Goal: Task Accomplishment & Management: Manage account settings

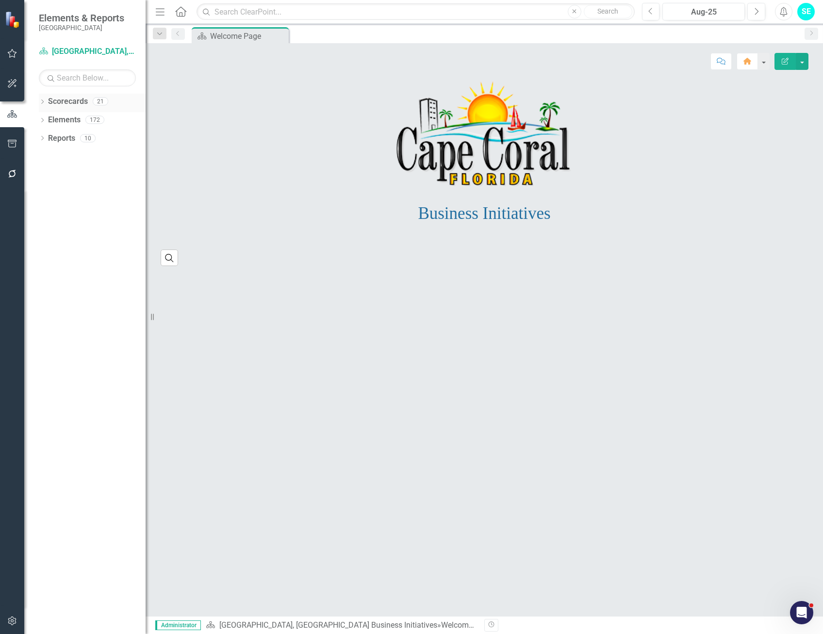
click at [44, 102] on icon "Dropdown" at bounding box center [42, 102] width 7 height 5
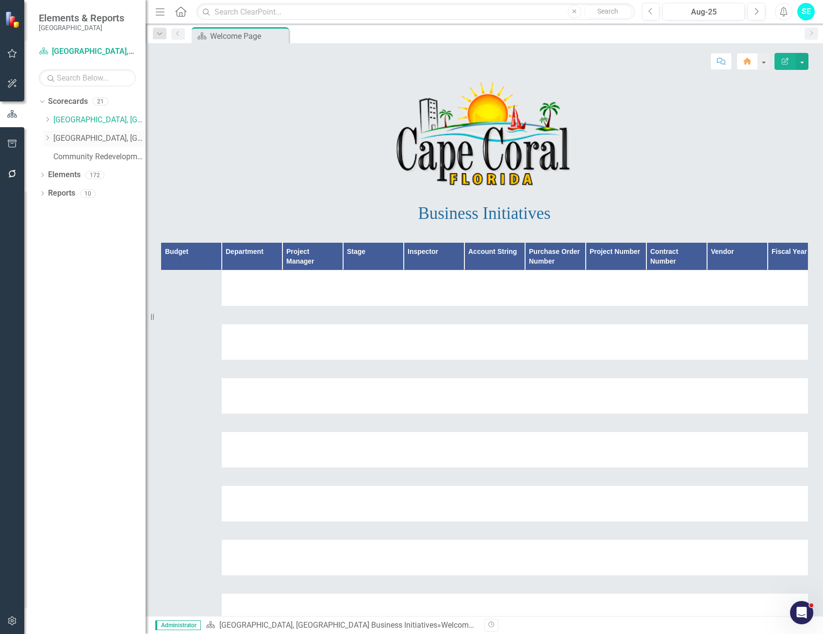
click at [85, 137] on link "[GEOGRAPHIC_DATA], [GEOGRAPHIC_DATA] Strategic Plan" at bounding box center [99, 138] width 92 height 11
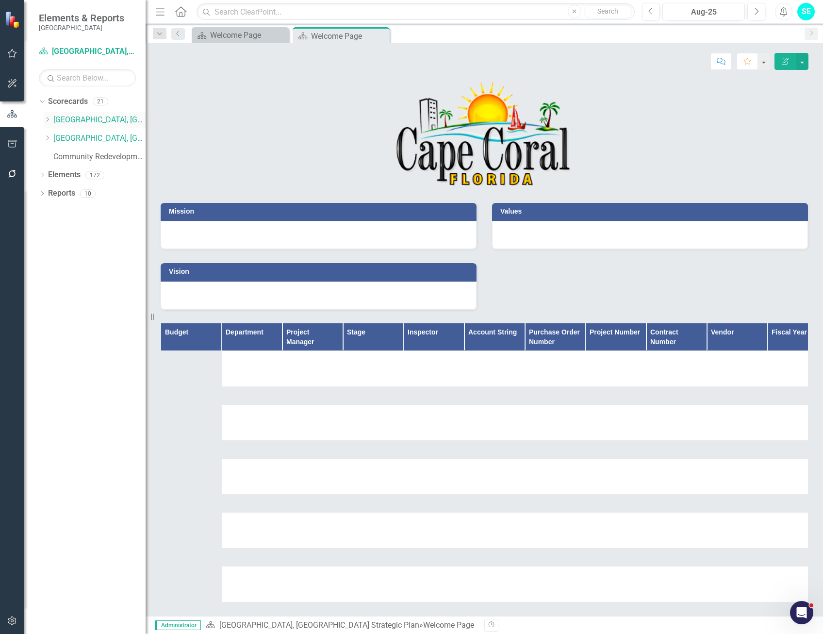
click at [85, 119] on link "[GEOGRAPHIC_DATA], [GEOGRAPHIC_DATA] Business Initiatives" at bounding box center [99, 120] width 92 height 11
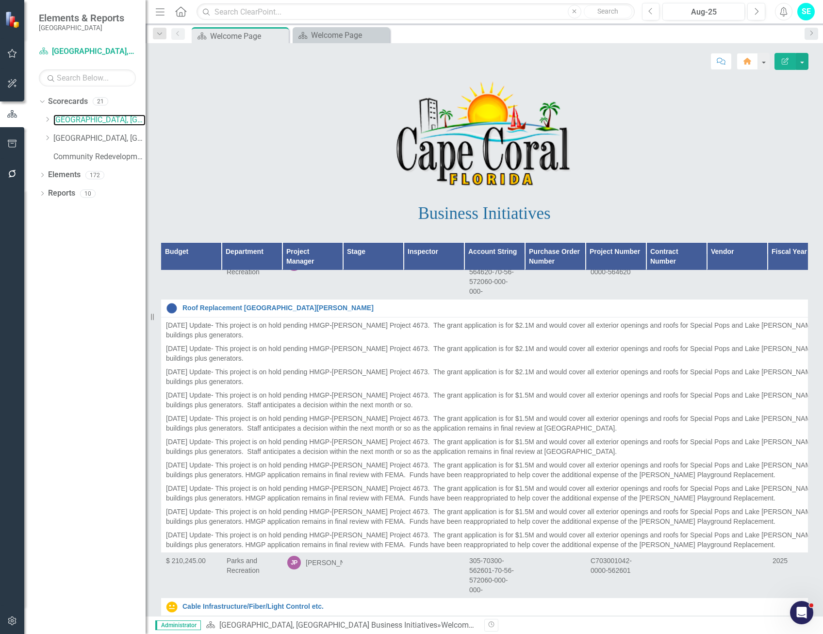
scroll to position [20633, 0]
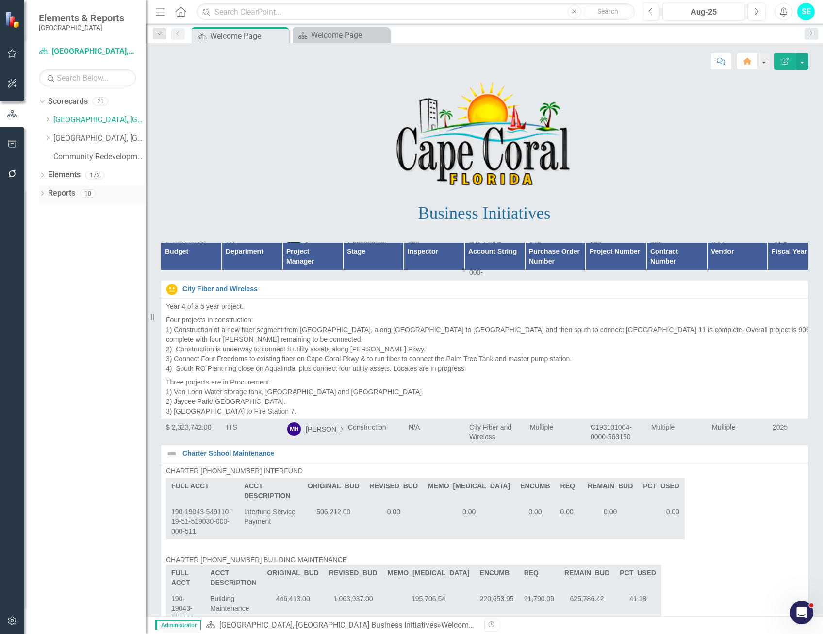
click at [40, 192] on icon "Dropdown" at bounding box center [42, 194] width 7 height 5
click at [50, 261] on div "Dropdown" at bounding box center [46, 265] width 7 height 8
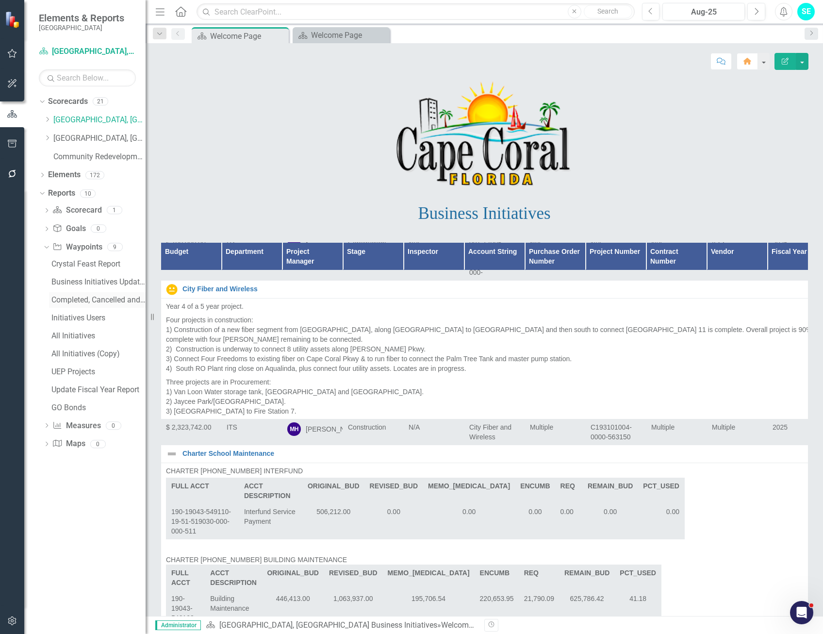
click at [91, 299] on div "Completed, Cancelled and On Hold Projects" at bounding box center [98, 300] width 94 height 9
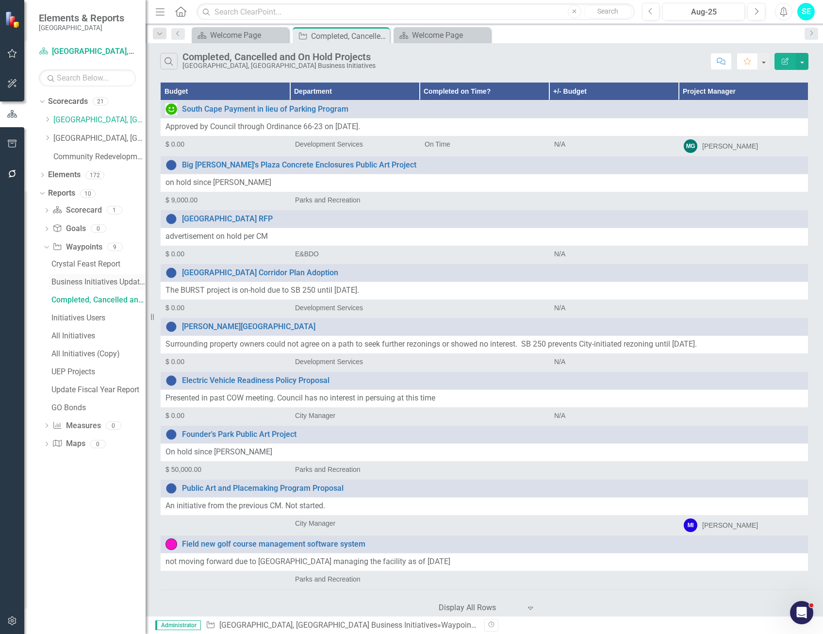
click at [92, 282] on div "Business Initiatives Update Report" at bounding box center [98, 282] width 94 height 9
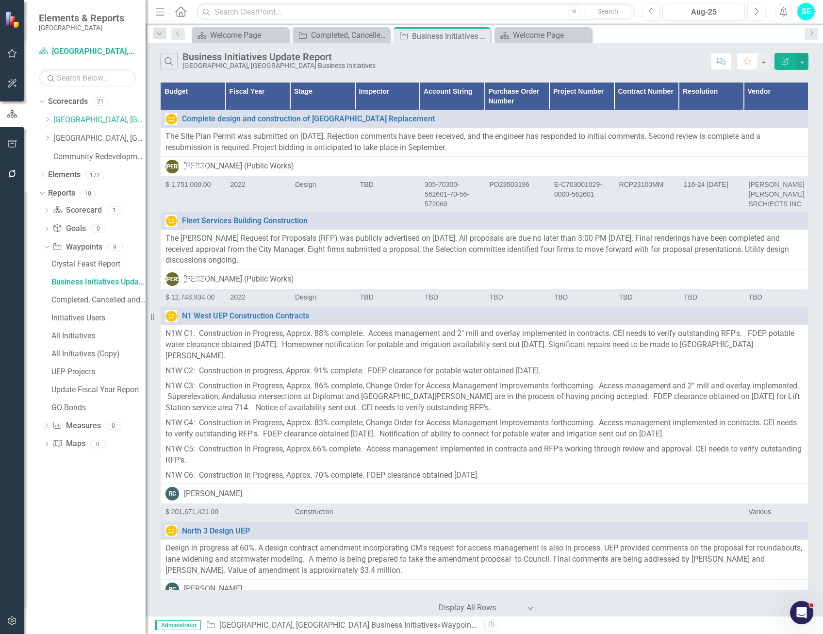
click at [784, 61] on icon "Edit Report" at bounding box center [785, 61] width 9 height 7
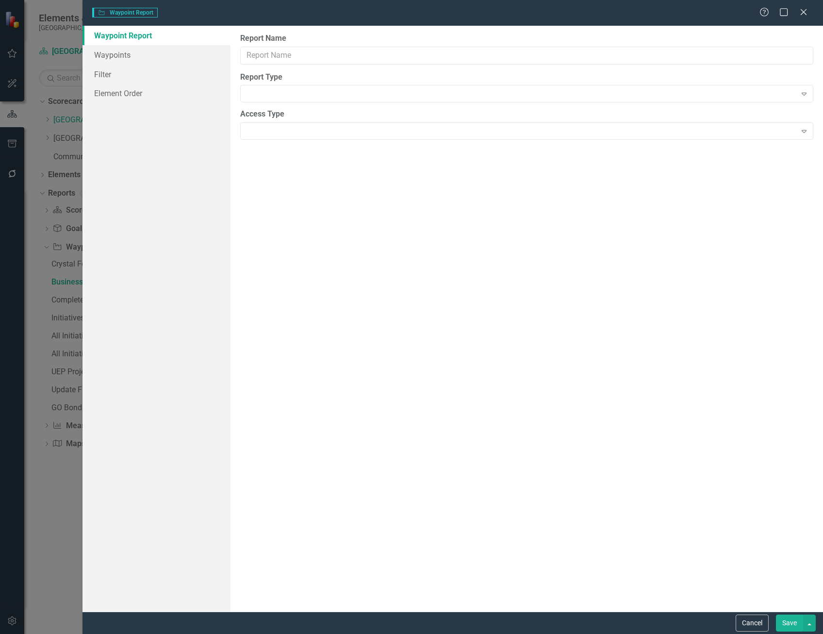
type input "Business Initiatives Update Report"
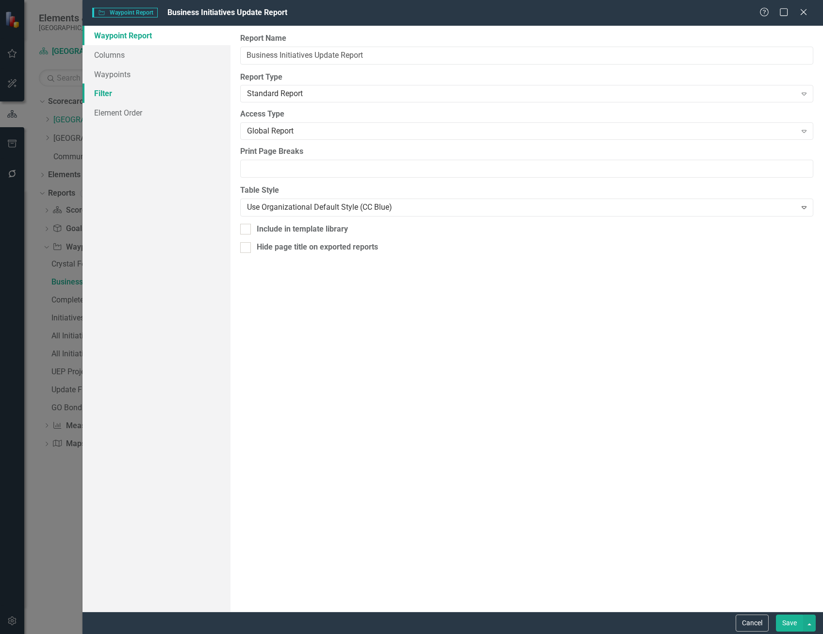
click at [101, 92] on link "Filter" at bounding box center [157, 93] width 148 height 19
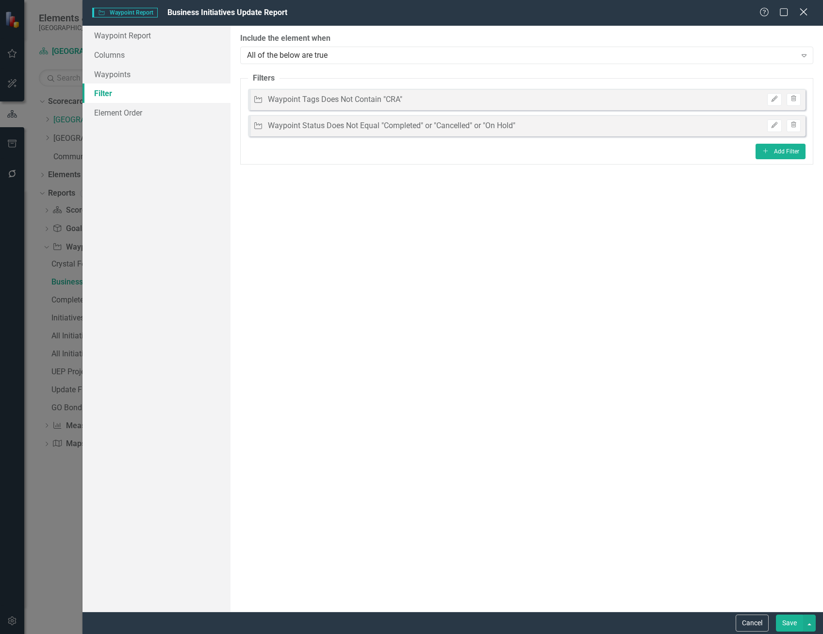
click at [800, 16] on icon "Close" at bounding box center [804, 11] width 12 height 9
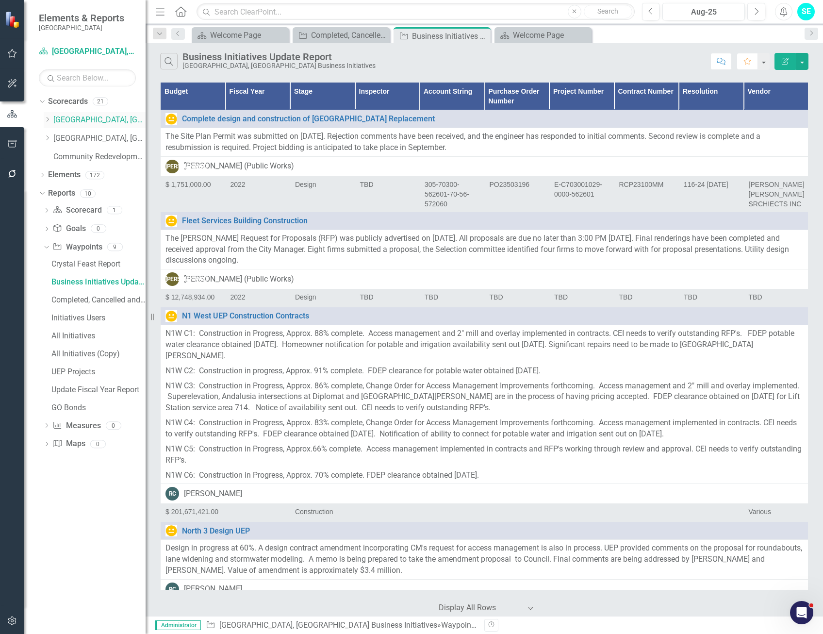
click at [110, 121] on link "[GEOGRAPHIC_DATA], [GEOGRAPHIC_DATA] Business Initiatives" at bounding box center [99, 120] width 92 height 11
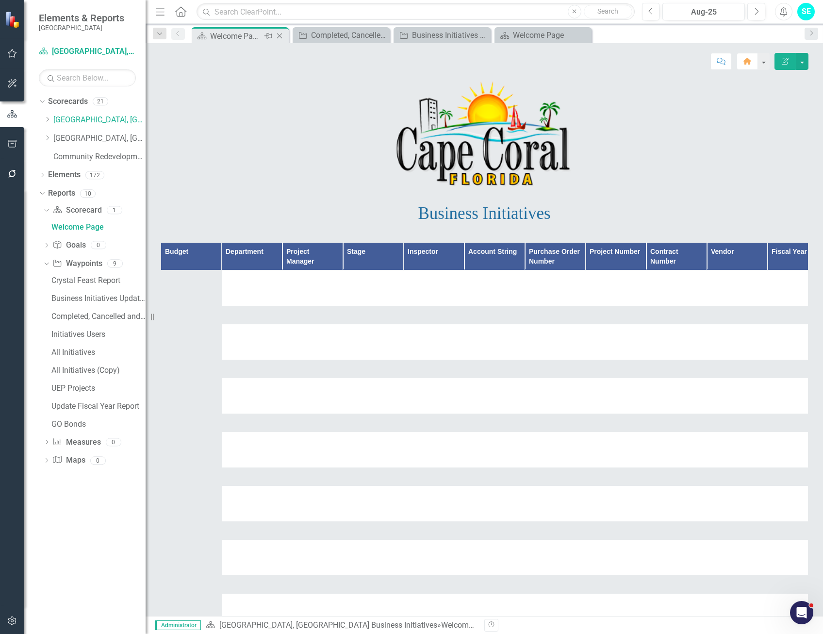
scroll to position [0, 2]
click at [234, 35] on div "Welcome Page" at bounding box center [236, 36] width 52 height 12
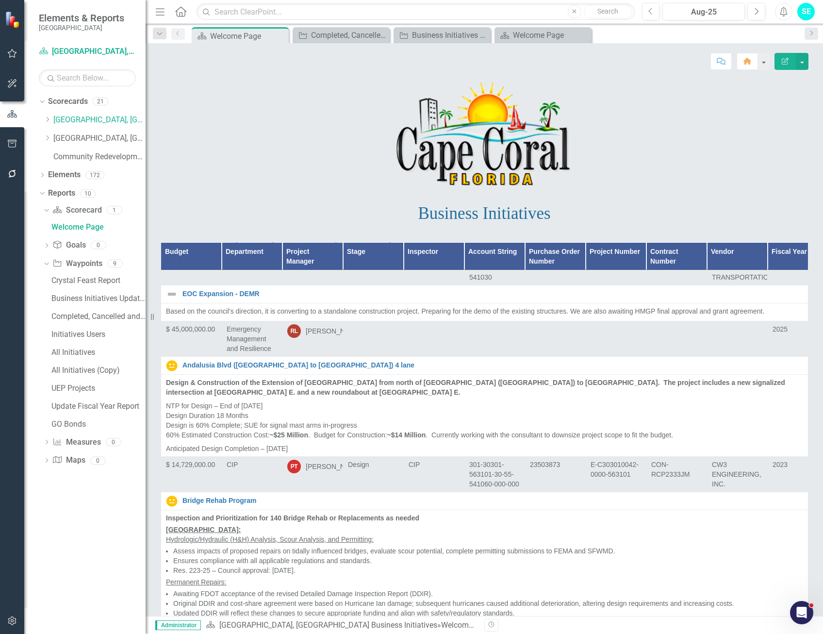
scroll to position [2088, 0]
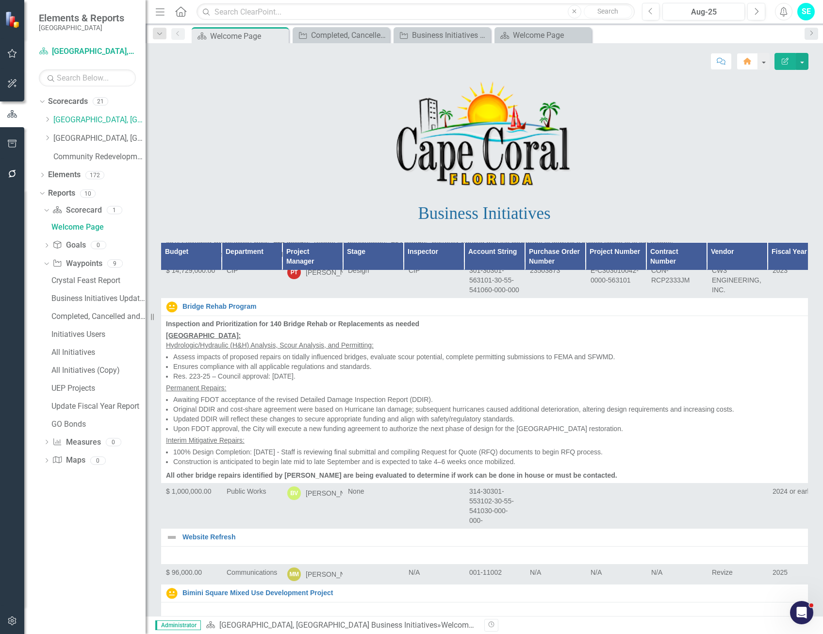
click at [170, 106] on img at bounding box center [172, 100] width 12 height 12
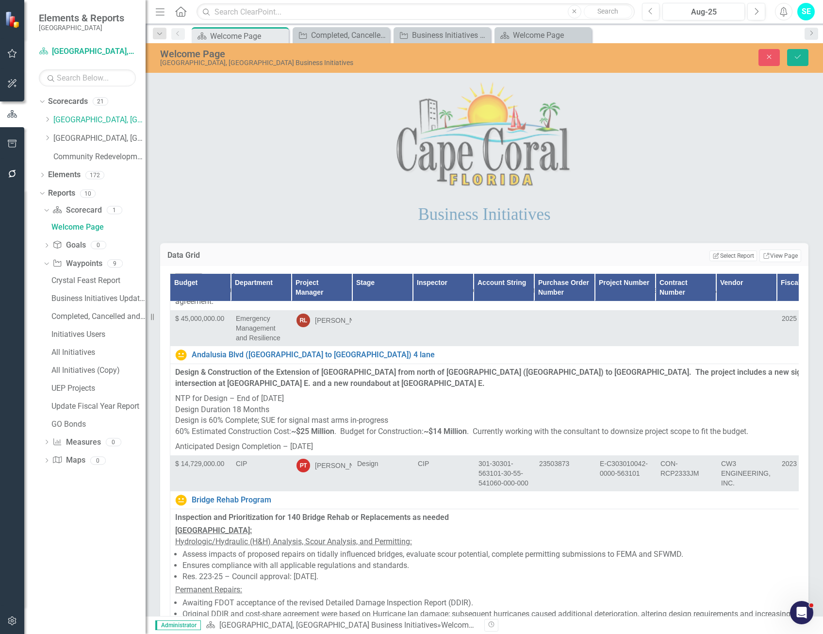
click at [183, 276] on img at bounding box center [184, 271] width 12 height 12
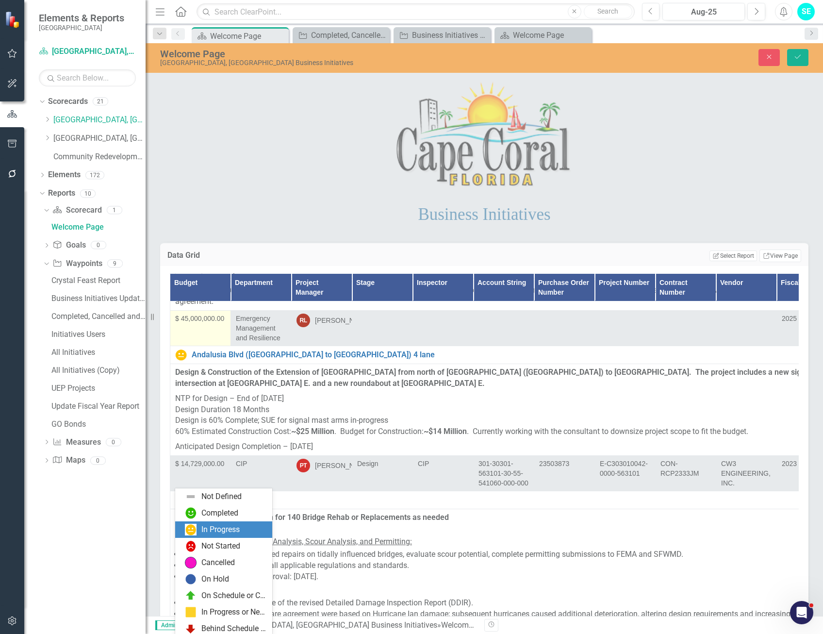
click at [206, 533] on div "In Progress" at bounding box center [220, 529] width 38 height 11
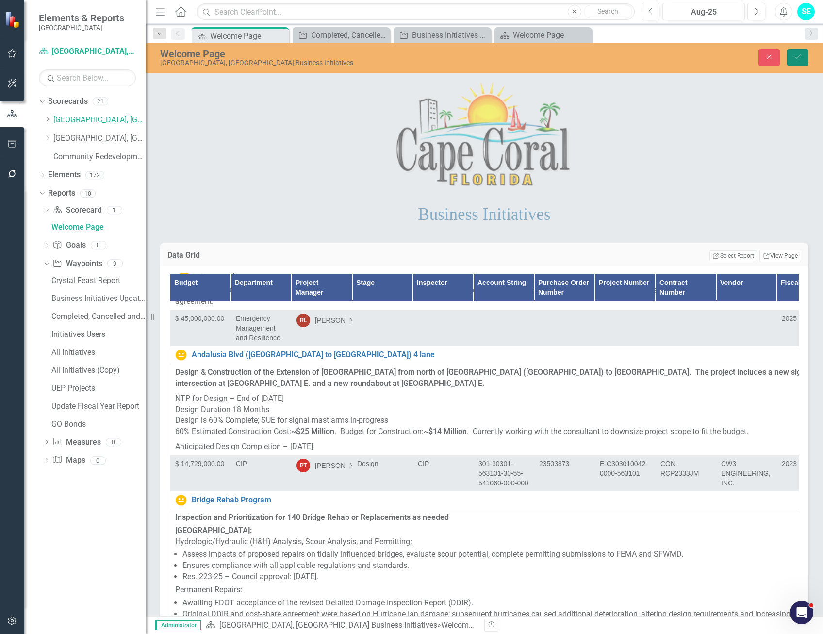
drag, startPoint x: 801, startPoint y: 57, endPoint x: 408, endPoint y: 301, distance: 462.0
click at [801, 57] on icon "Save" at bounding box center [798, 56] width 9 height 7
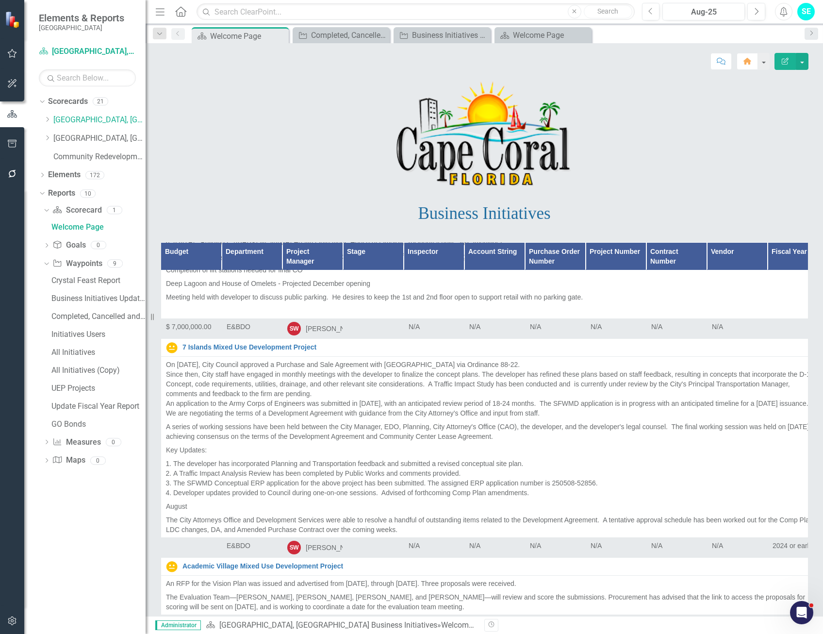
scroll to position [2476, 0]
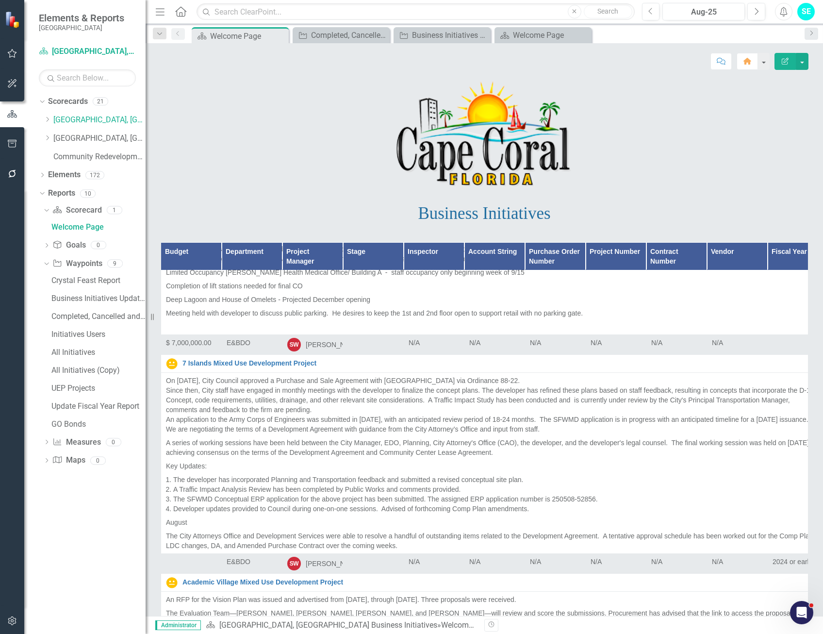
click at [215, 152] on link "Website Refresh" at bounding box center [503, 148] width 641 height 7
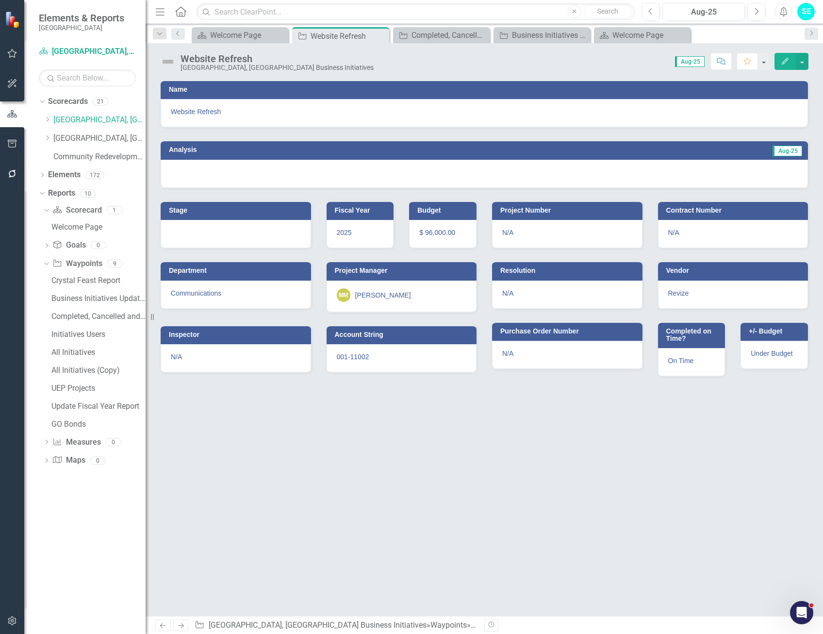
click at [787, 62] on icon "Edit" at bounding box center [785, 61] width 9 height 7
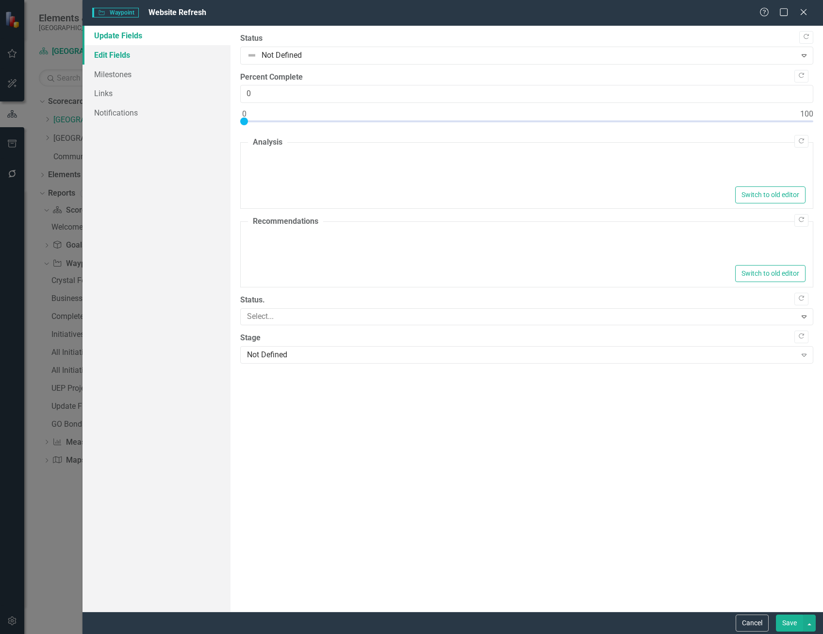
click at [126, 58] on link "Edit Fields" at bounding box center [157, 54] width 148 height 19
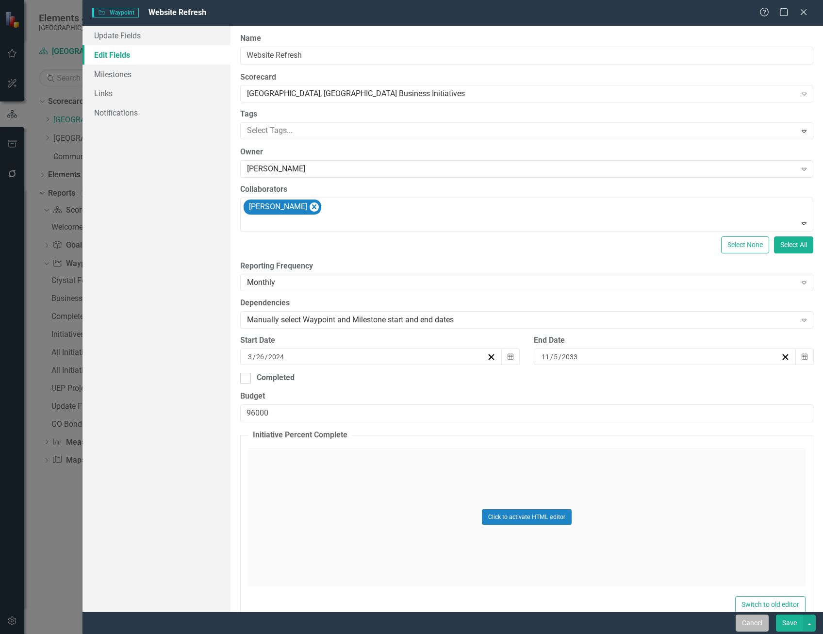
click at [753, 623] on button "Cancel" at bounding box center [752, 623] width 33 height 17
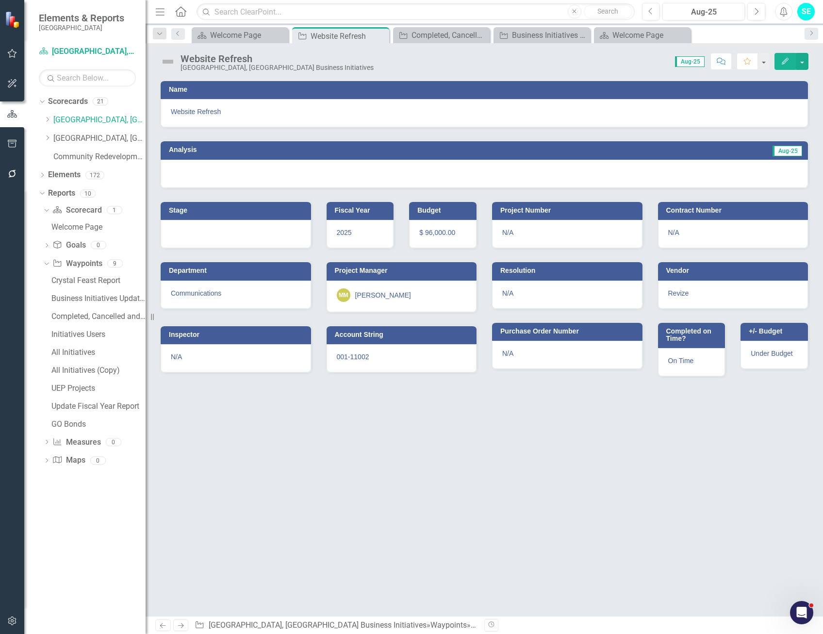
click at [539, 169] on div at bounding box center [485, 174] width 648 height 28
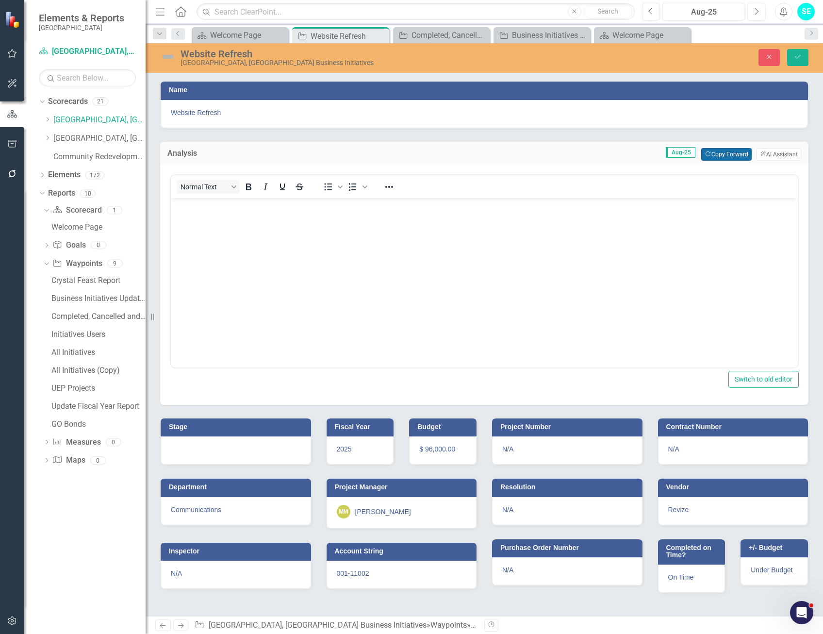
click at [738, 153] on button "Copy Forward Copy Forward" at bounding box center [727, 154] width 50 height 13
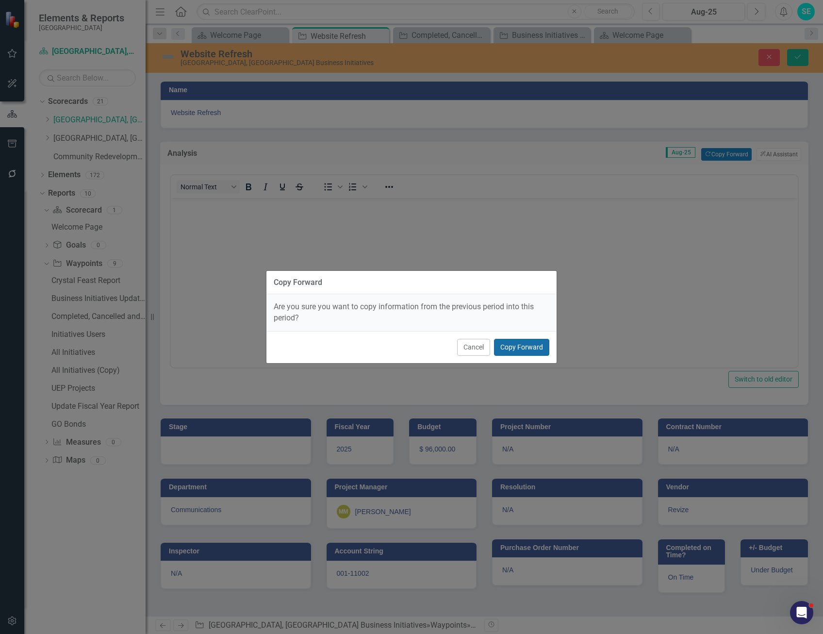
click at [512, 345] on button "Copy Forward" at bounding box center [521, 347] width 55 height 17
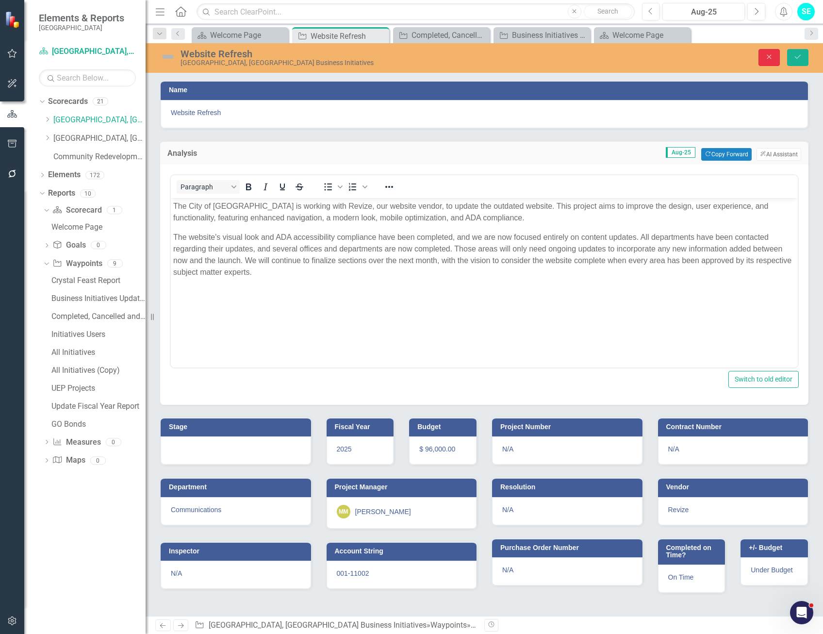
click at [767, 56] on icon "Close" at bounding box center [769, 56] width 9 height 7
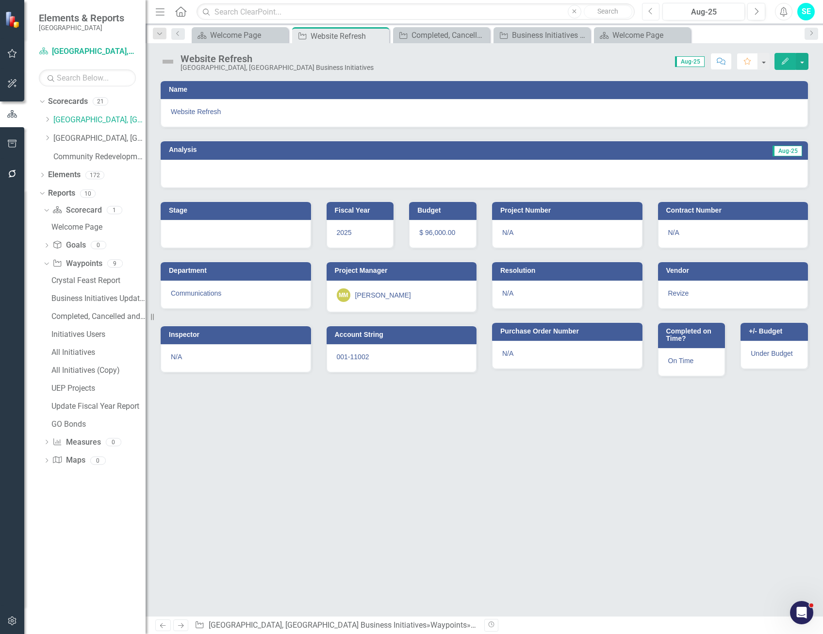
click at [643, 11] on button "Previous" at bounding box center [651, 11] width 18 height 17
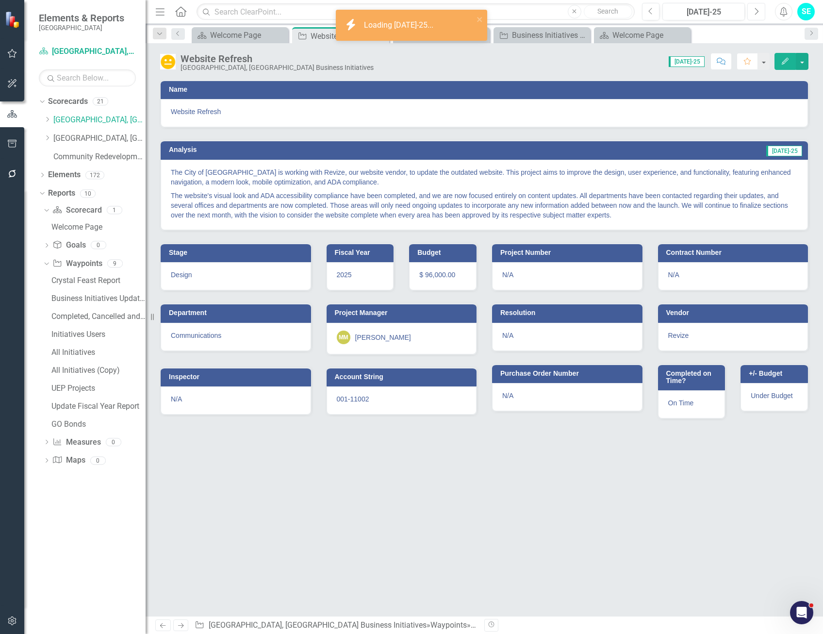
click at [761, 14] on button "Next" at bounding box center [757, 11] width 18 height 17
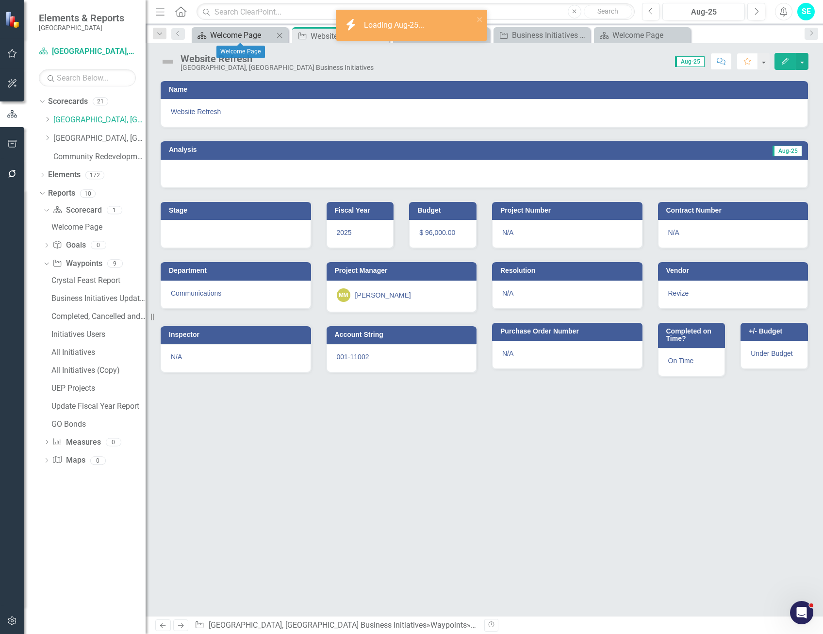
click at [246, 36] on div "Welcome Page" at bounding box center [242, 35] width 64 height 12
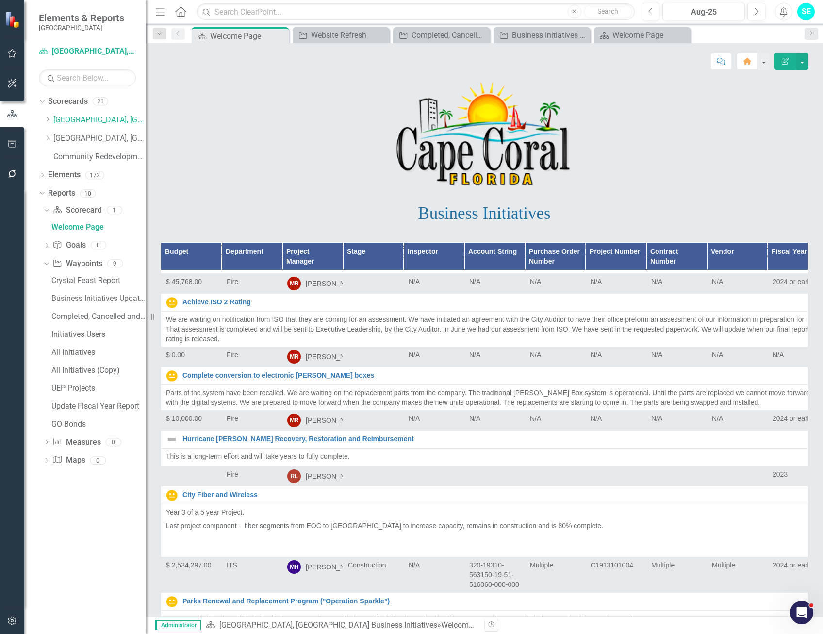
scroll to position [3204, 0]
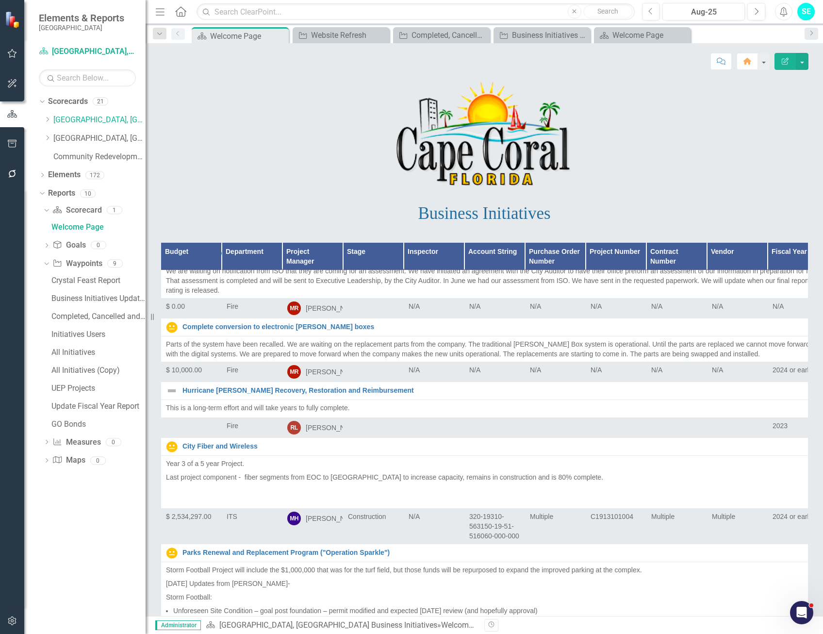
click at [173, 115] on img at bounding box center [172, 109] width 12 height 12
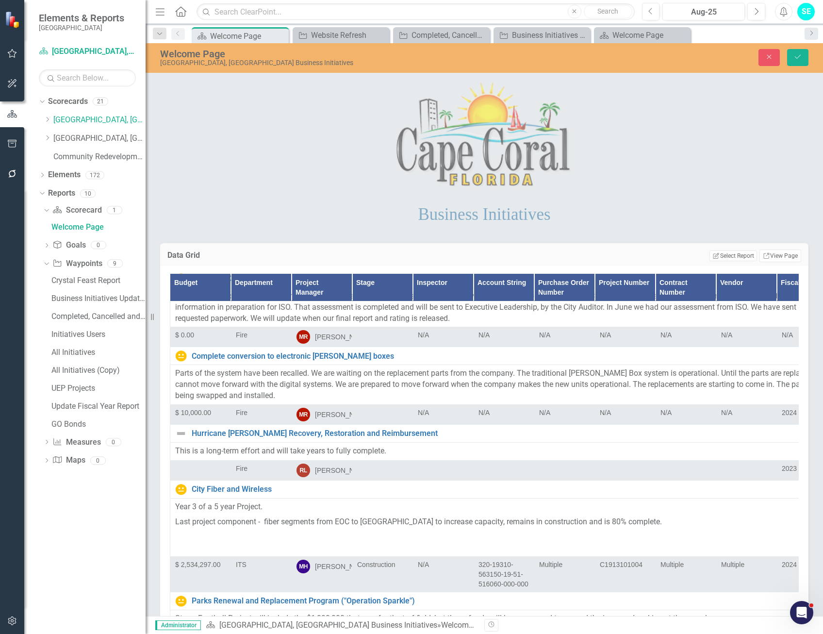
scroll to position [3447, 0]
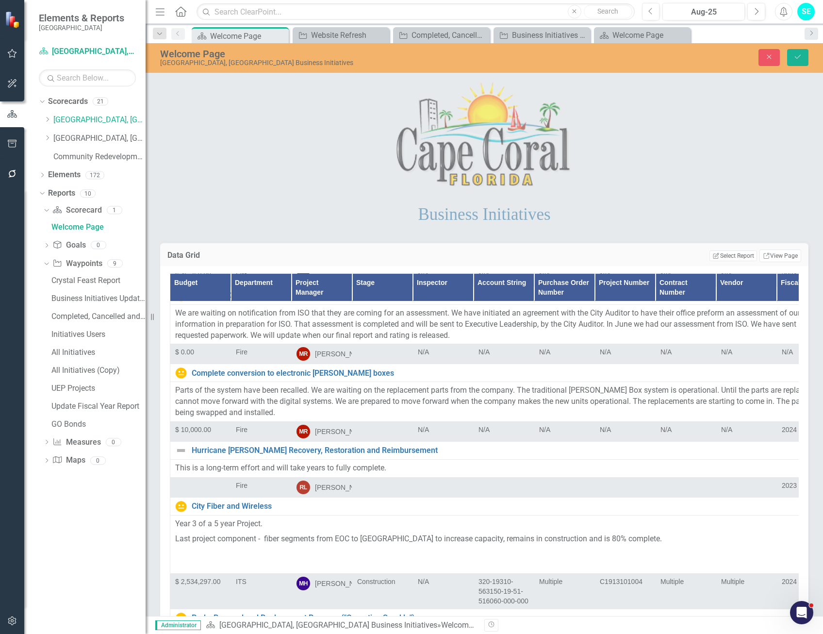
click at [185, 150] on img at bounding box center [184, 144] width 12 height 12
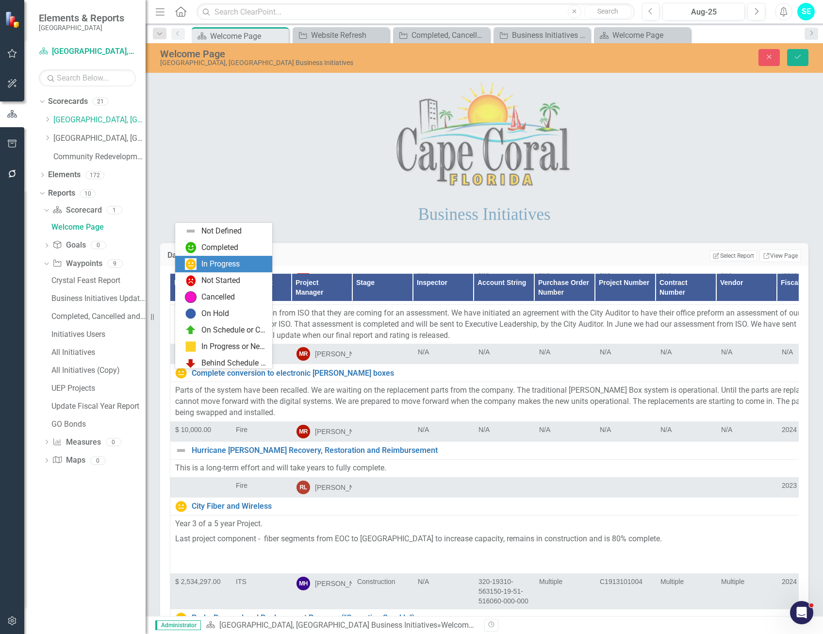
click at [213, 263] on div "In Progress" at bounding box center [220, 264] width 38 height 11
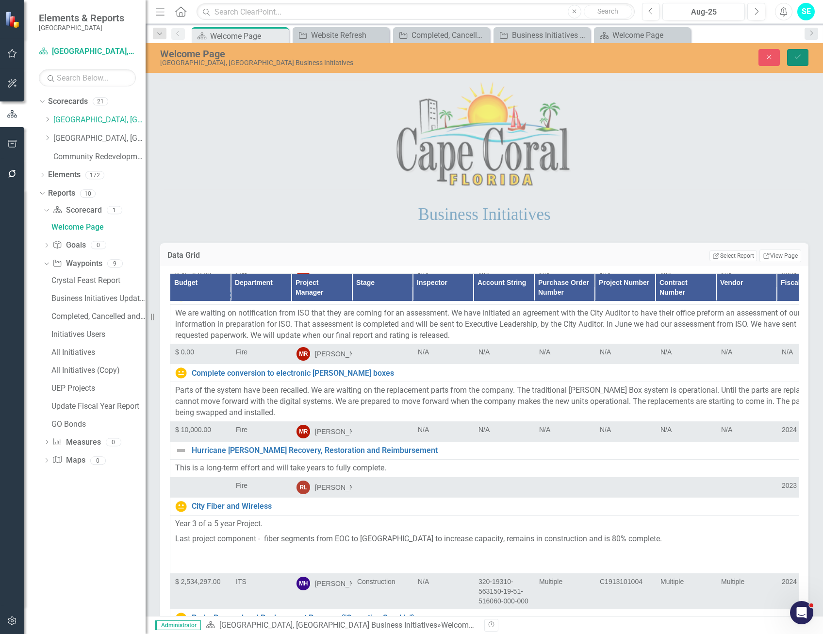
click at [804, 56] on button "Save" at bounding box center [798, 57] width 21 height 17
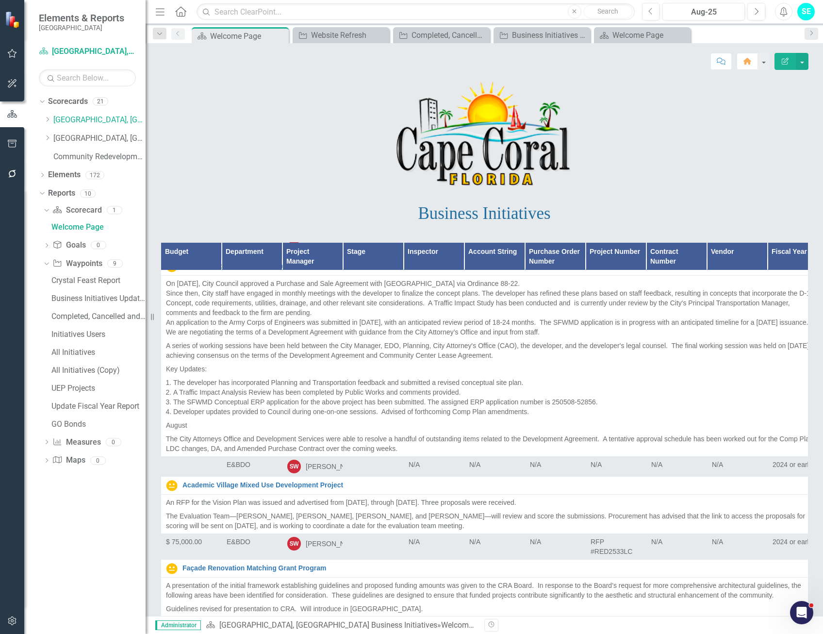
scroll to position [3544, 0]
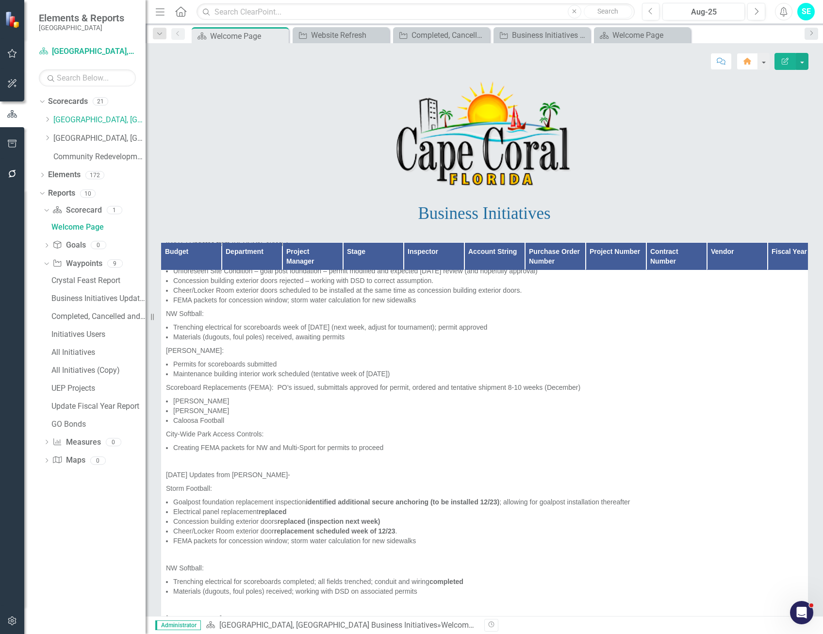
click at [170, 57] on img at bounding box center [172, 51] width 12 height 12
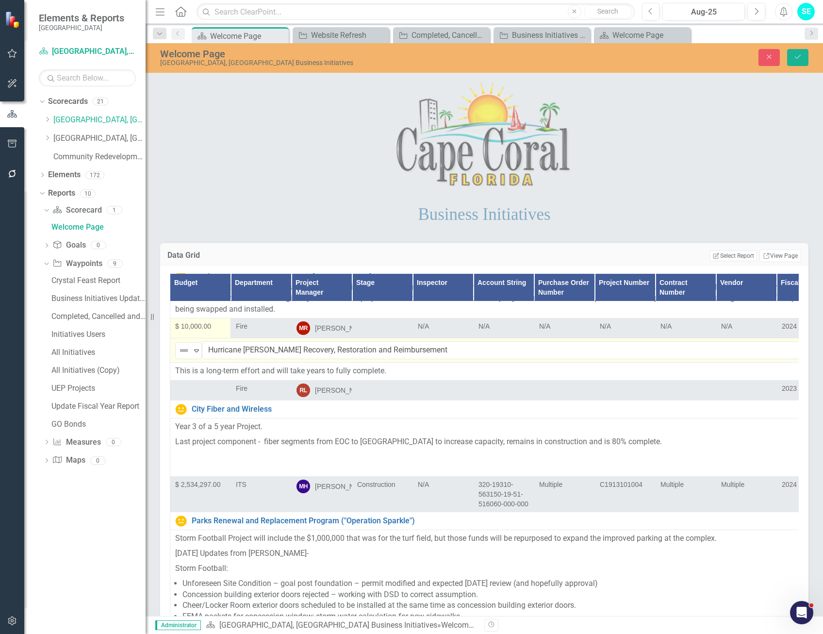
scroll to position [3690, 0]
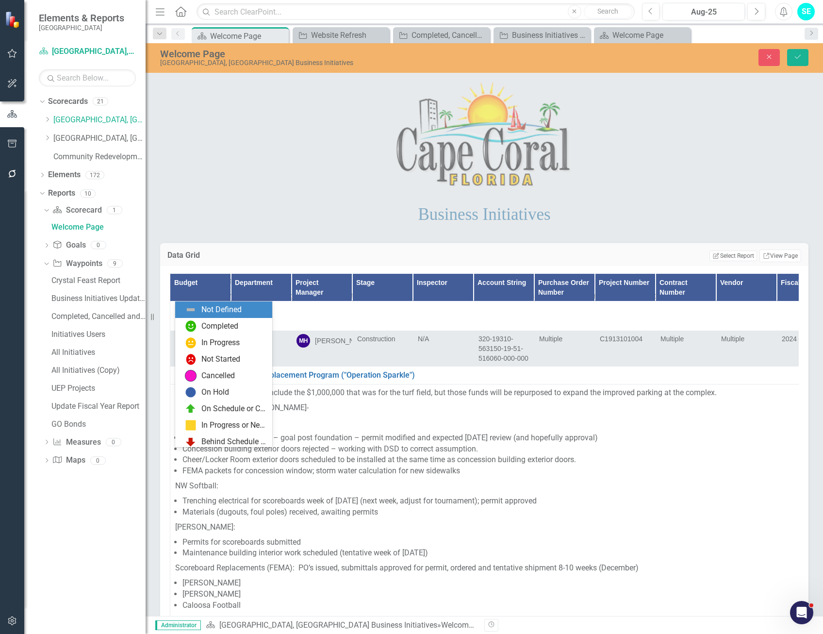
click at [184, 211] on img at bounding box center [184, 205] width 12 height 12
click at [207, 341] on div "In Progress" at bounding box center [220, 342] width 38 height 11
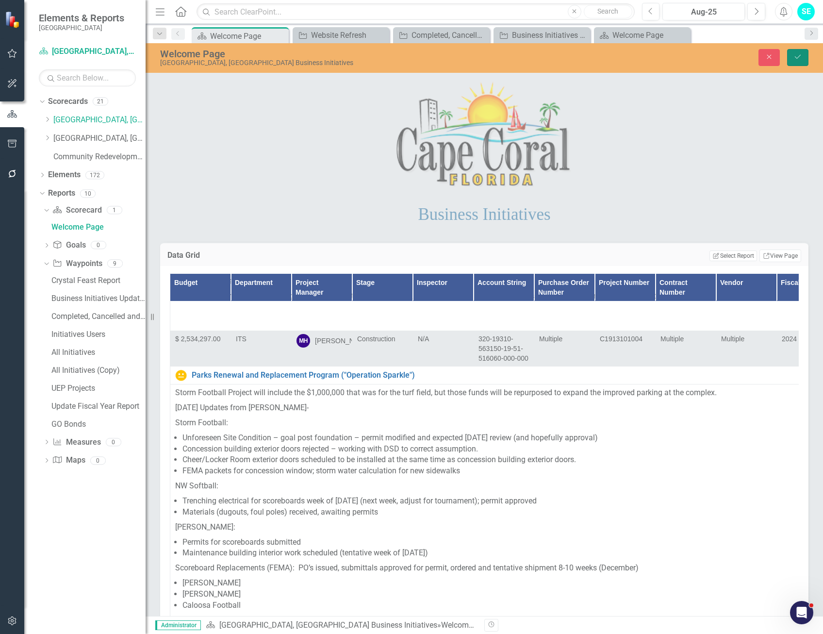
click at [799, 56] on icon "Save" at bounding box center [798, 56] width 9 height 7
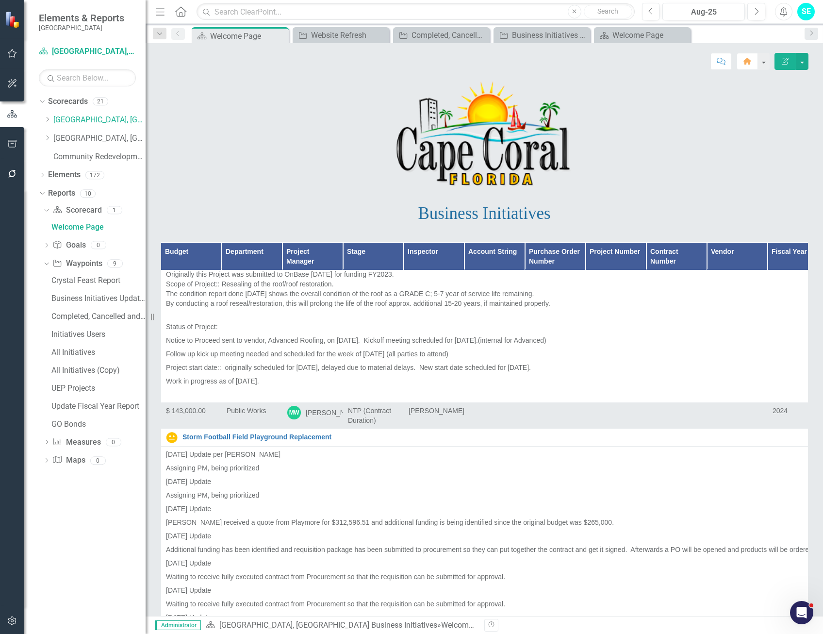
scroll to position [6797, 0]
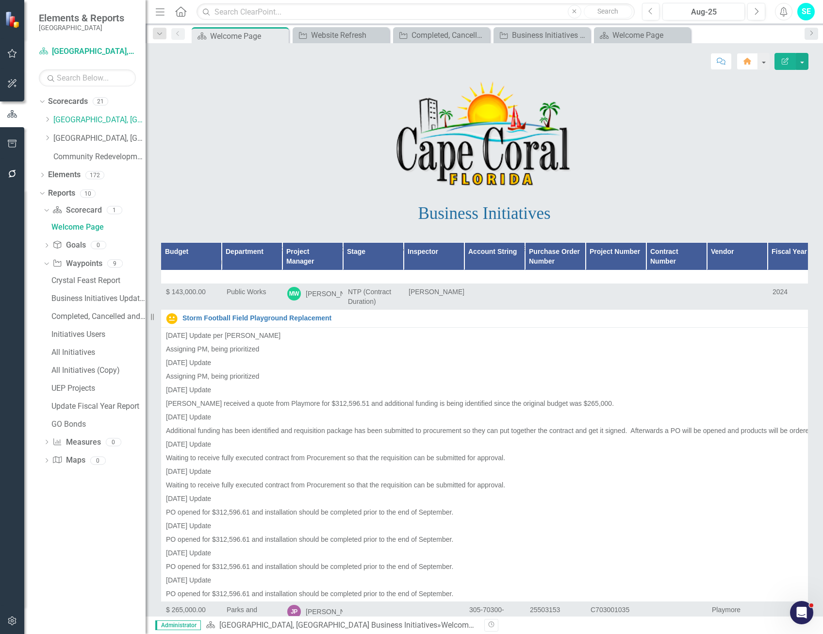
click at [168, 65] on img at bounding box center [172, 59] width 12 height 12
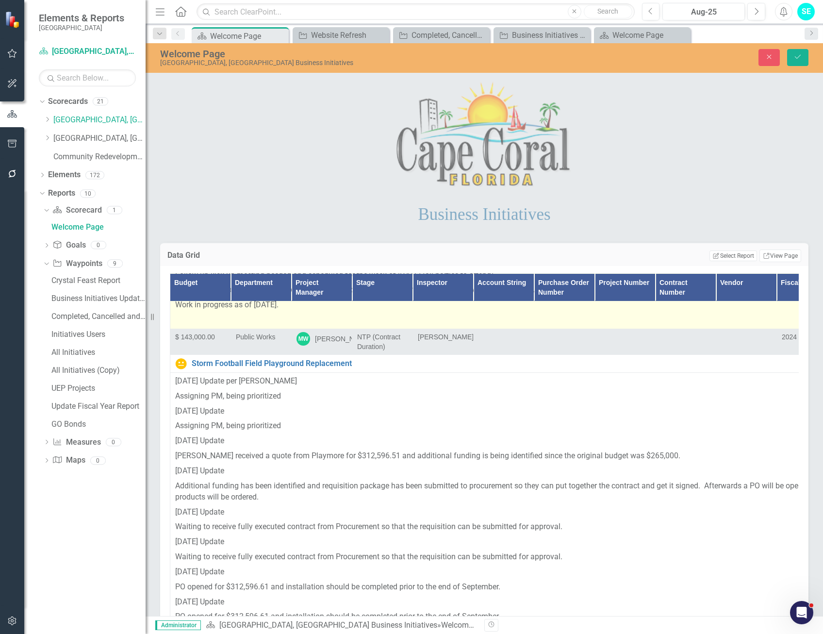
scroll to position [7428, 0]
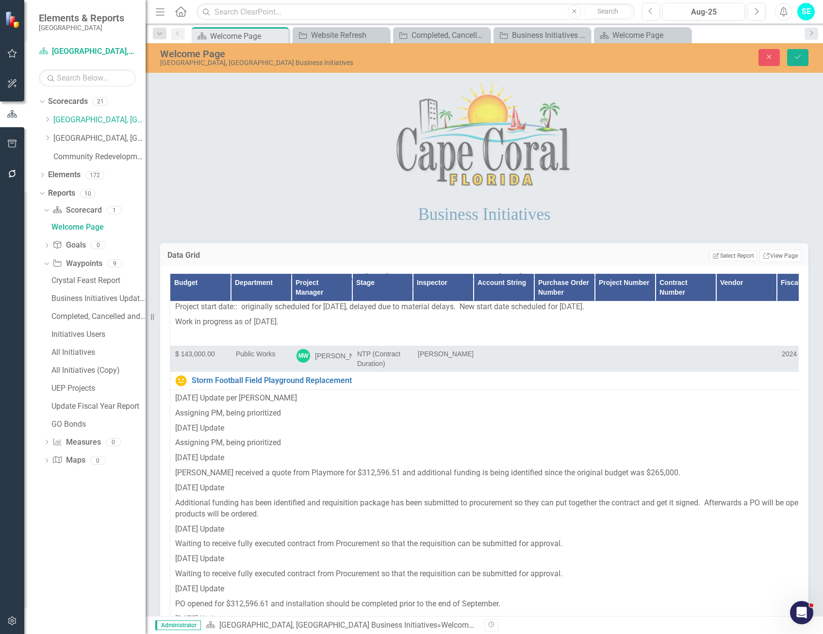
click at [184, 99] on img at bounding box center [184, 93] width 12 height 12
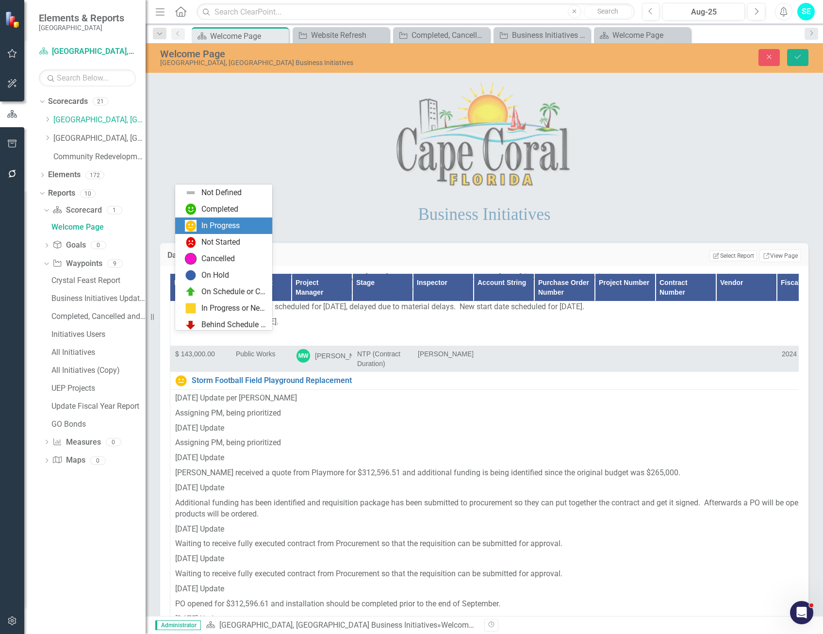
click at [225, 222] on div "In Progress" at bounding box center [220, 225] width 38 height 11
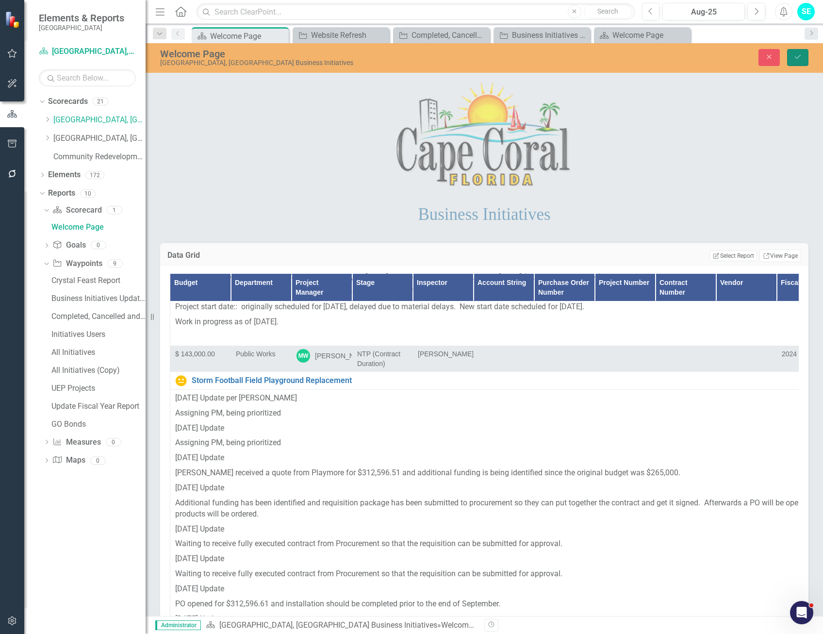
click at [796, 58] on icon "Save" at bounding box center [798, 56] width 9 height 7
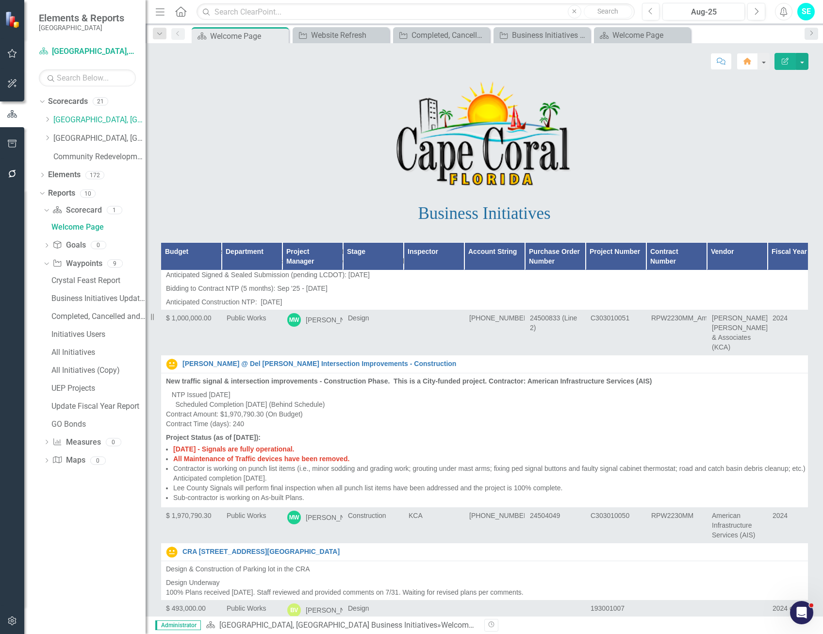
scroll to position [8545, 0]
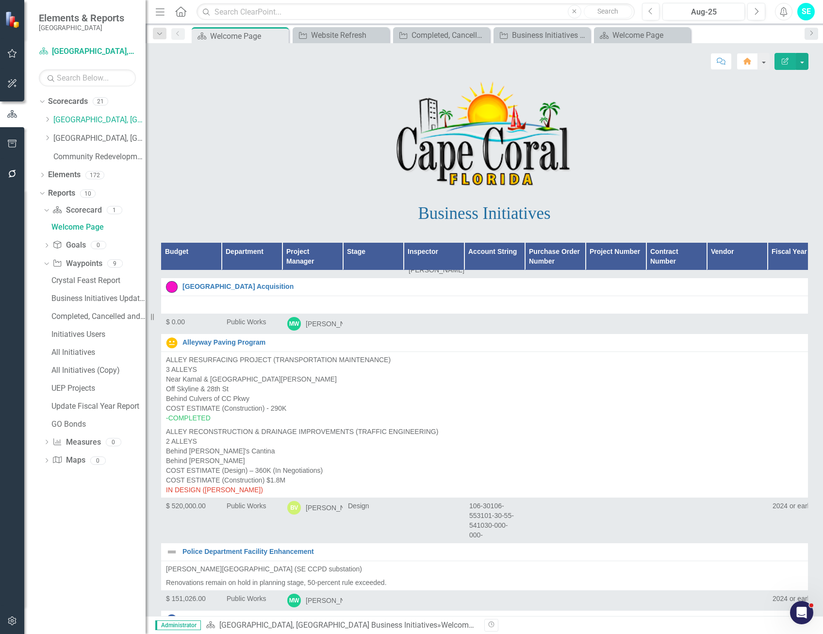
click at [168, 101] on img at bounding box center [172, 95] width 12 height 12
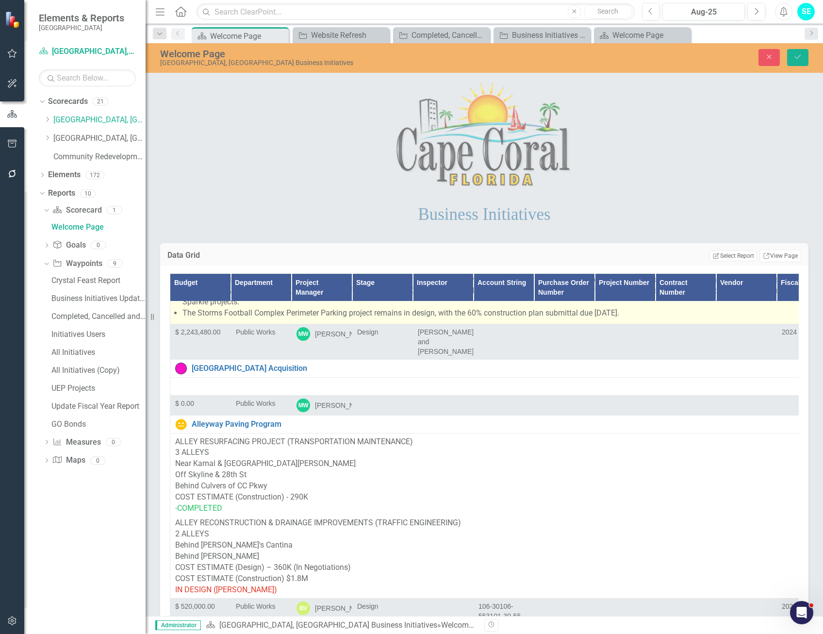
scroll to position [9322, 0]
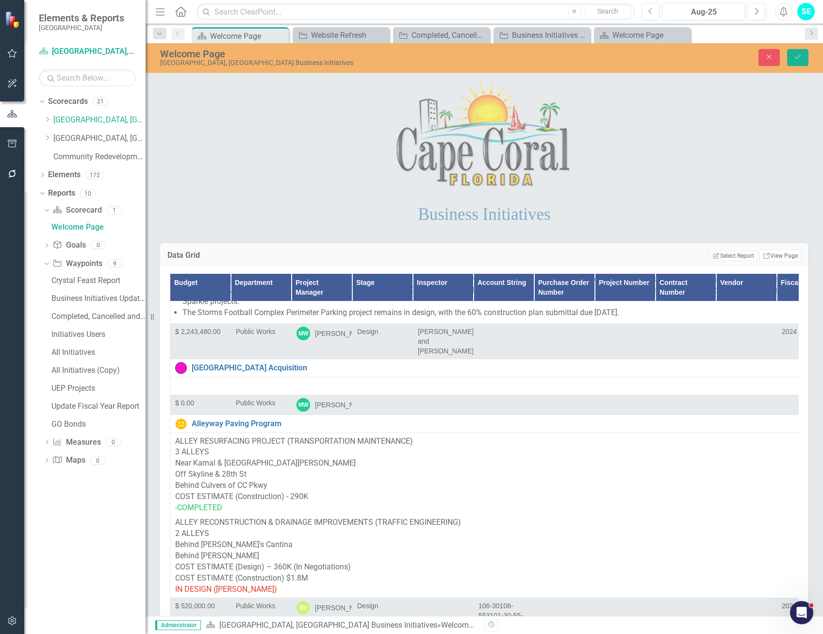
click at [192, 150] on icon "Expand" at bounding box center [197, 146] width 10 height 8
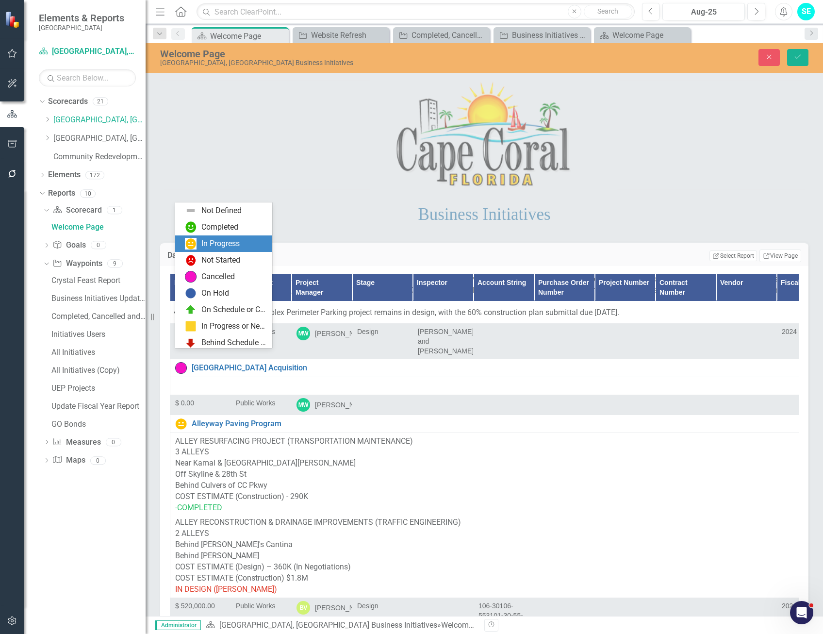
click at [199, 245] on div "In Progress" at bounding box center [226, 244] width 82 height 12
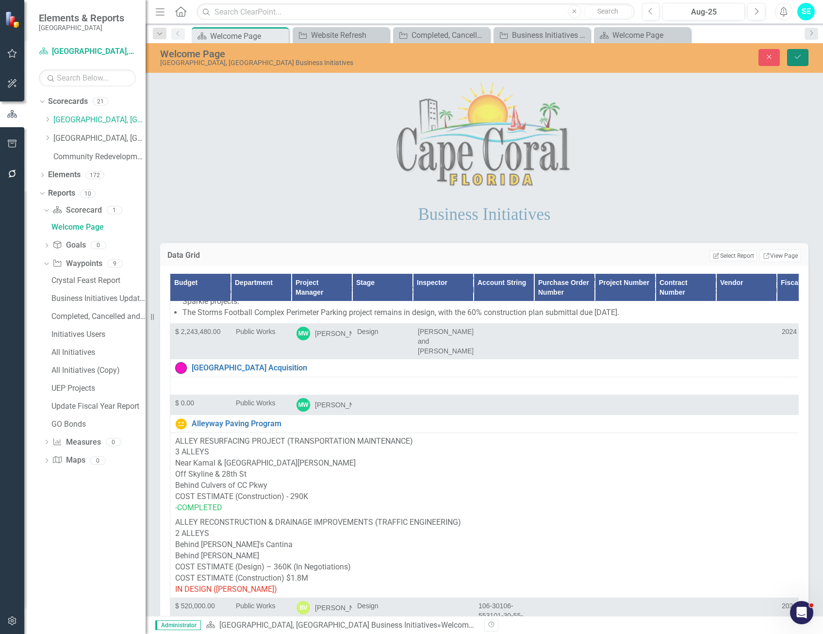
click at [800, 51] on button "Save" at bounding box center [798, 57] width 21 height 17
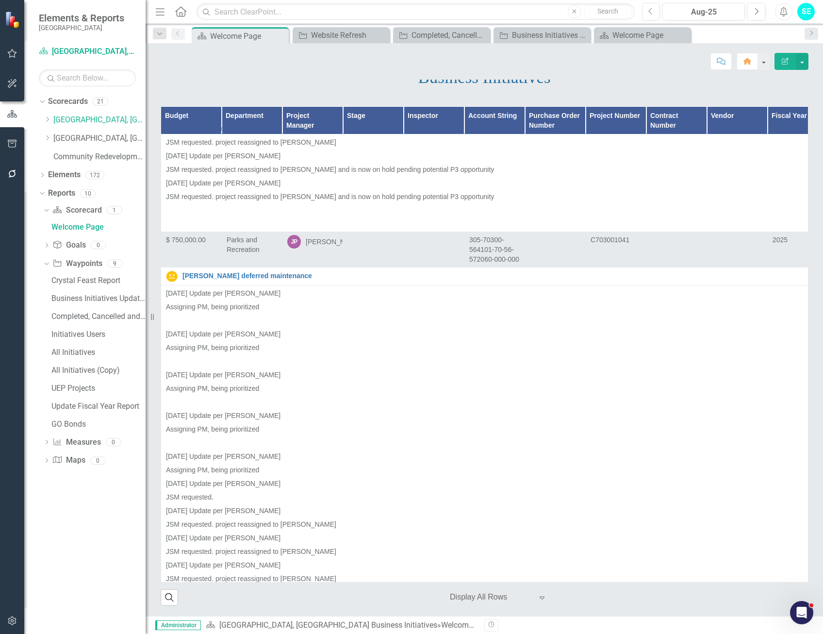
scroll to position [15002, 0]
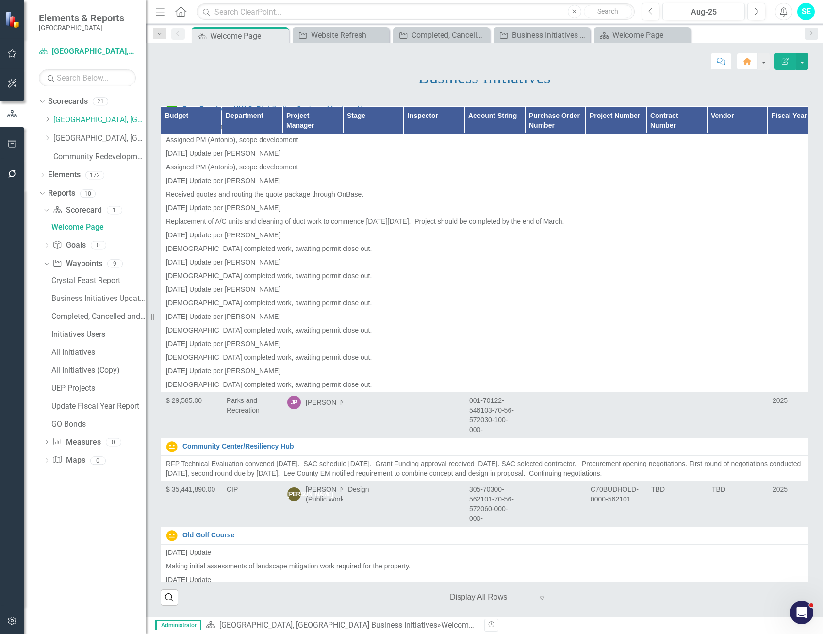
scroll to position [18158, 0]
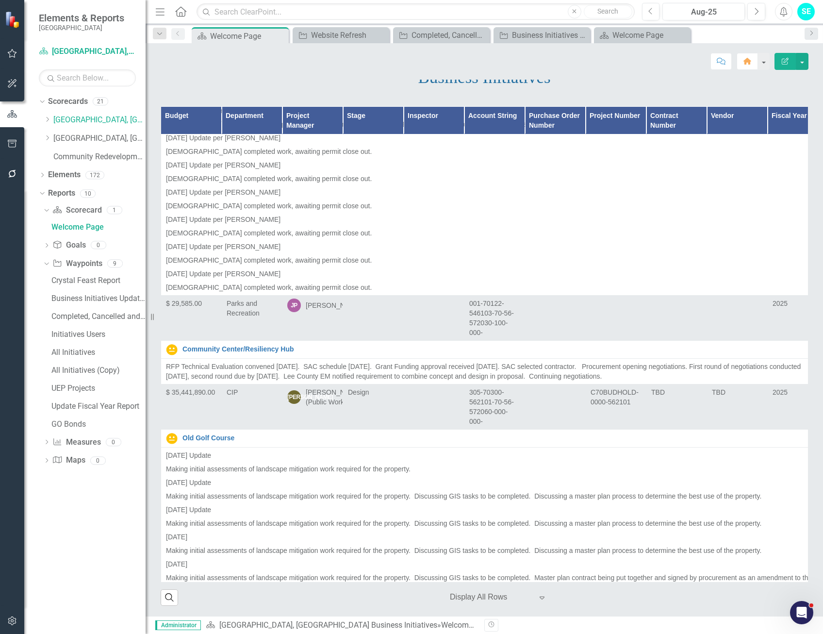
click at [287, 16] on link "Four Freedoms HVAC -Distribution Systems (duct work)" at bounding box center [503, 11] width 641 height 7
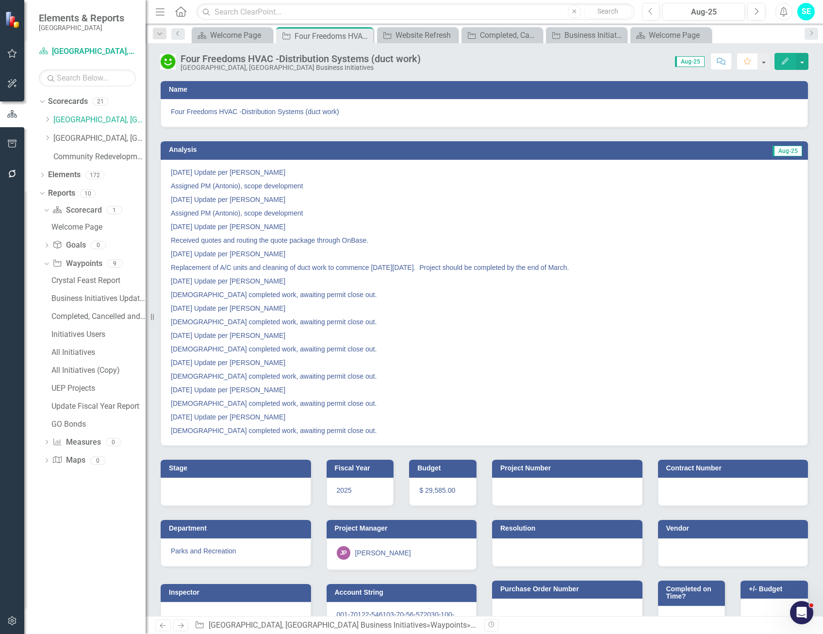
click at [785, 61] on icon "Edit" at bounding box center [785, 61] width 9 height 7
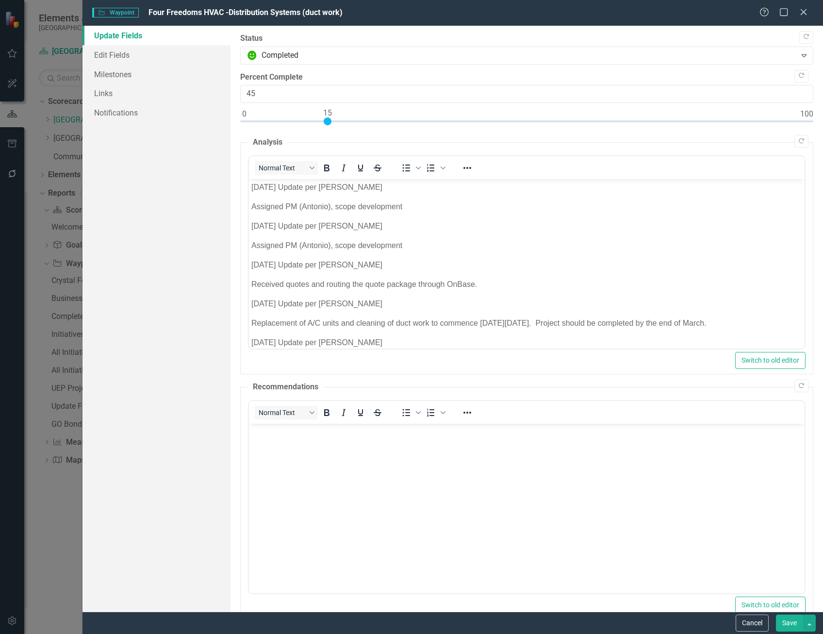
type input "100"
drag, startPoint x: 242, startPoint y: 124, endPoint x: 901, endPoint y: 138, distance: 659.0
click at [823, 138] on html "Elements & Reports Cape Coral Scorecard Cape Coral, FL Business Initiatives Sea…" at bounding box center [411, 317] width 823 height 634
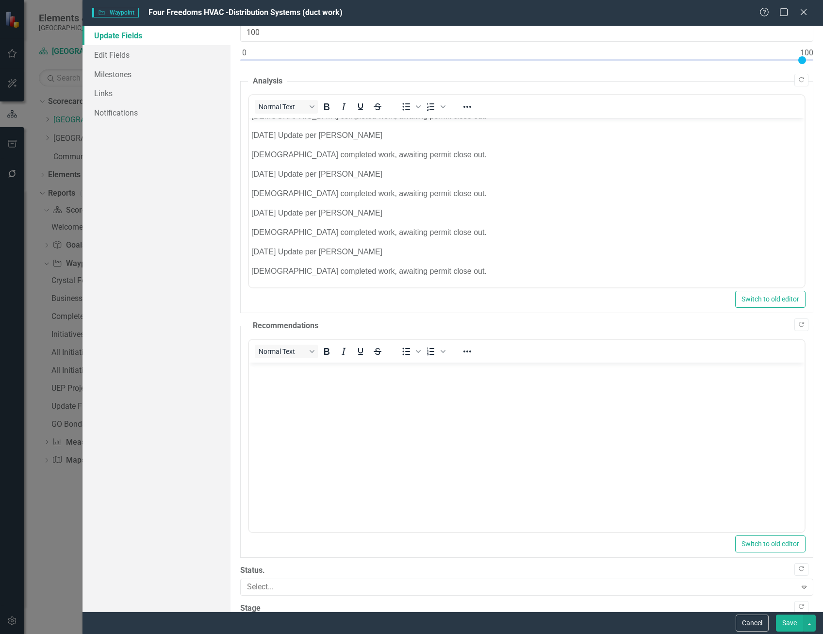
scroll to position [97, 0]
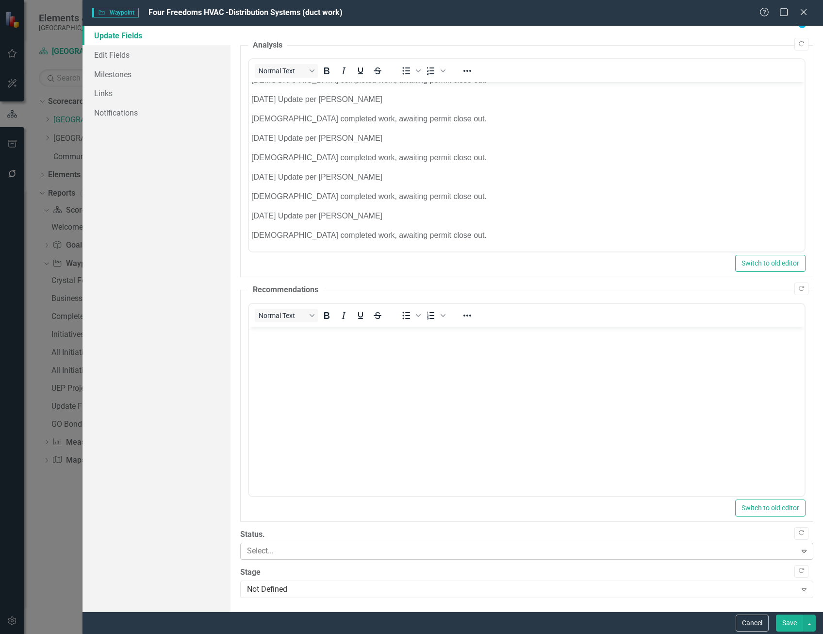
click at [278, 548] on div at bounding box center [519, 551] width 553 height 13
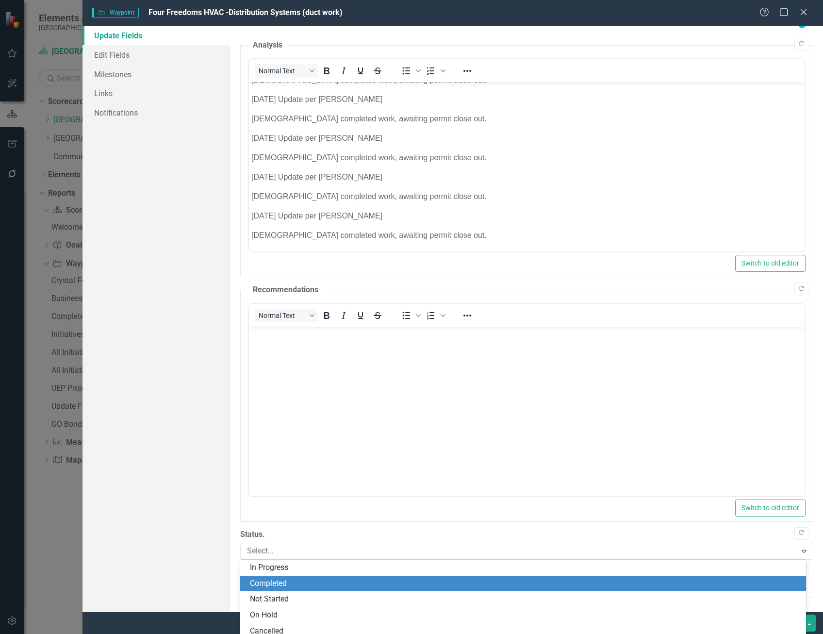
click at [283, 583] on div "Completed" at bounding box center [525, 583] width 551 height 11
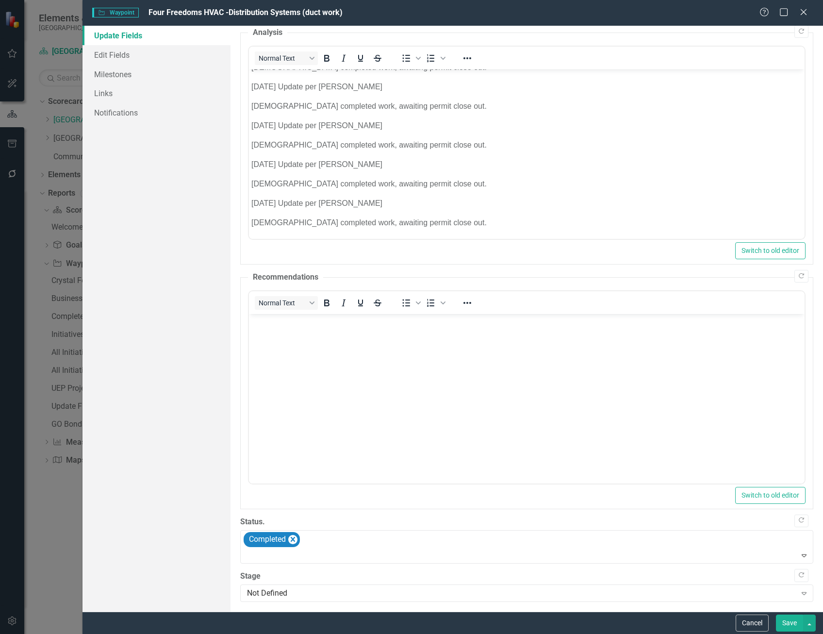
scroll to position [114, 0]
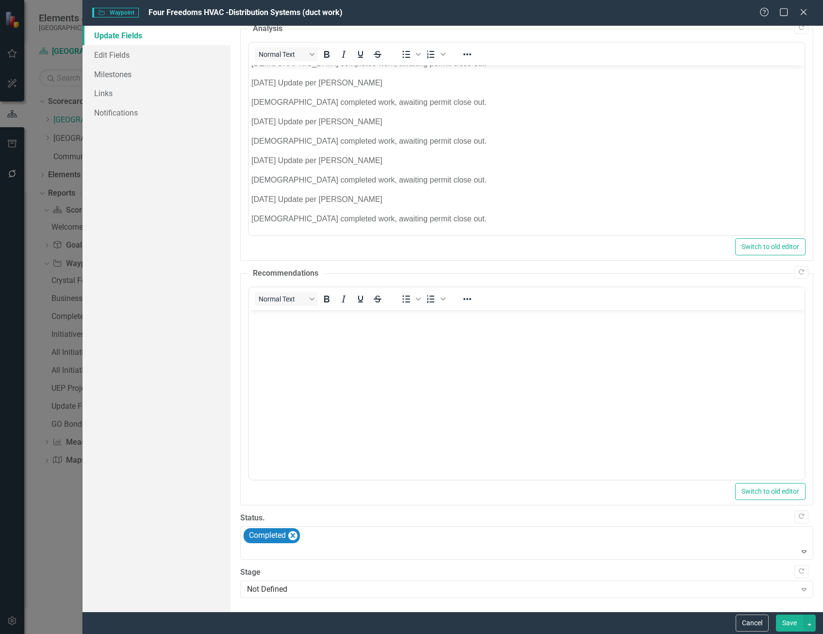
click at [784, 626] on button "Save" at bounding box center [789, 623] width 27 height 17
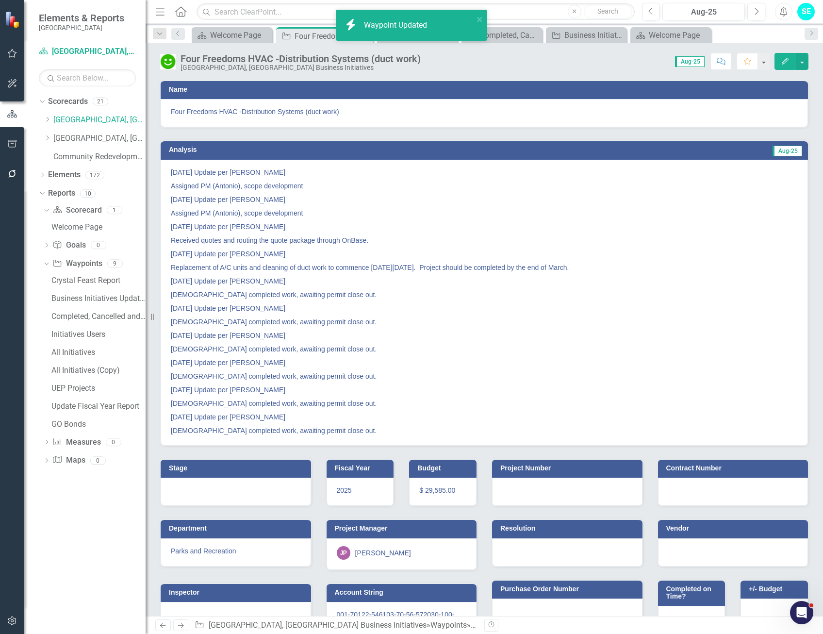
click at [786, 65] on button "Edit" at bounding box center [785, 61] width 21 height 17
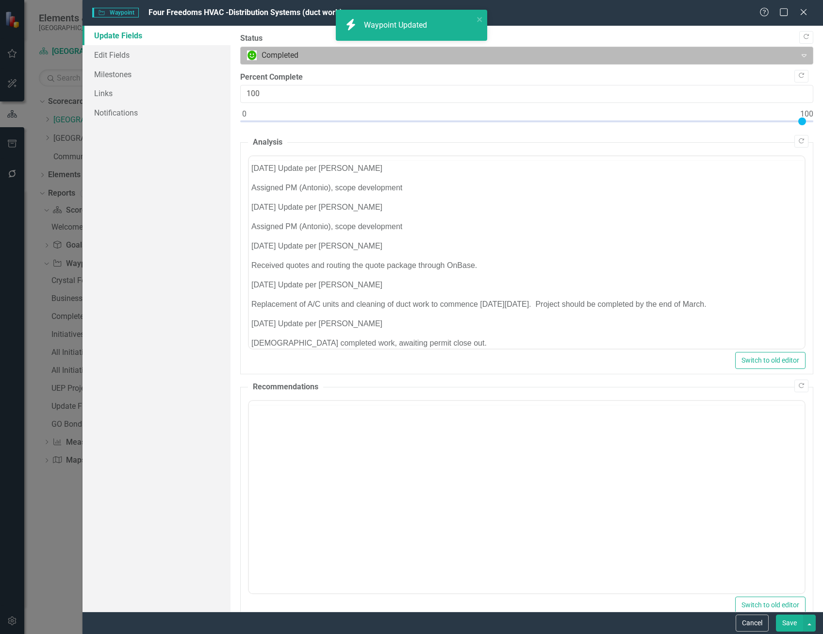
scroll to position [0, 0]
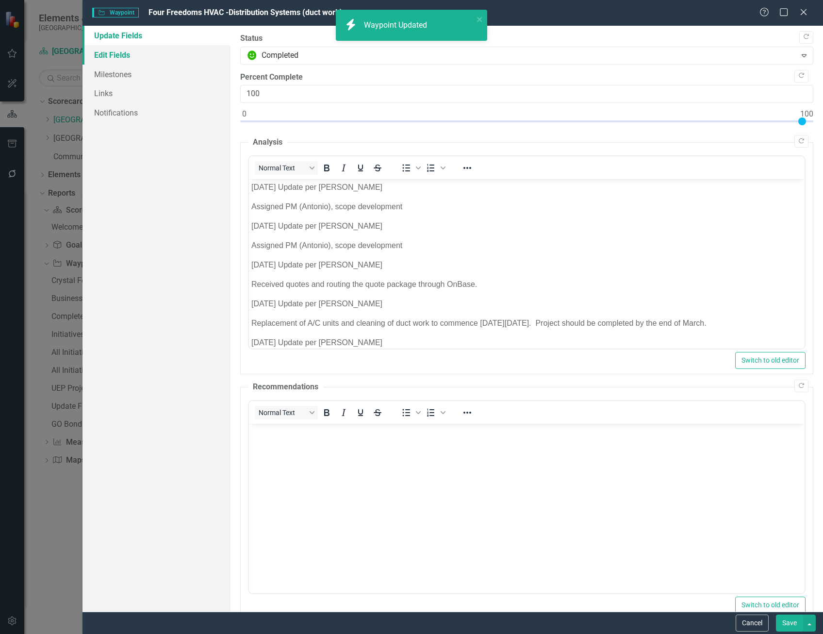
click at [97, 53] on link "Edit Fields" at bounding box center [157, 54] width 148 height 19
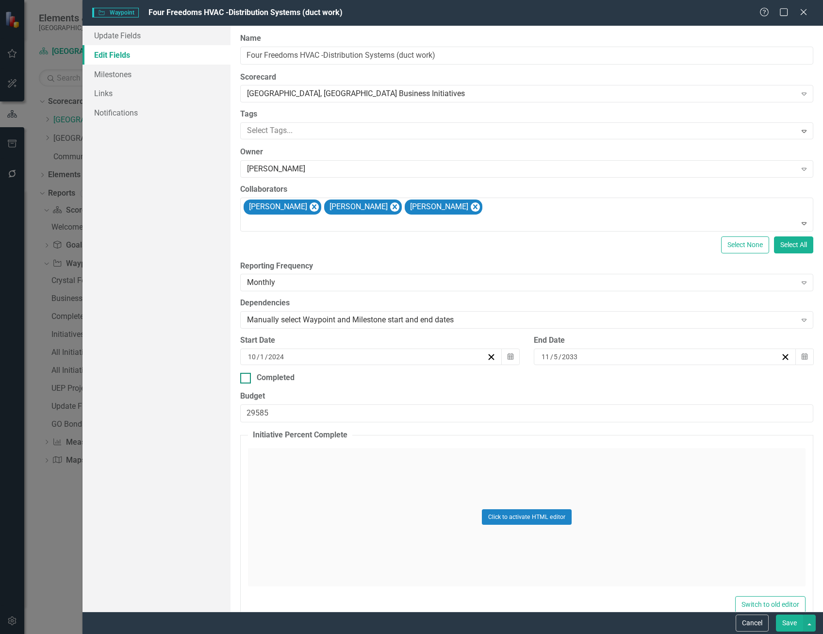
click at [247, 380] on div at bounding box center [245, 378] width 11 height 11
click at [247, 379] on input "Completed" at bounding box center [243, 376] width 6 height 6
checkbox input "true"
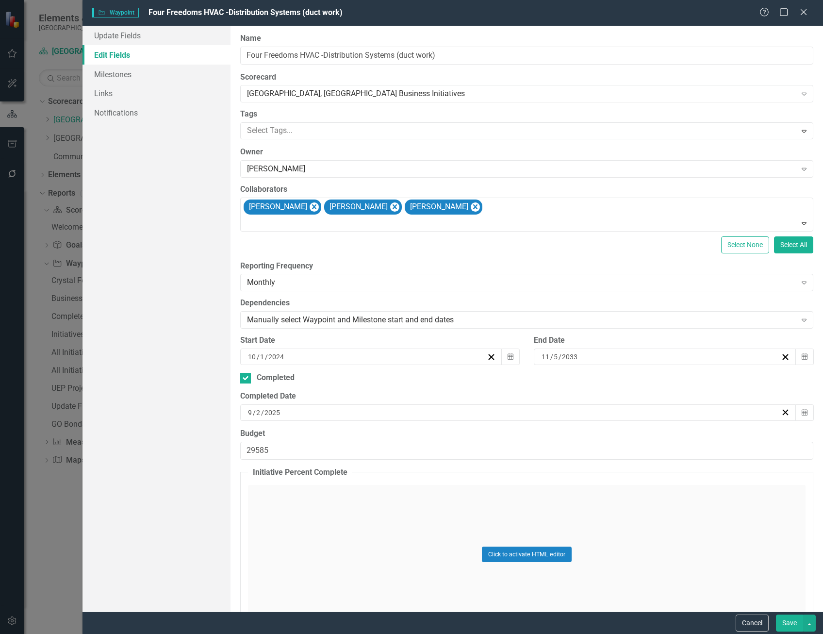
click at [283, 411] on div "9 / 2 / 2025" at bounding box center [514, 413] width 535 height 10
click at [457, 437] on button "‹" at bounding box center [462, 436] width 21 height 21
click at [562, 536] on abbr "29" at bounding box center [563, 539] width 8 height 8
click at [784, 623] on button "Save" at bounding box center [789, 623] width 27 height 17
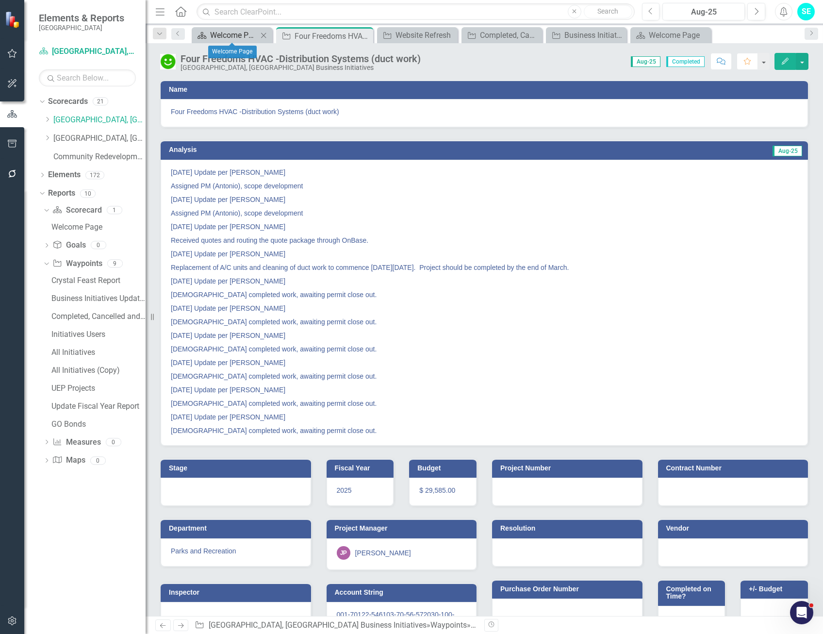
click at [241, 33] on div "Welcome Page" at bounding box center [234, 35] width 48 height 12
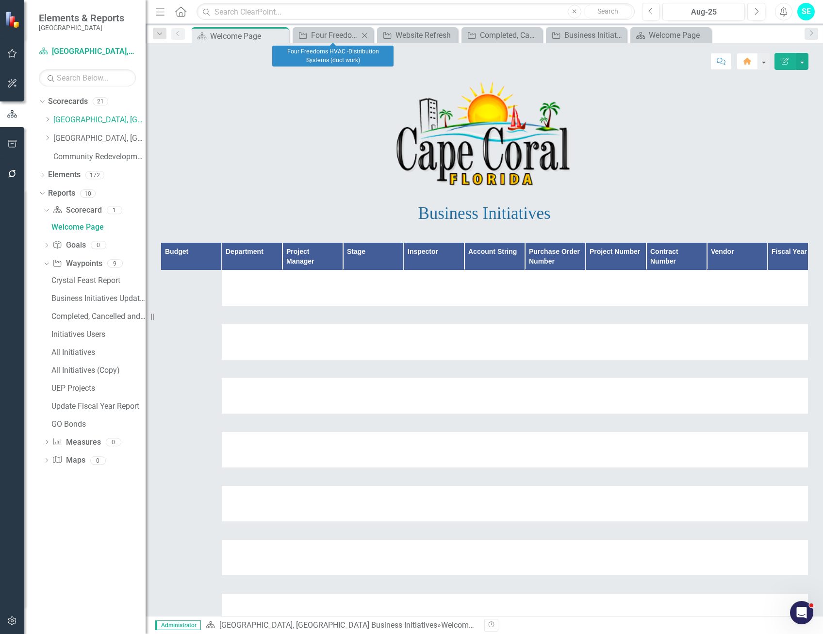
click at [364, 35] on icon "Close" at bounding box center [365, 36] width 10 height 8
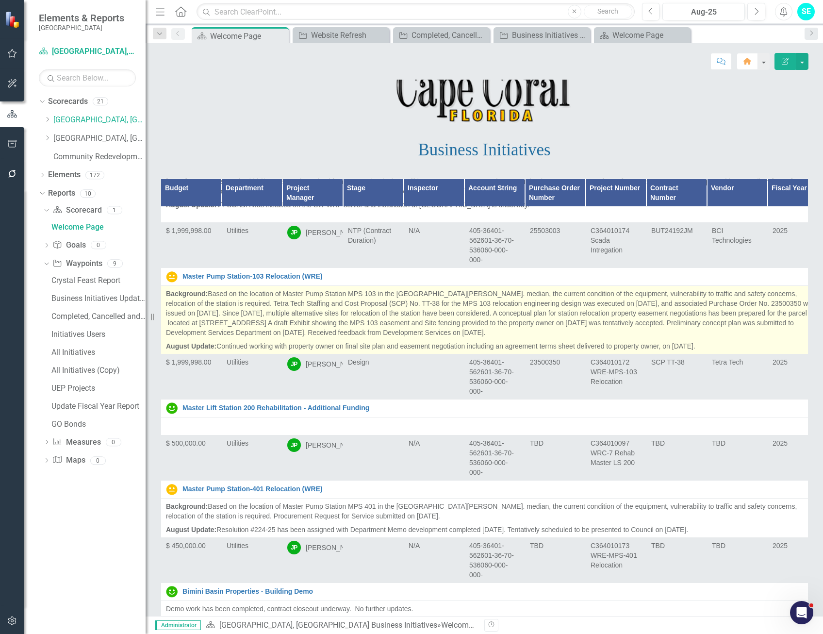
scroll to position [136, 0]
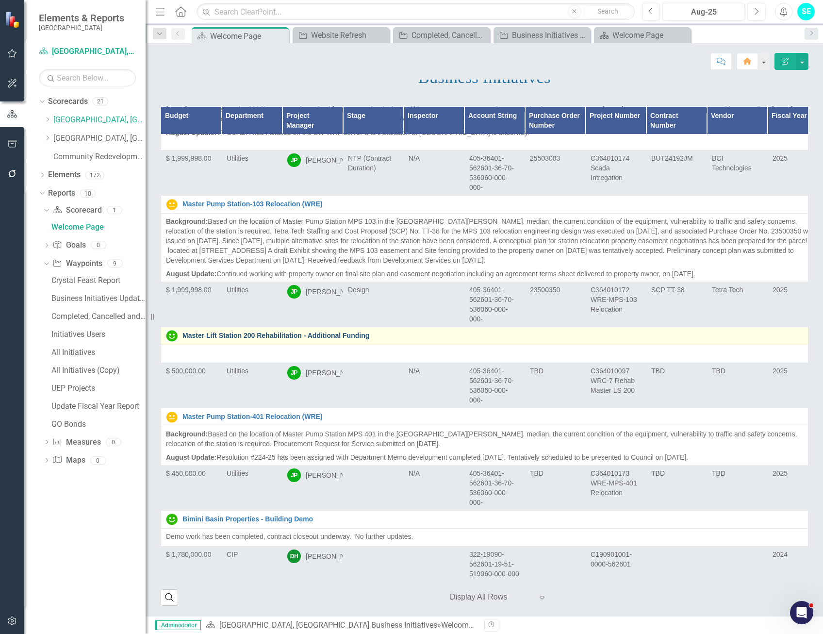
click at [265, 332] on link "Master Lift Station 200 Rehabilitation - Additional Funding" at bounding box center [503, 335] width 641 height 7
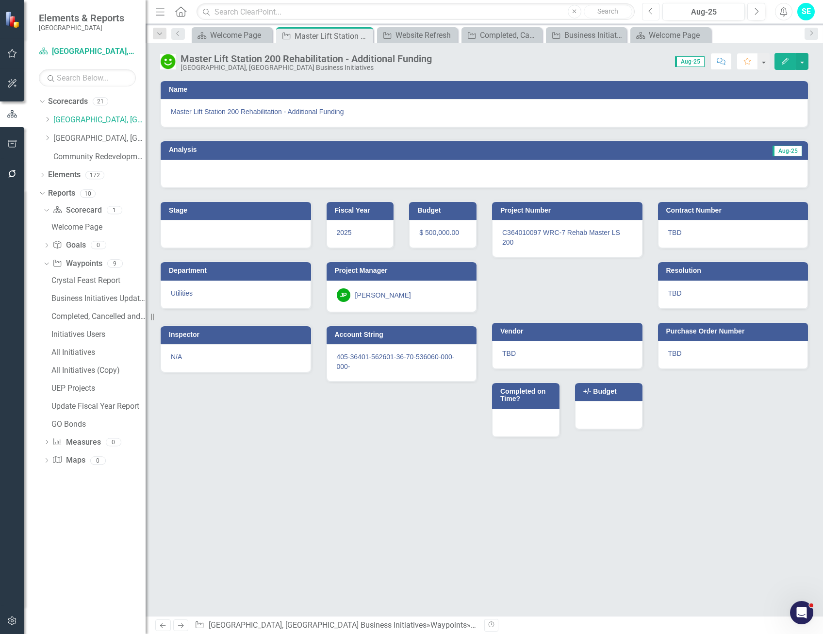
click at [650, 7] on icon "Previous" at bounding box center [651, 11] width 5 height 9
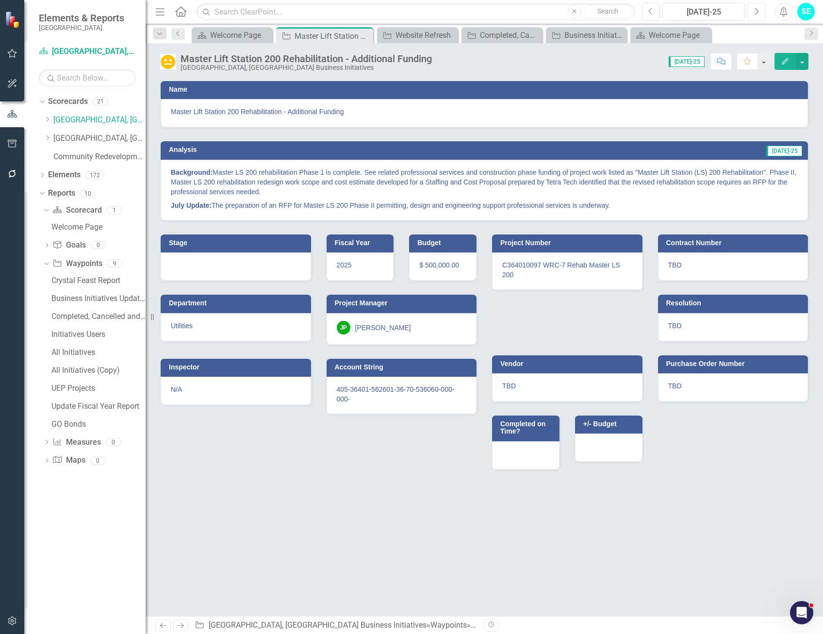
click at [758, 12] on icon "Next" at bounding box center [756, 11] width 5 height 9
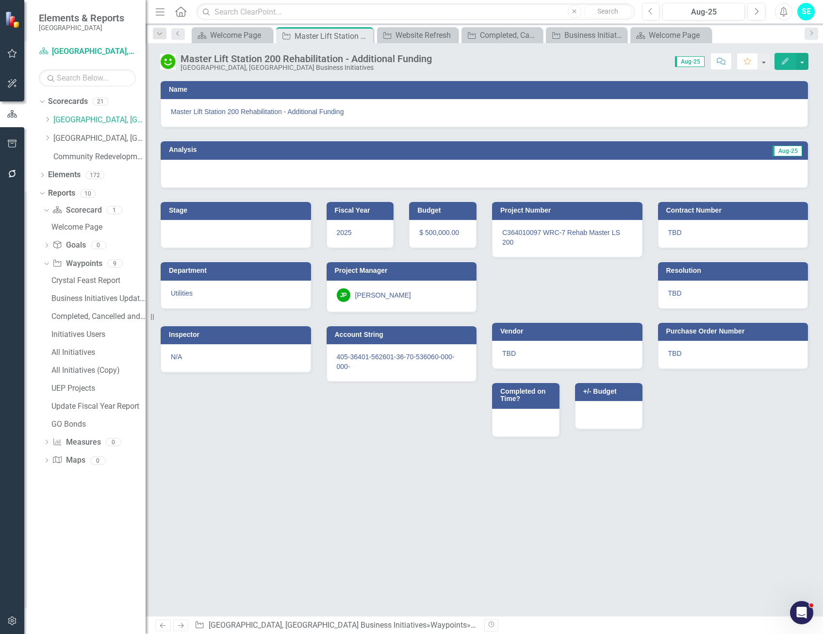
click at [791, 63] on button "Edit" at bounding box center [785, 61] width 21 height 17
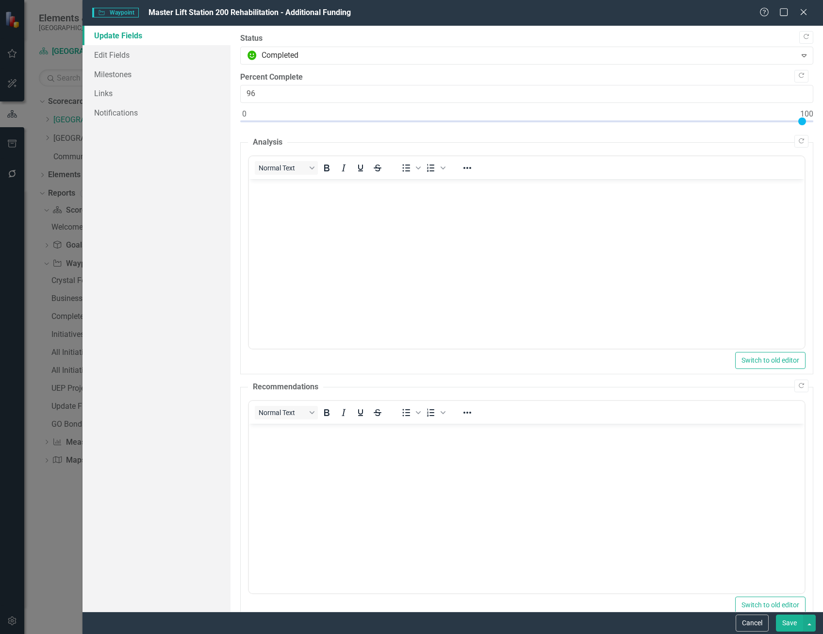
type input "100"
drag, startPoint x: 246, startPoint y: 122, endPoint x: 812, endPoint y: 127, distance: 566.1
click at [812, 127] on div ""Update" fields in ClearPoint are the fields that change from reporting period …" at bounding box center [527, 319] width 593 height 586
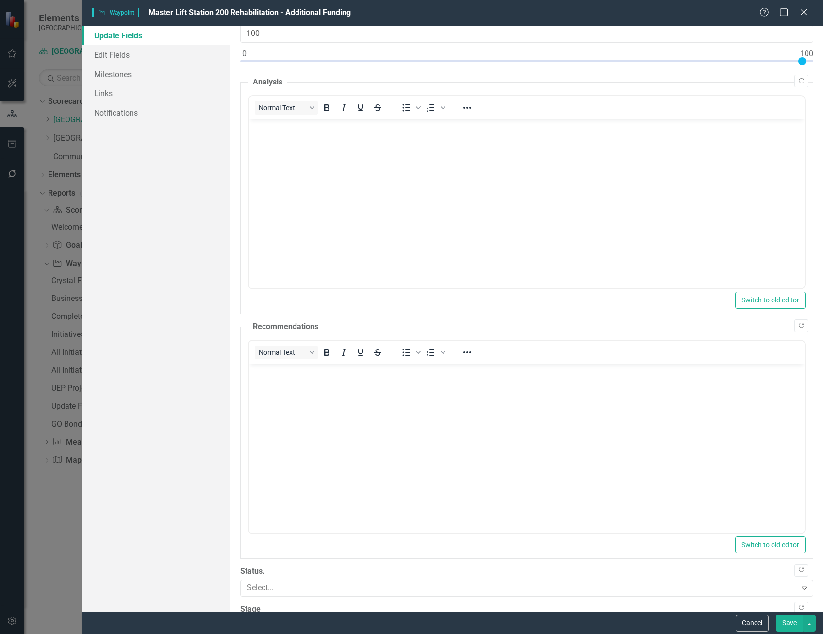
scroll to position [97, 0]
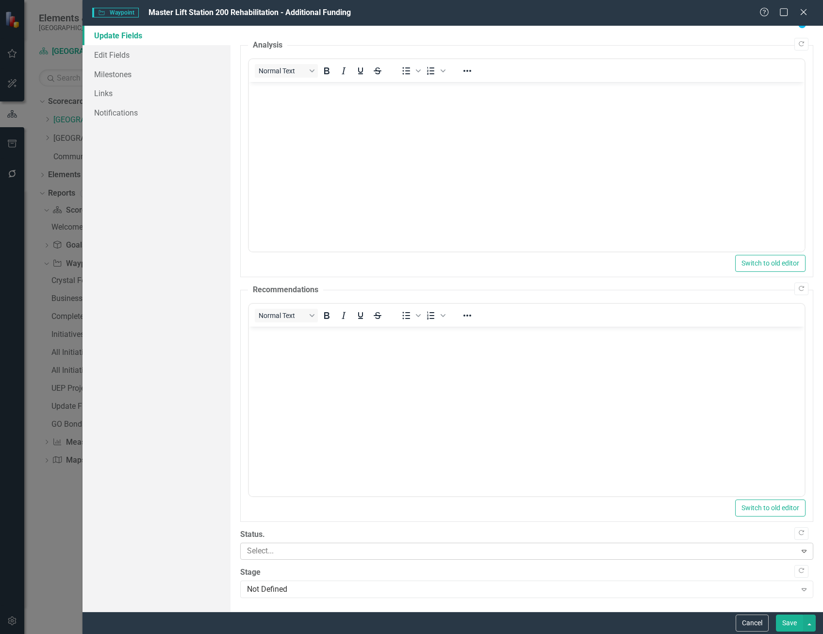
click at [281, 546] on div at bounding box center [519, 551] width 553 height 13
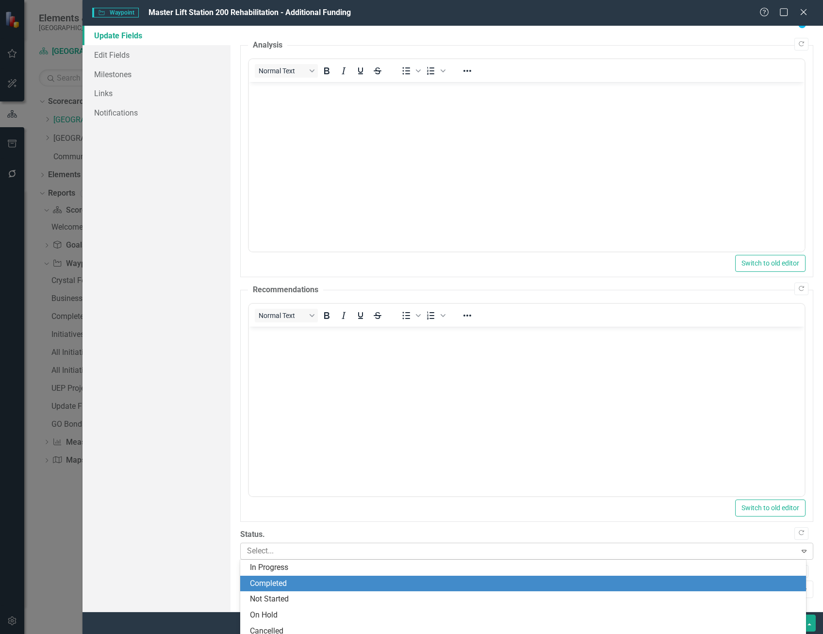
drag, startPoint x: 288, startPoint y: 576, endPoint x: 329, endPoint y: 567, distance: 41.9
click at [288, 577] on div "Completed" at bounding box center [523, 584] width 566 height 16
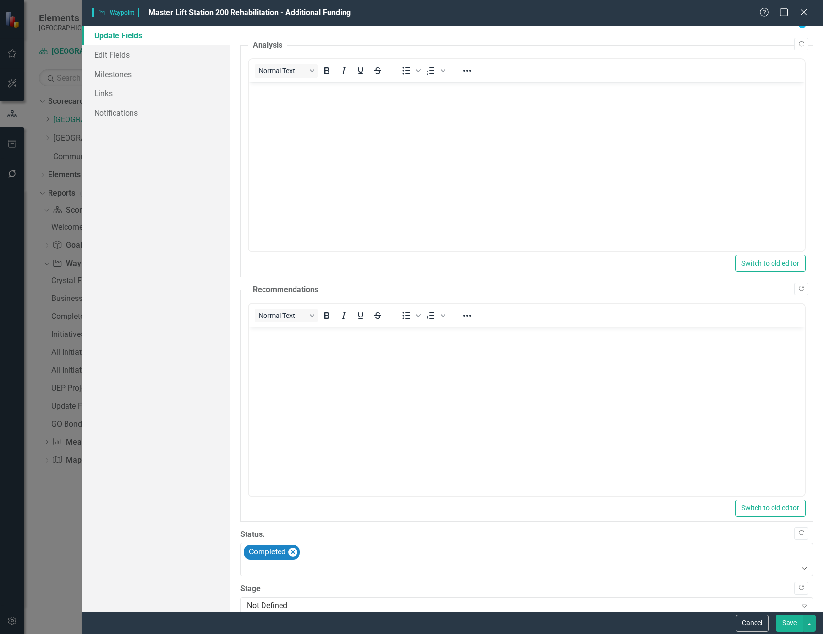
click at [789, 620] on button "Save" at bounding box center [789, 623] width 27 height 17
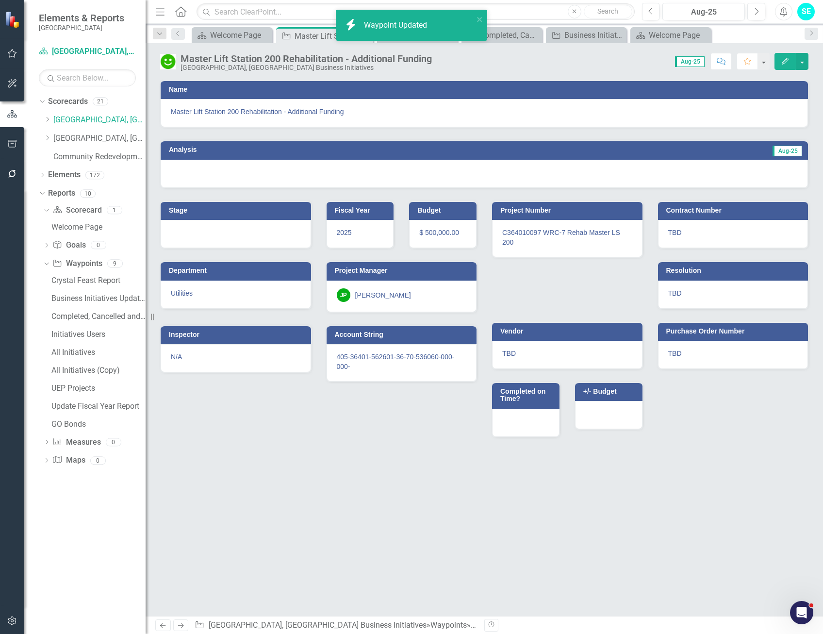
click at [783, 61] on icon "Edit" at bounding box center [785, 61] width 9 height 7
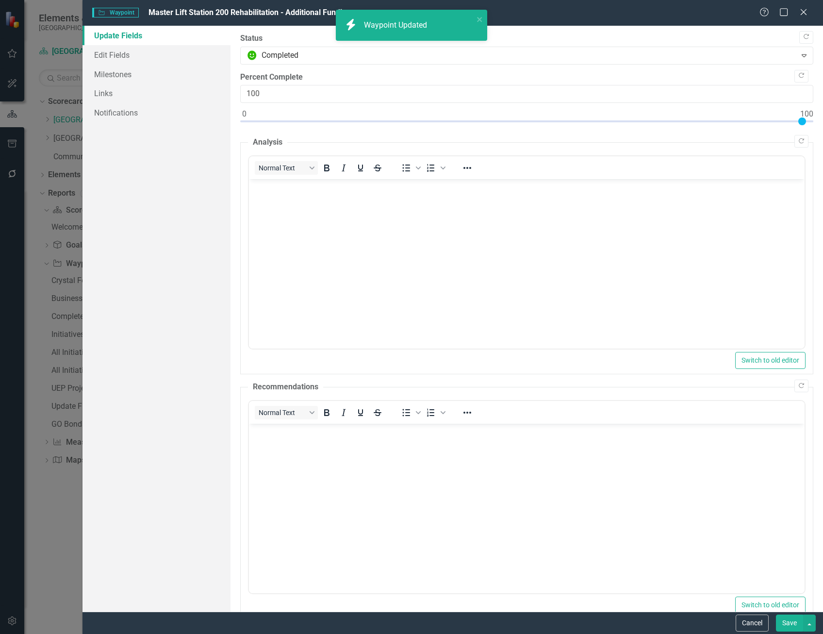
scroll to position [0, 0]
click at [133, 55] on link "Edit Fields" at bounding box center [157, 54] width 148 height 19
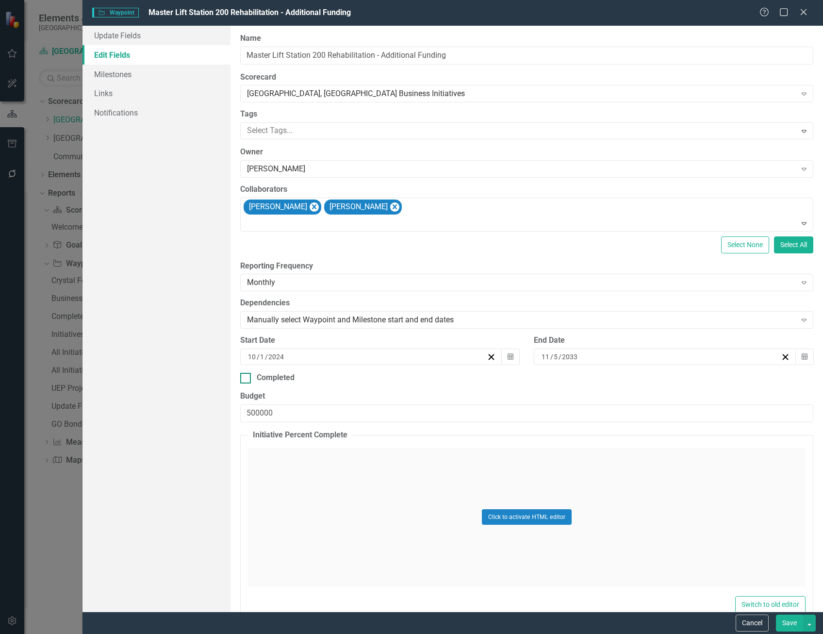
click at [246, 381] on div at bounding box center [245, 378] width 11 height 11
click at [246, 379] on input "Completed" at bounding box center [243, 376] width 6 height 6
checkbox input "true"
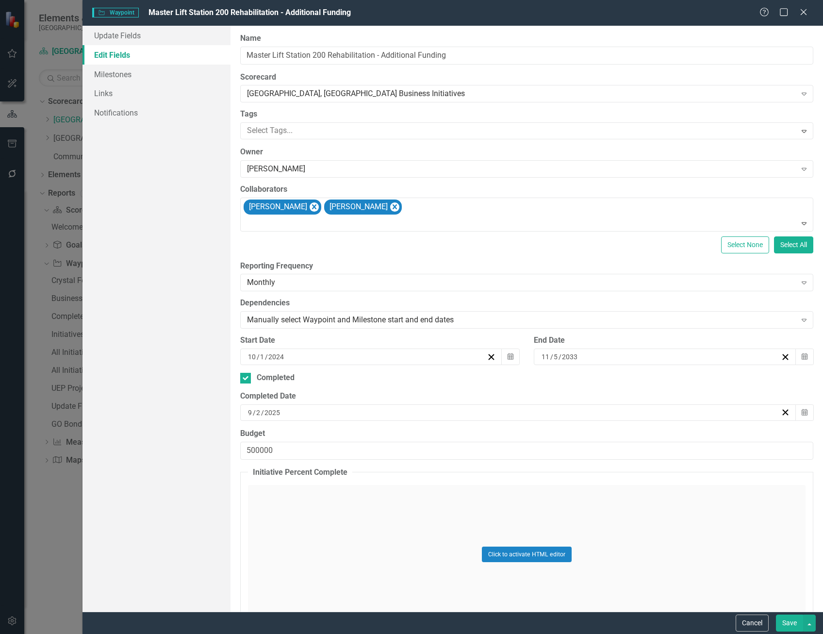
click at [564, 355] on input "2033" at bounding box center [570, 357] width 17 height 10
click at [277, 414] on input "2025" at bounding box center [272, 413] width 17 height 10
click at [463, 435] on button "‹" at bounding box center [462, 436] width 21 height 21
click at [562, 533] on button "29" at bounding box center [563, 538] width 24 height 17
click at [797, 621] on button "Save" at bounding box center [789, 623] width 27 height 17
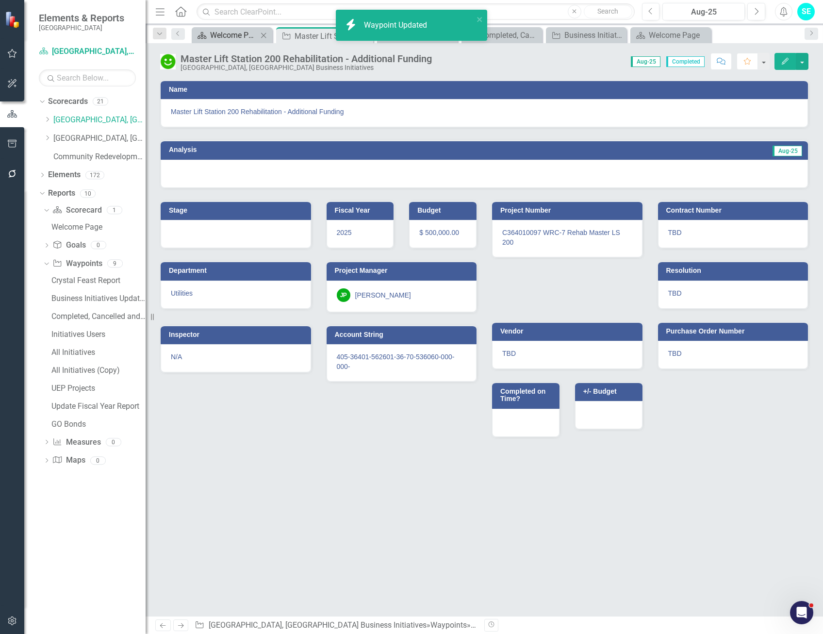
click at [226, 32] on div "Welcome Page" at bounding box center [234, 35] width 48 height 12
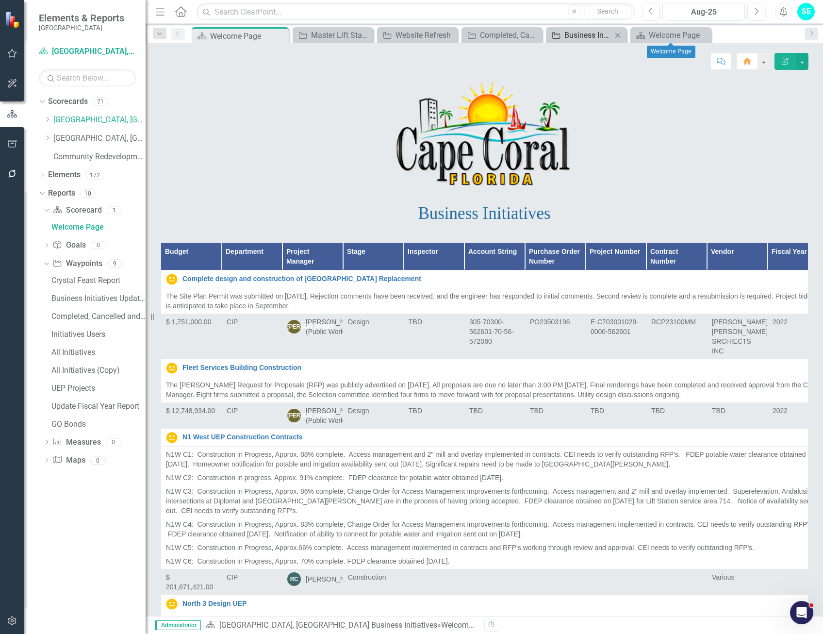
click at [584, 36] on div "Business Initiatives Update Report" at bounding box center [589, 35] width 48 height 12
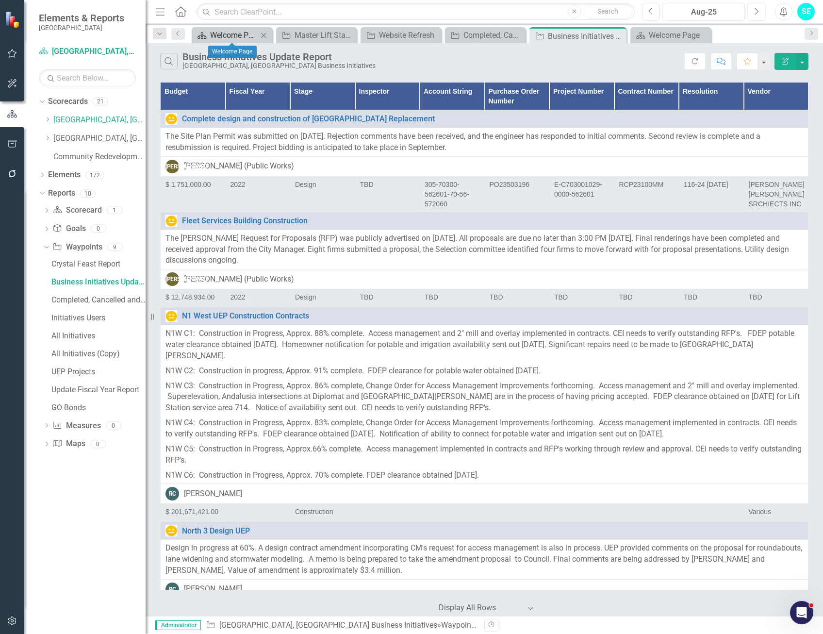
click at [236, 34] on div "Welcome Page" at bounding box center [234, 35] width 48 height 12
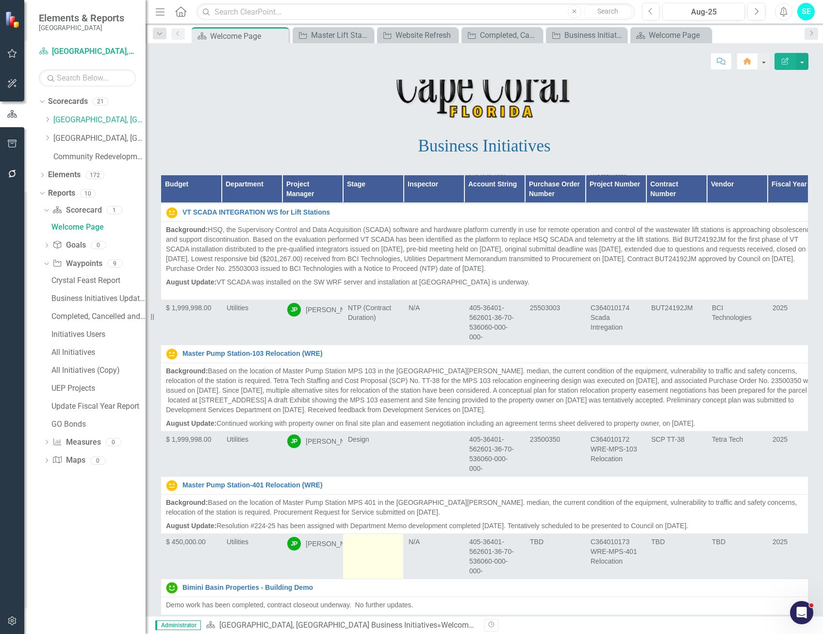
scroll to position [136, 0]
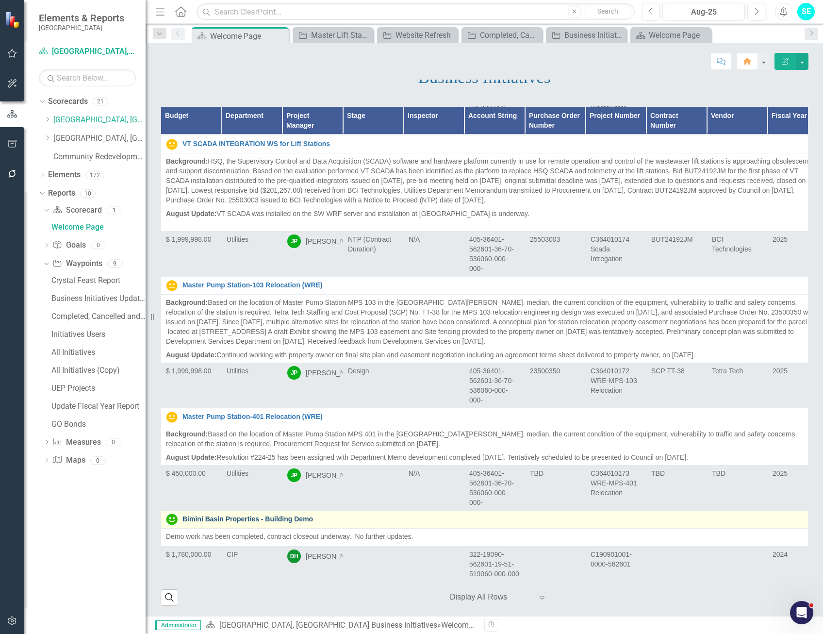
click at [265, 516] on link "Bimini Basin Properties - Building Demo" at bounding box center [503, 519] width 641 height 7
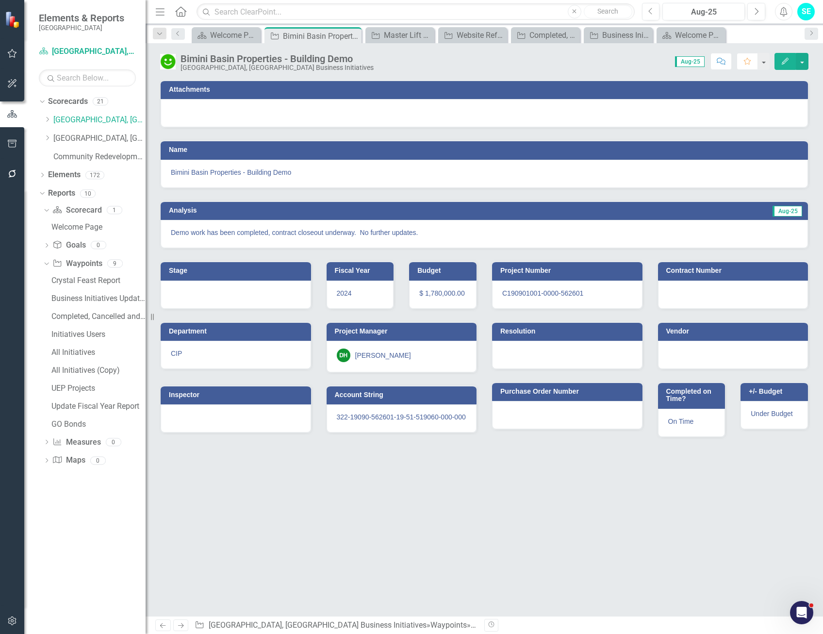
click at [786, 61] on icon "Edit" at bounding box center [785, 61] width 9 height 7
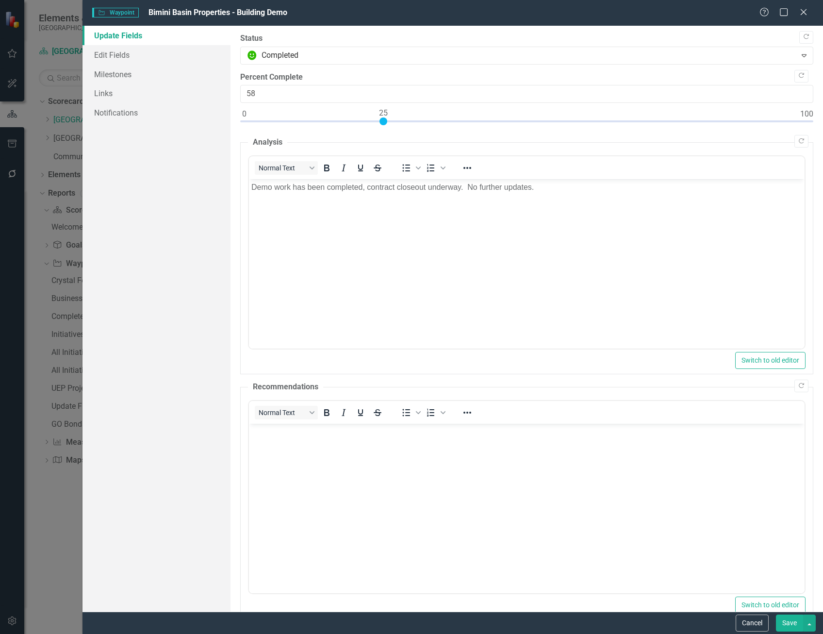
type input "100"
drag, startPoint x: 243, startPoint y: 120, endPoint x: 845, endPoint y: 129, distance: 601.6
click at [823, 129] on html "Elements & Reports Cape Coral Scorecard Cape Coral, FL Business Initiatives Sea…" at bounding box center [411, 317] width 823 height 634
click at [791, 627] on button "Save" at bounding box center [789, 623] width 27 height 17
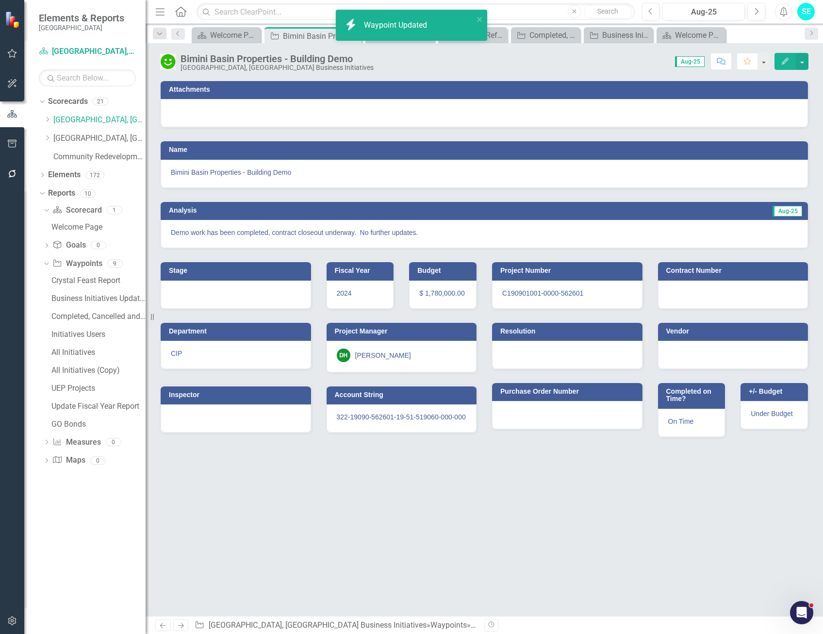
click at [779, 60] on button "Edit" at bounding box center [785, 61] width 21 height 17
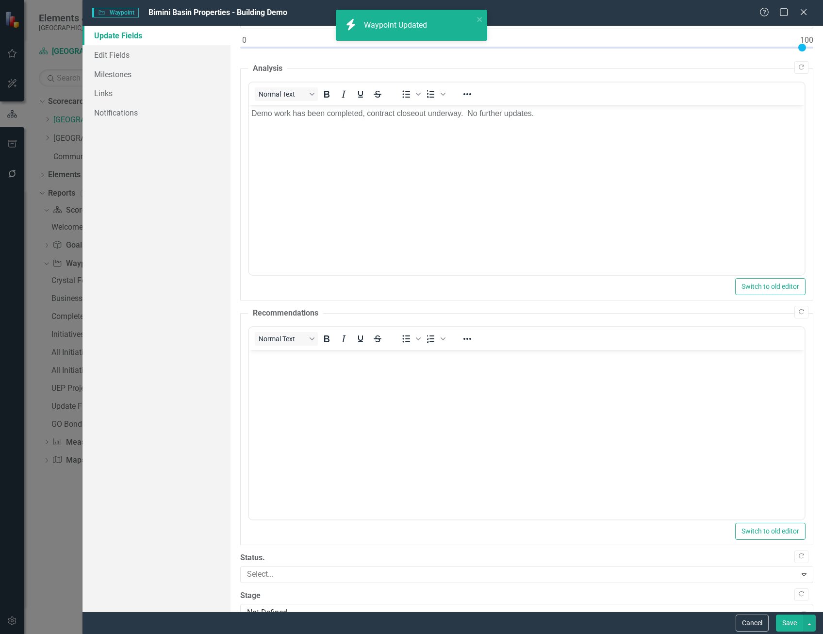
scroll to position [97, 0]
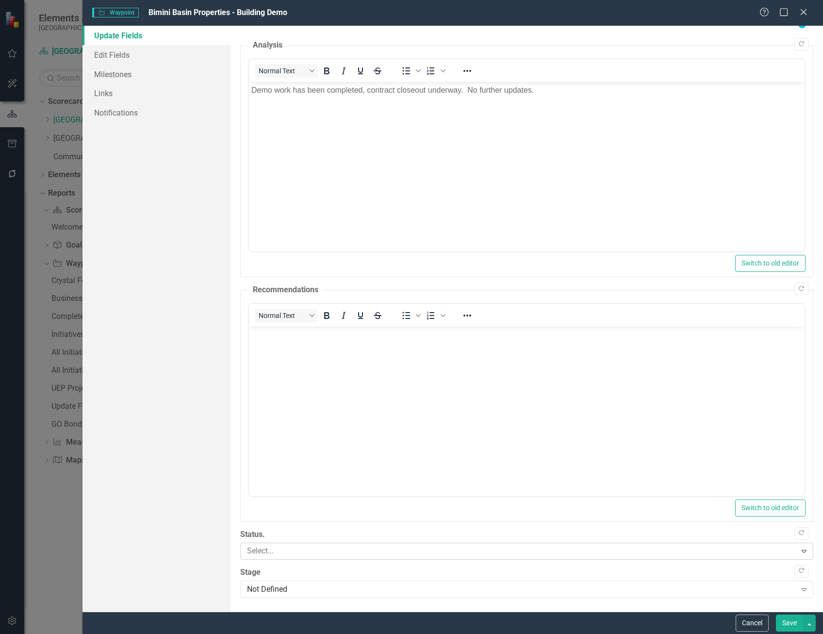
click at [267, 545] on div at bounding box center [519, 551] width 553 height 13
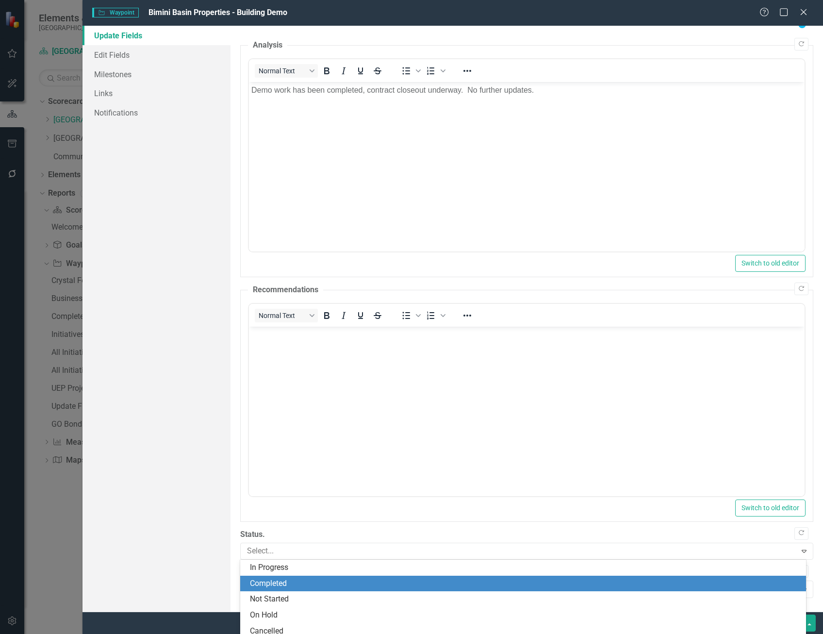
click at [283, 581] on div "Completed" at bounding box center [525, 583] width 551 height 11
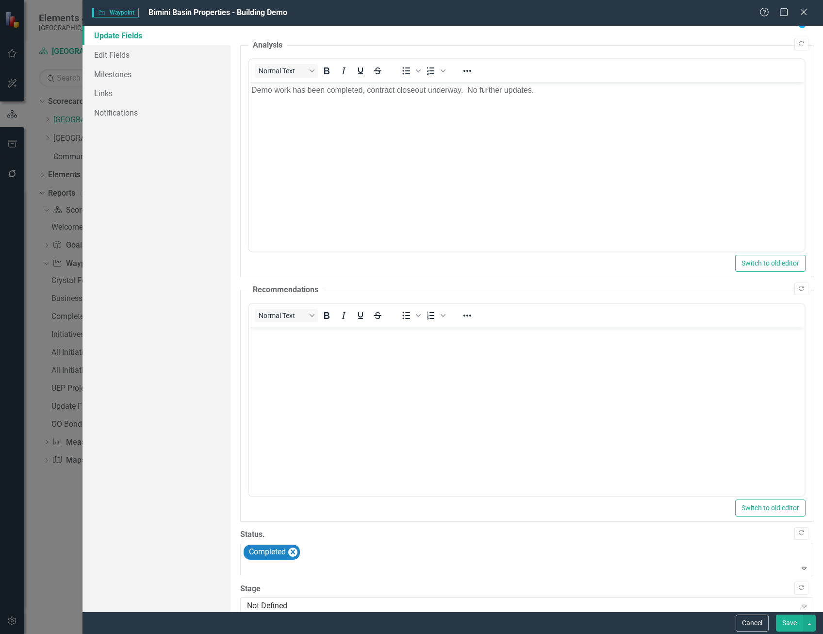
click at [794, 625] on button "Save" at bounding box center [789, 623] width 27 height 17
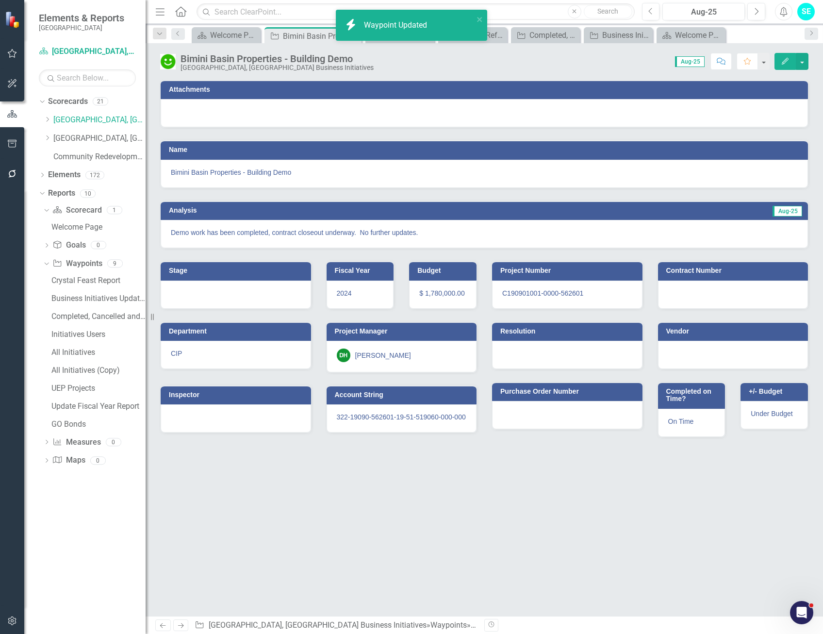
click at [788, 56] on button "Edit" at bounding box center [785, 61] width 21 height 17
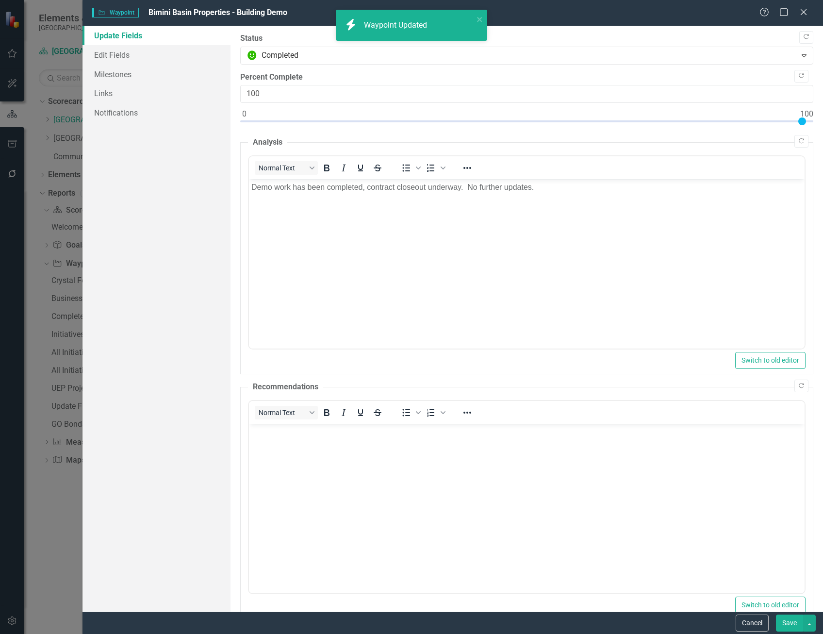
scroll to position [0, 0]
click at [159, 53] on link "Edit Fields" at bounding box center [157, 54] width 148 height 19
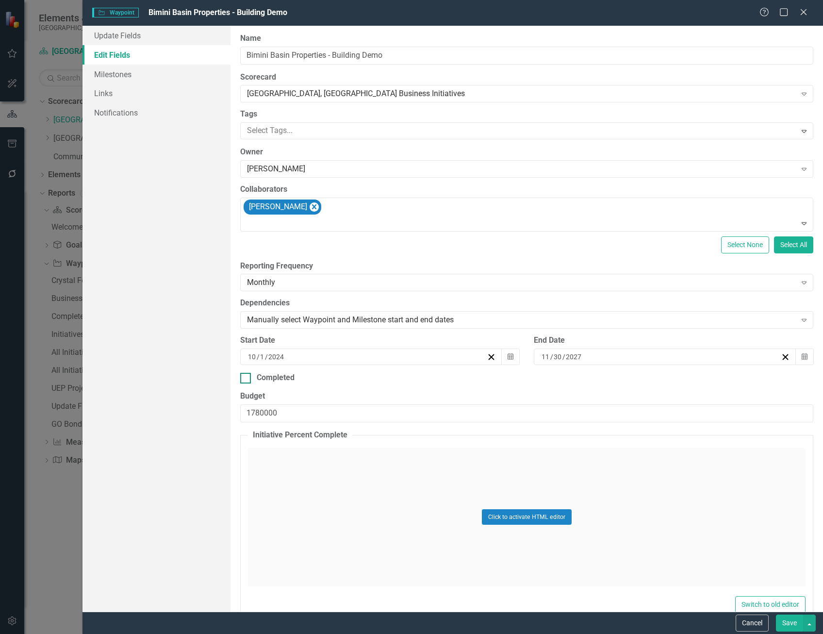
click at [247, 376] on div at bounding box center [245, 378] width 11 height 11
click at [247, 376] on input "Completed" at bounding box center [243, 376] width 6 height 6
checkbox input "true"
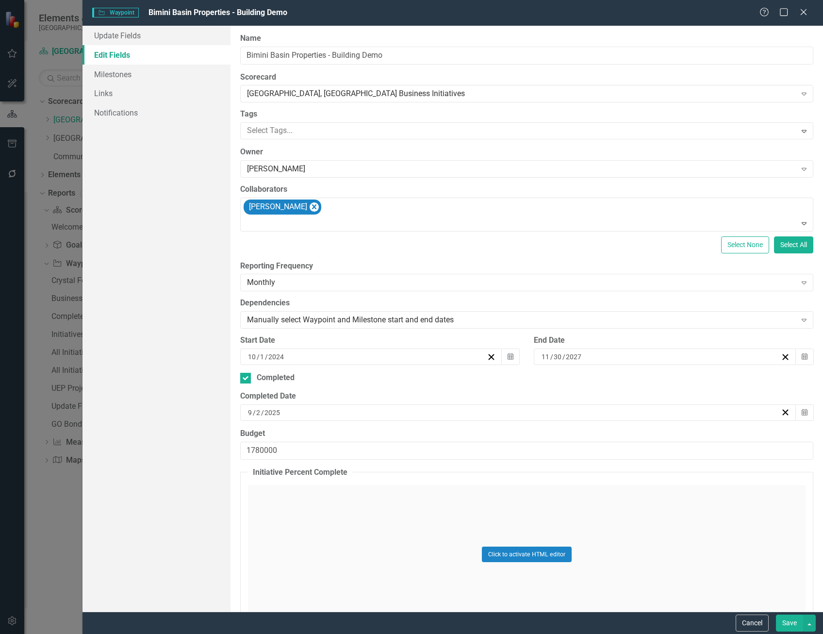
click at [359, 413] on div "9 / 2 / 2025" at bounding box center [514, 413] width 535 height 10
click at [465, 432] on button "‹" at bounding box center [462, 436] width 21 height 21
click at [568, 537] on button "29" at bounding box center [563, 538] width 24 height 17
click at [790, 622] on button "Save" at bounding box center [789, 623] width 27 height 17
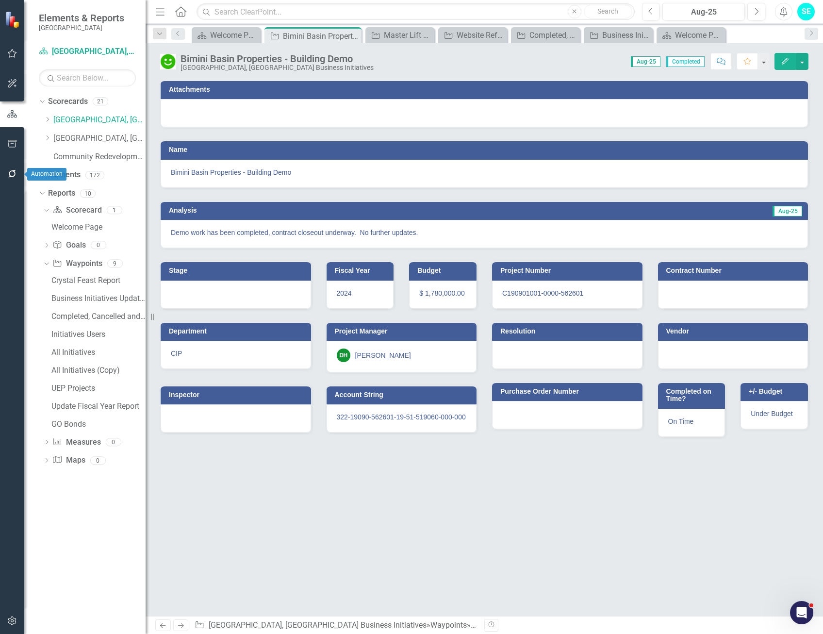
click at [10, 174] on icon "button" at bounding box center [12, 174] width 10 height 8
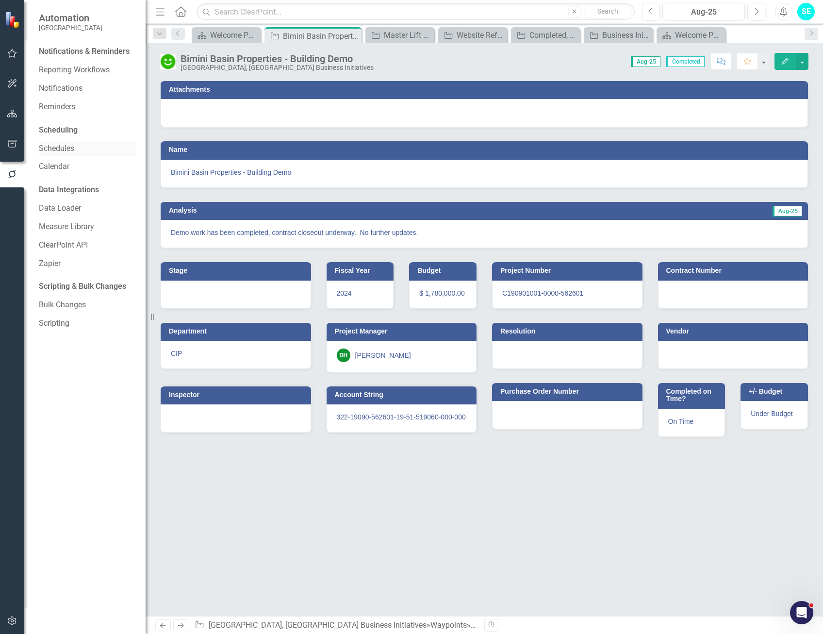
click at [56, 148] on link "Schedules" at bounding box center [87, 148] width 97 height 11
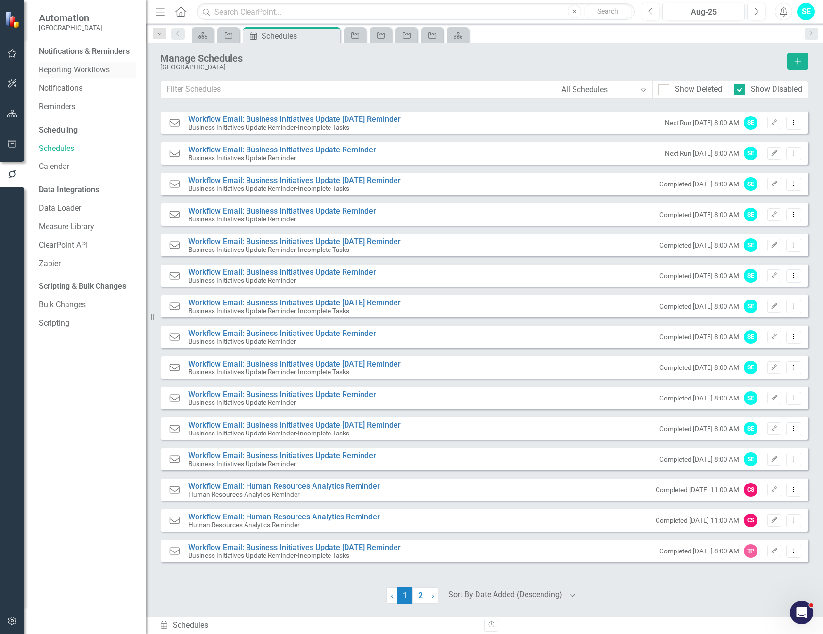
click at [67, 71] on link "Reporting Workflows" at bounding box center [87, 70] width 97 height 11
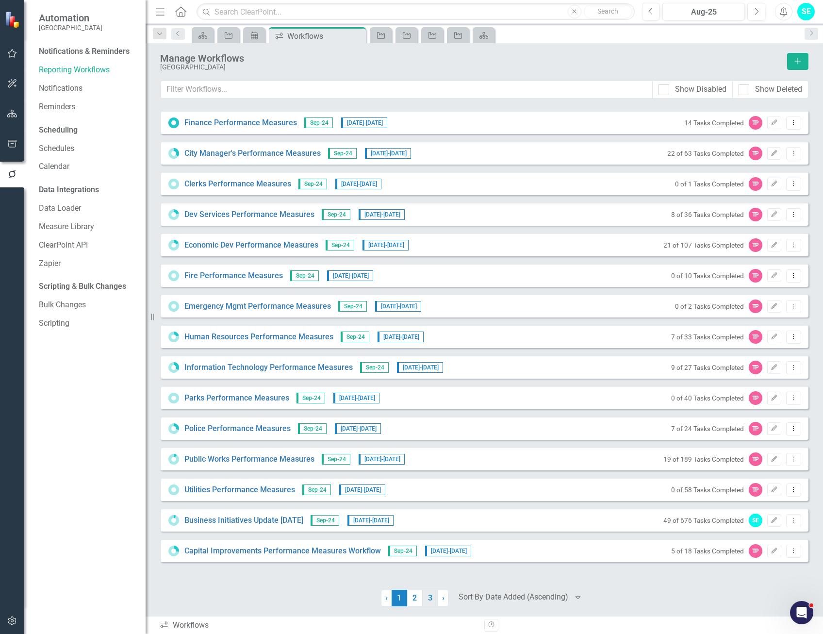
click at [432, 598] on link "3" at bounding box center [431, 598] width 16 height 17
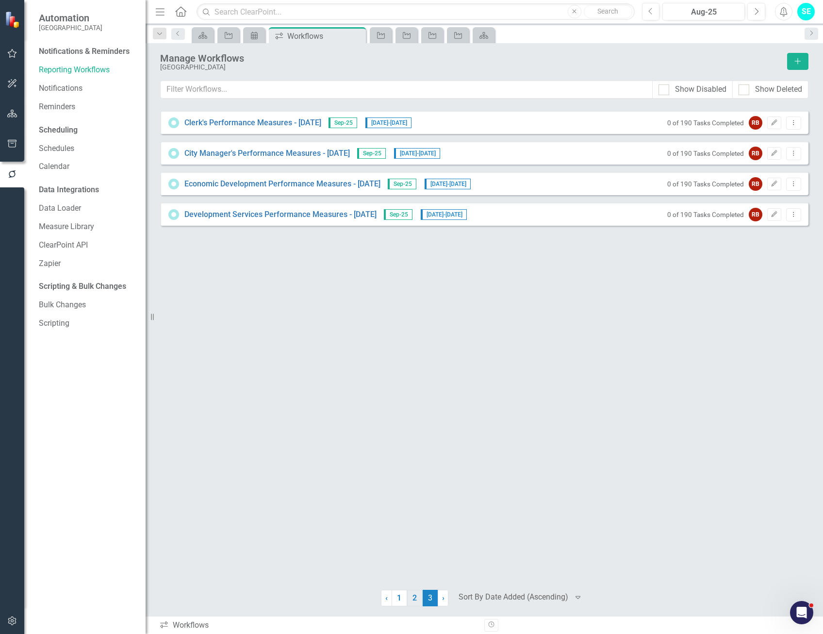
click at [418, 598] on link "2" at bounding box center [415, 598] width 16 height 17
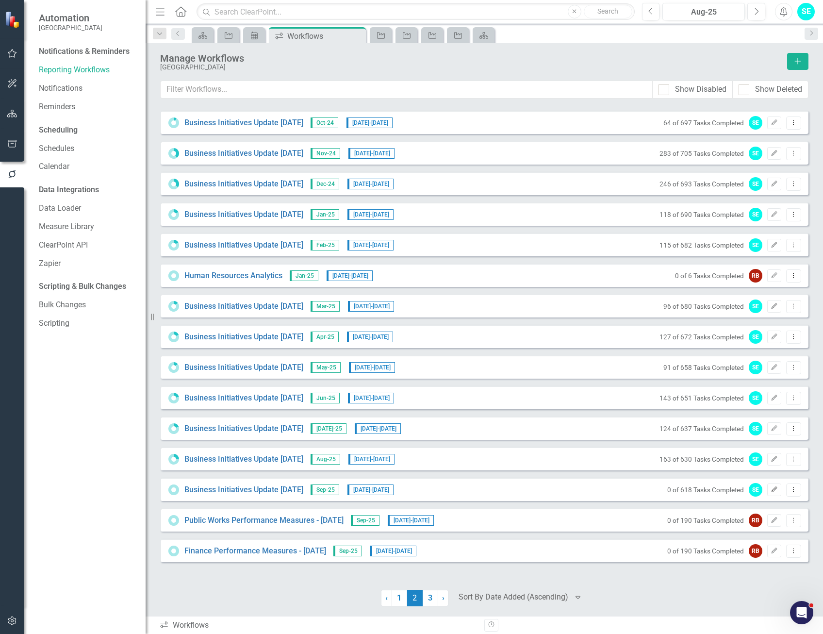
click at [772, 490] on icon "Edit" at bounding box center [774, 490] width 7 height 6
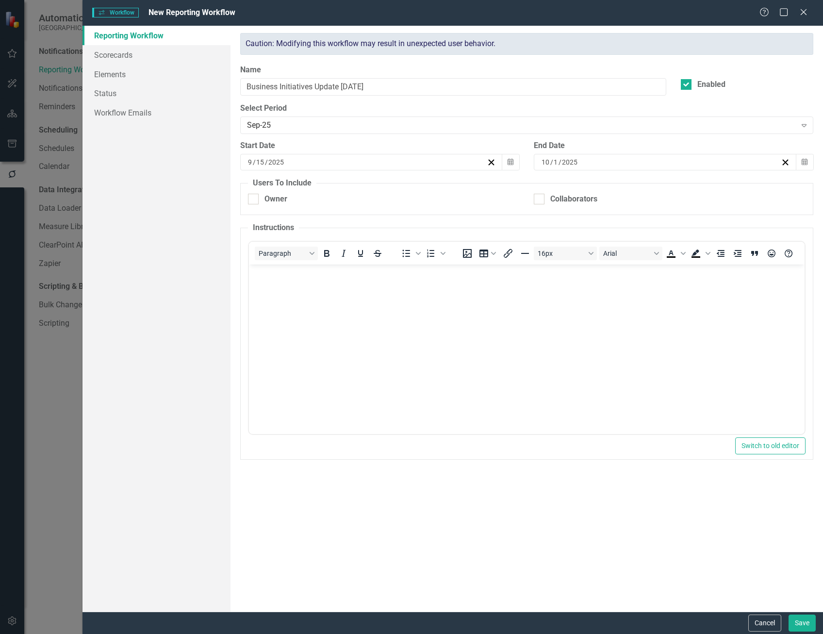
checkbox input "true"
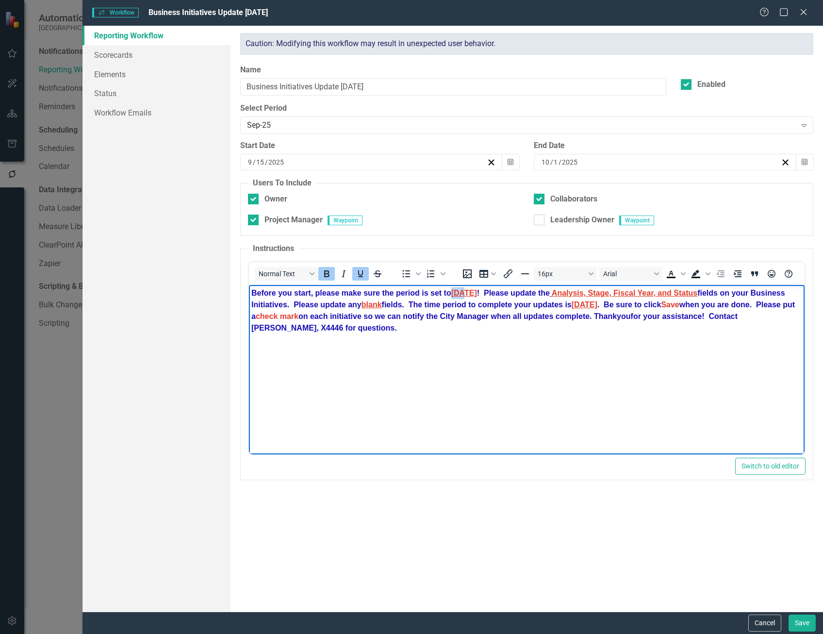
drag, startPoint x: 469, startPoint y: 290, endPoint x: 455, endPoint y: 288, distance: 14.2
click at [455, 289] on span "AUG 25" at bounding box center [464, 293] width 26 height 8
drag, startPoint x: 605, startPoint y: 303, endPoint x: 580, endPoint y: 303, distance: 25.7
click at [580, 303] on span "August 31" at bounding box center [584, 305] width 26 height 8
click at [551, 321] on p "Before you start, please make sure the period is set to SEPT 25 ! Please update…" at bounding box center [526, 310] width 551 height 47
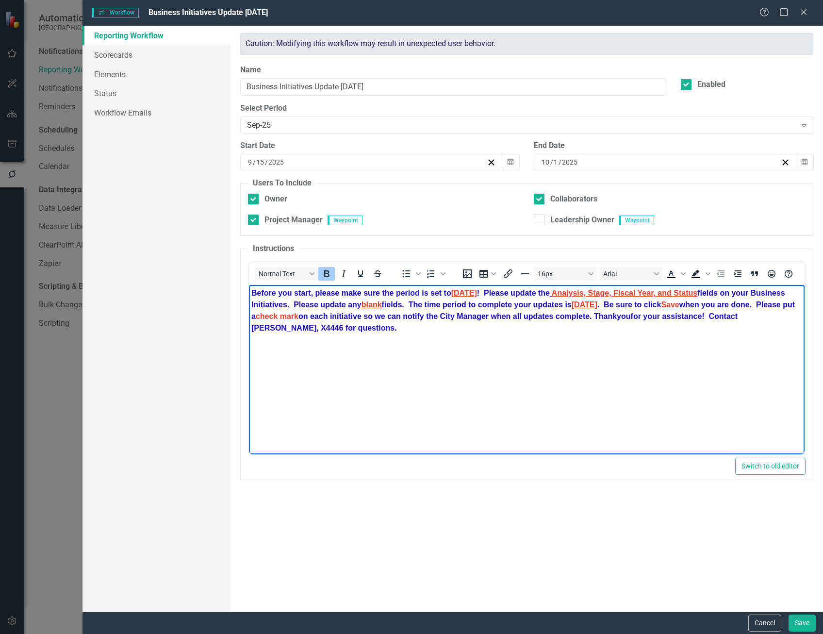
drag, startPoint x: 294, startPoint y: 302, endPoint x: 303, endPoint y: 307, distance: 10.4
click at [294, 302] on strong "Before you start, please make sure the period is set to SEPT 25 ! Please update…" at bounding box center [523, 310] width 544 height 43
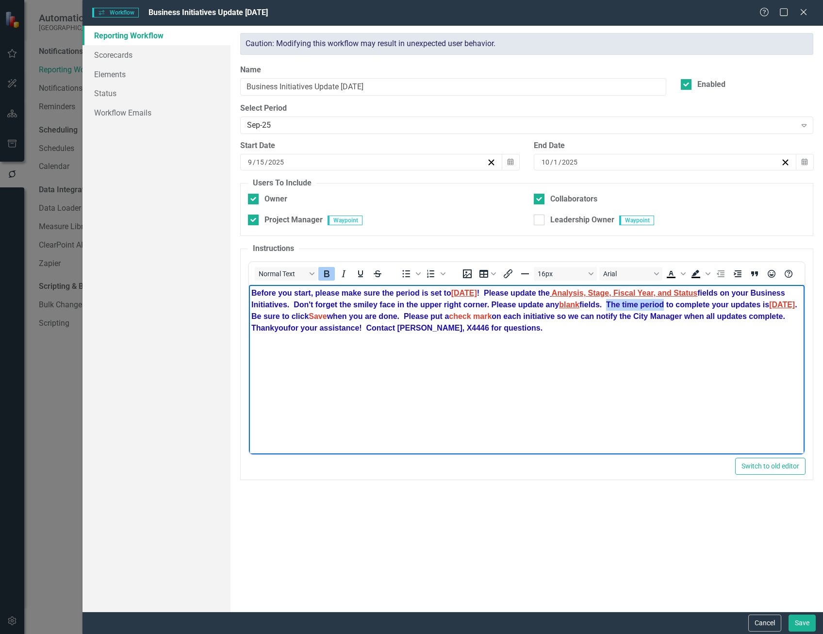
drag, startPoint x: 667, startPoint y: 303, endPoint x: 611, endPoint y: 302, distance: 55.9
click at [611, 302] on strong "Before you start, please make sure the period is set to SEPT 25 ! Please update…" at bounding box center [525, 310] width 548 height 43
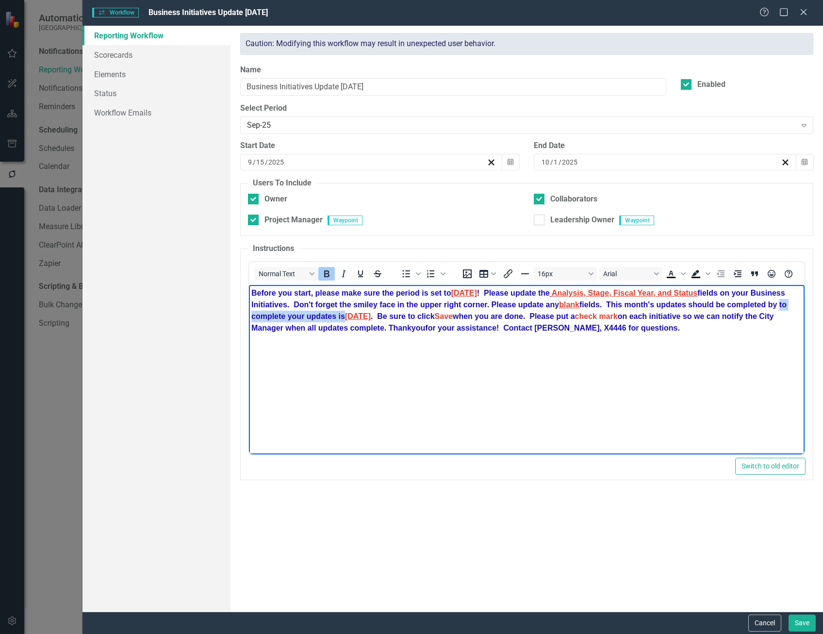
drag, startPoint x: 343, startPoint y: 316, endPoint x: 783, endPoint y: 302, distance: 439.6
click at [783, 302] on strong "Before you start, please make sure the period is set to SEPT 25 ! Please update…" at bounding box center [519, 310] width 536 height 43
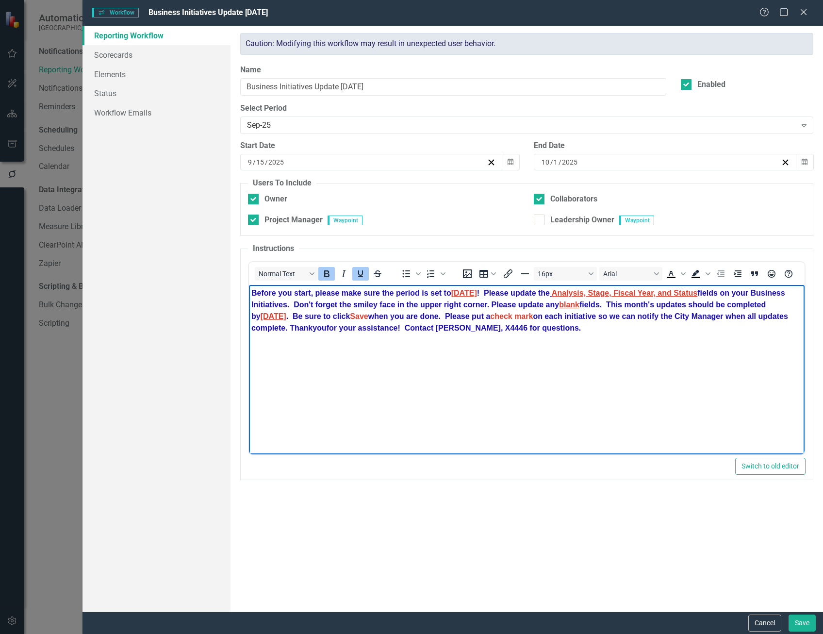
drag, startPoint x: 287, startPoint y: 314, endPoint x: 253, endPoint y: 313, distance: 34.5
click at [260, 313] on span "August 31" at bounding box center [273, 316] width 26 height 8
click at [674, 331] on p "Before you start, please make sure the period is set to SEPT 25 ! Please update…" at bounding box center [526, 310] width 551 height 47
click at [646, 330] on p "Before you start, please make sure the period is set to SEPT 25 ! Please update…" at bounding box center [526, 310] width 551 height 47
drag, startPoint x: 553, startPoint y: 314, endPoint x: 514, endPoint y: 313, distance: 39.3
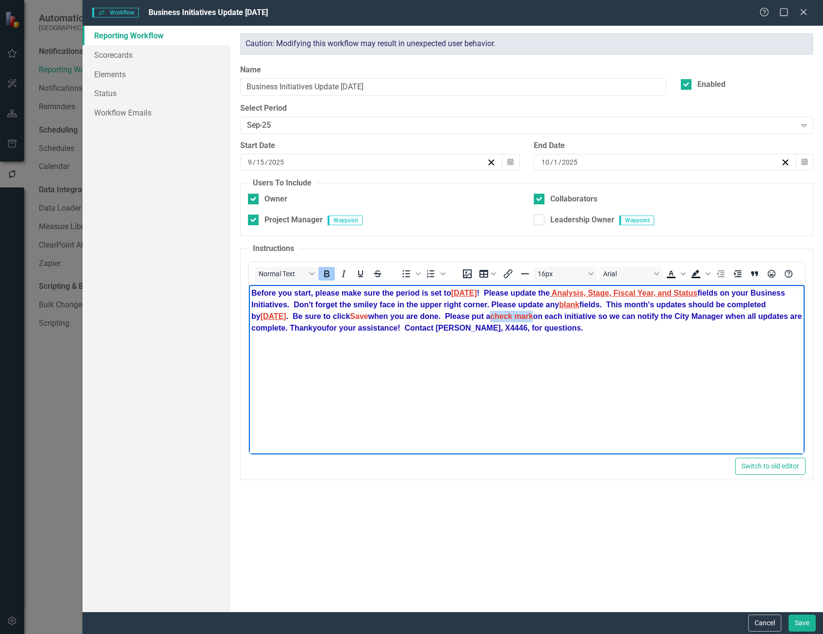
click at [514, 313] on span "check mark" at bounding box center [511, 316] width 43 height 8
click at [362, 273] on icon "Underline" at bounding box center [360, 273] width 5 height 7
drag, startPoint x: 385, startPoint y: 314, endPoint x: 370, endPoint y: 312, distance: 14.6
click at [368, 313] on span "Save" at bounding box center [359, 316] width 18 height 8
click at [362, 271] on icon "Underline" at bounding box center [360, 273] width 5 height 7
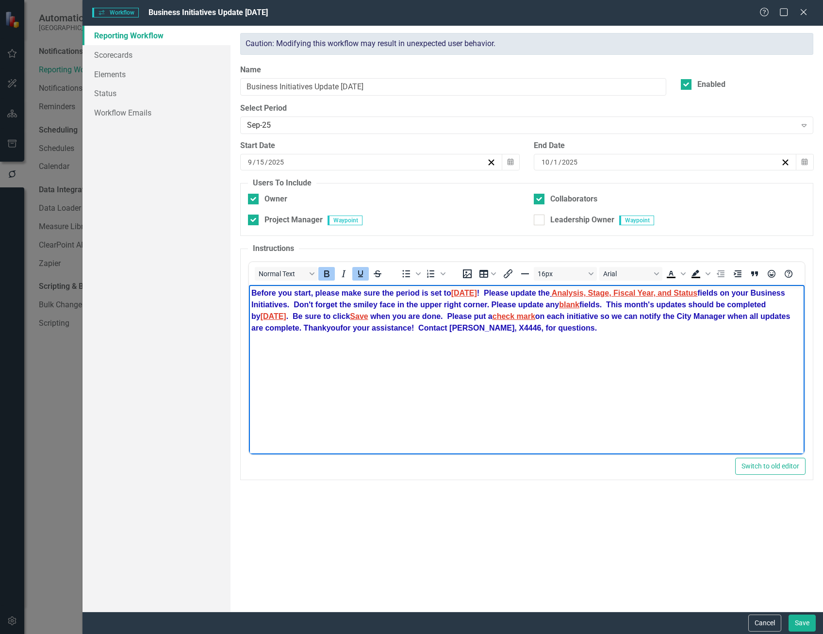
click at [694, 341] on body "Before you start, please make sure the period is set to SEPT 25 ! Please update…" at bounding box center [527, 358] width 556 height 146
click at [807, 620] on button "Save" at bounding box center [802, 623] width 27 height 17
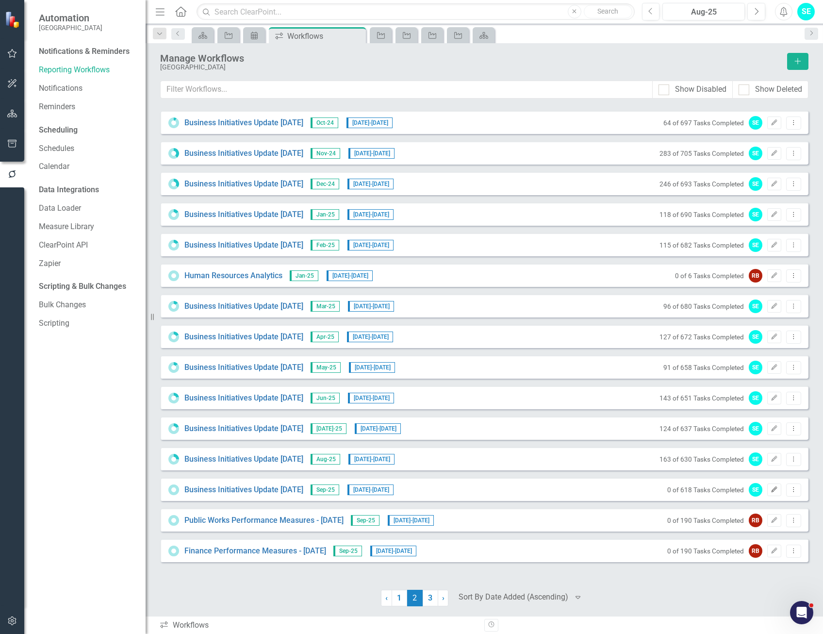
click at [775, 488] on icon "Edit" at bounding box center [774, 490] width 7 height 6
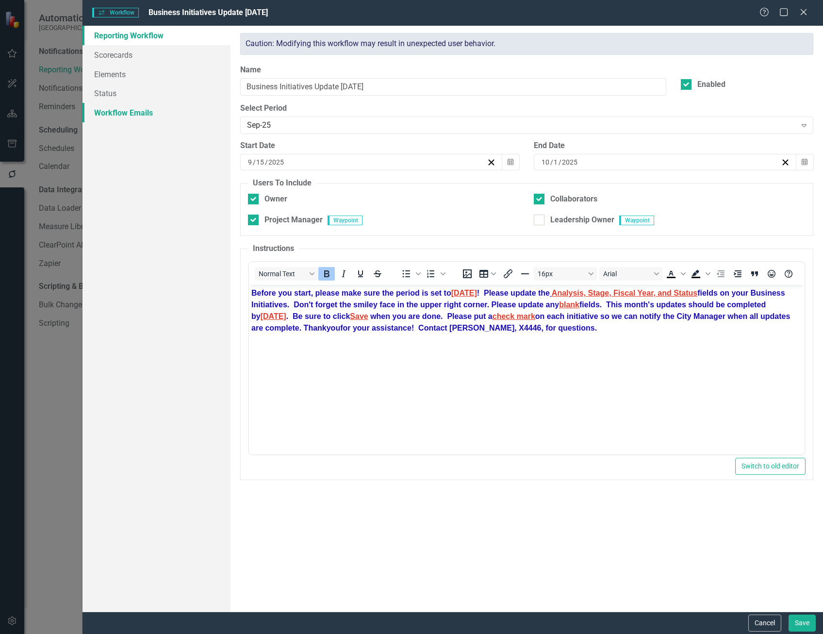
click at [121, 107] on link "Workflow Emails" at bounding box center [157, 112] width 148 height 19
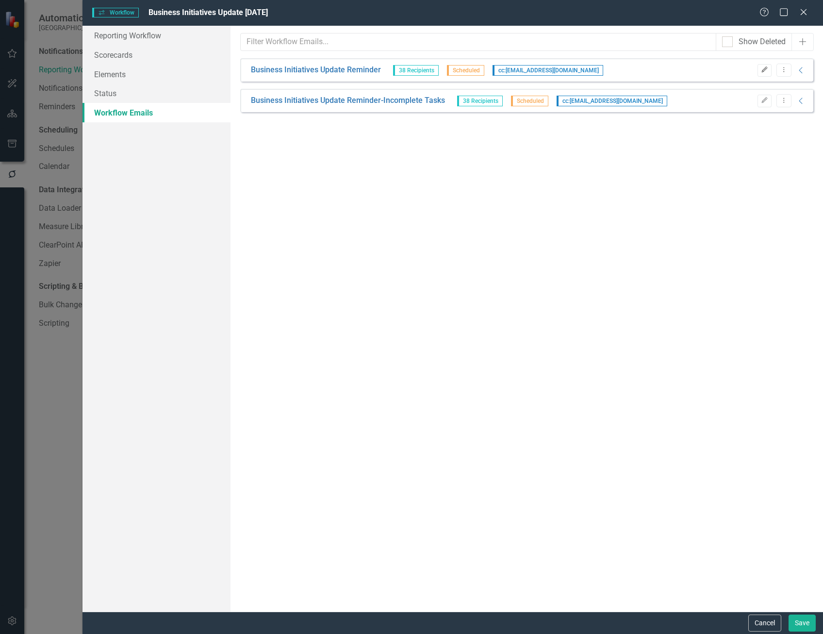
click at [766, 72] on icon "Edit" at bounding box center [764, 70] width 7 height 6
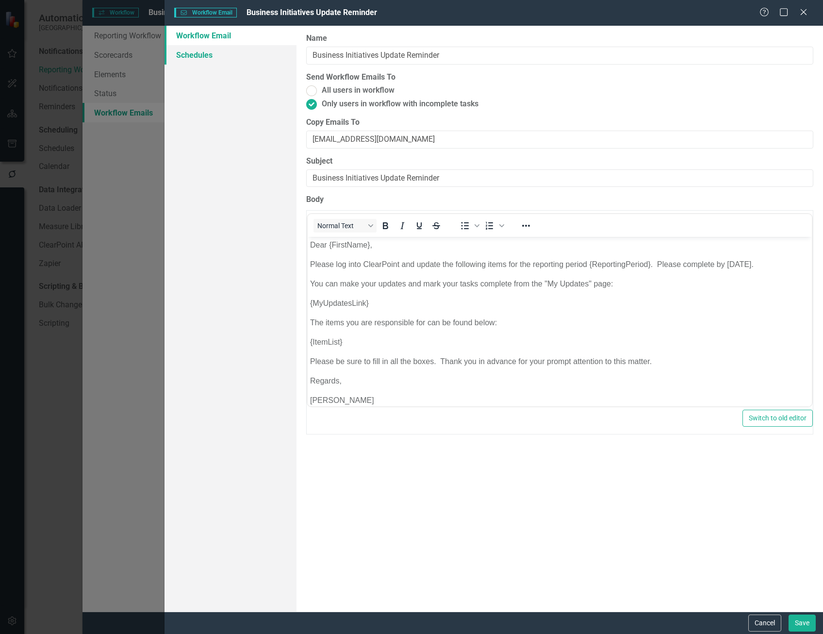
click at [216, 54] on link "Schedules" at bounding box center [231, 54] width 132 height 19
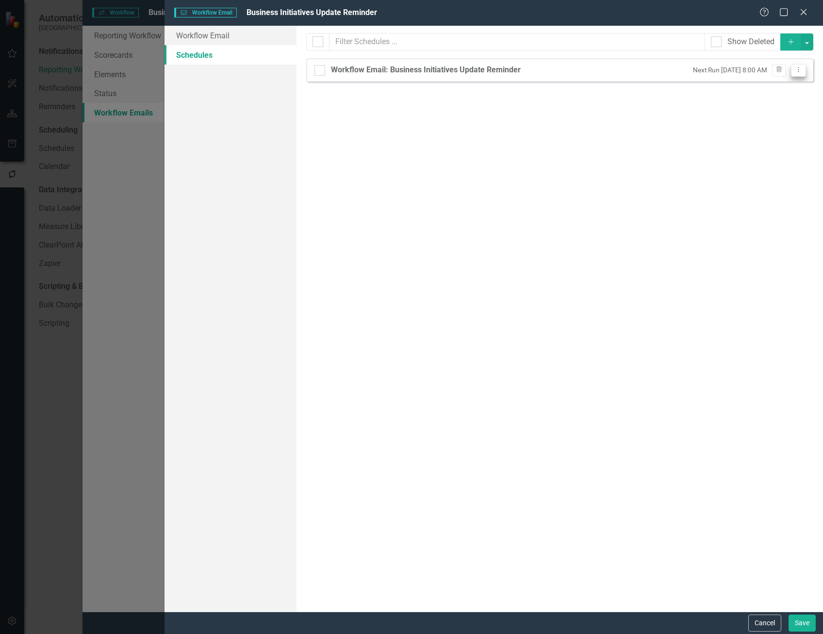
drag, startPoint x: 797, startPoint y: 71, endPoint x: 792, endPoint y: 73, distance: 5.2
click at [798, 72] on icon "Dropdown Menu" at bounding box center [799, 70] width 8 height 6
click at [782, 87] on link "Edit Edit Schedule" at bounding box center [761, 86] width 89 height 18
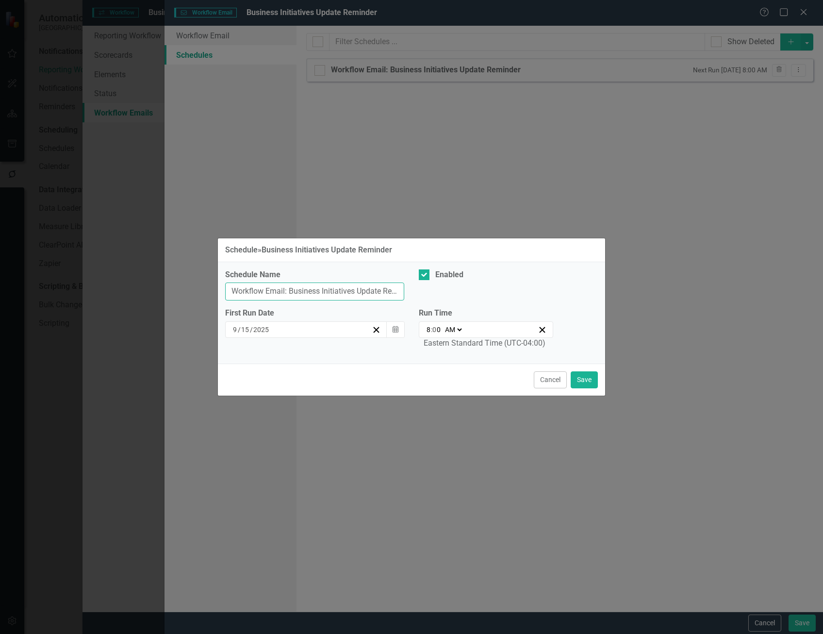
click at [374, 292] on input "Workflow Email: Business Initiatives Update Reminder" at bounding box center [314, 292] width 179 height 18
click at [580, 380] on button "Save" at bounding box center [584, 379] width 27 height 17
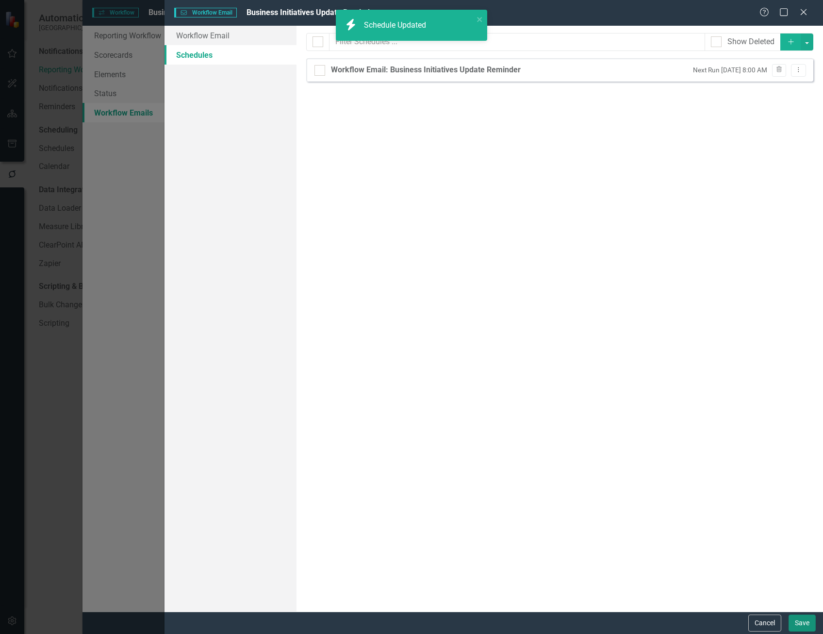
click at [800, 622] on button "Save" at bounding box center [802, 623] width 27 height 17
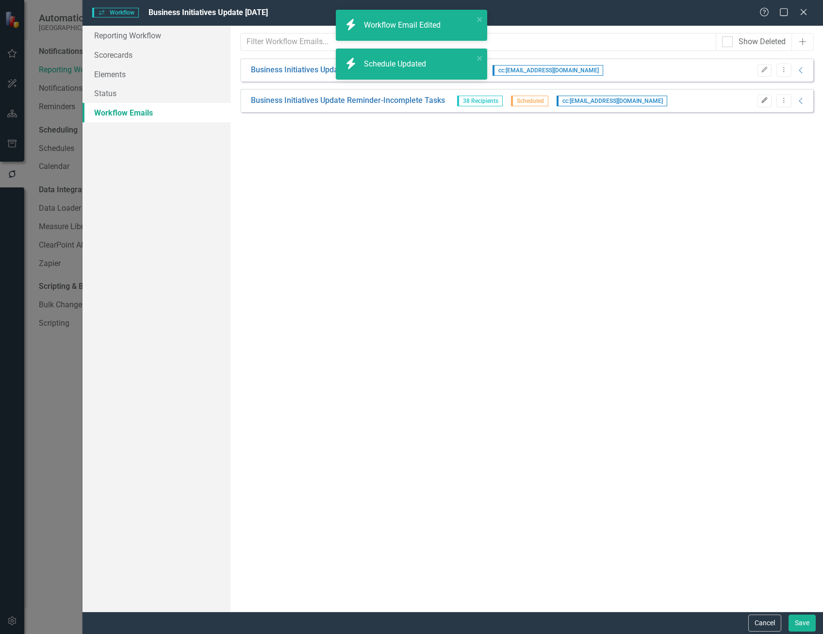
click at [761, 101] on icon "Edit" at bounding box center [764, 101] width 7 height 6
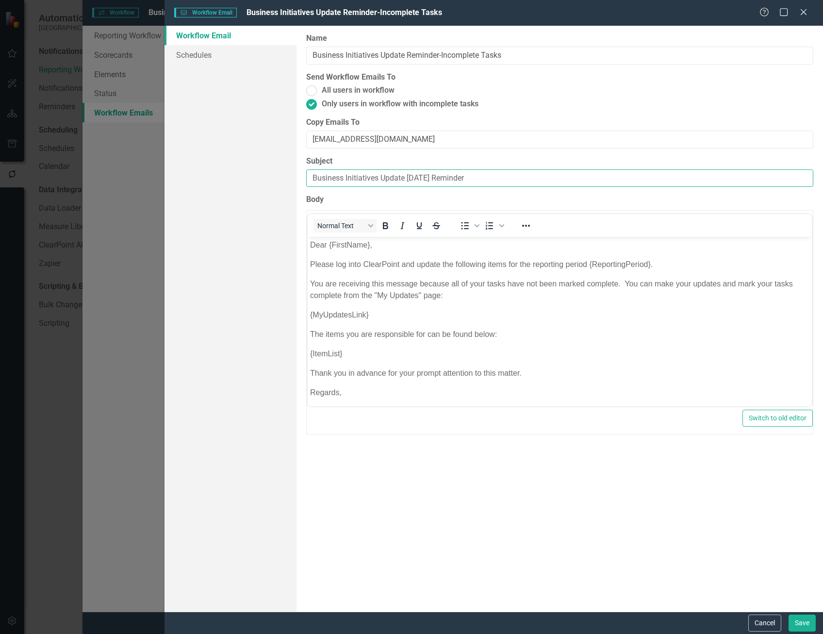
drag, startPoint x: 432, startPoint y: 178, endPoint x: 409, endPoint y: 176, distance: 23.4
click at [409, 176] on input "Business Initiatives Update August 2025 Reminder" at bounding box center [559, 178] width 507 height 18
type input "Business Initiatives Update September 2025 Reminder"
click at [797, 623] on button "Save" at bounding box center [802, 623] width 27 height 17
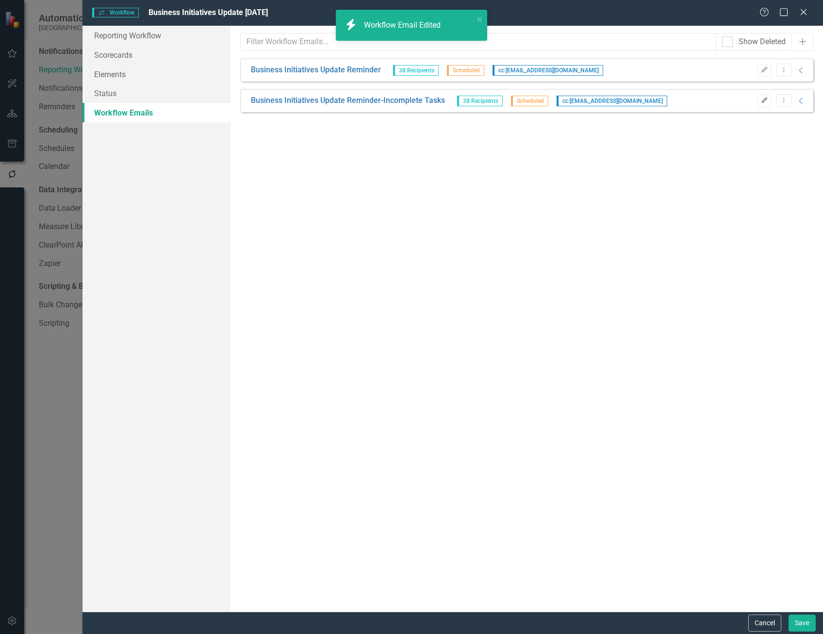
click at [758, 103] on button "Edit" at bounding box center [765, 101] width 14 height 13
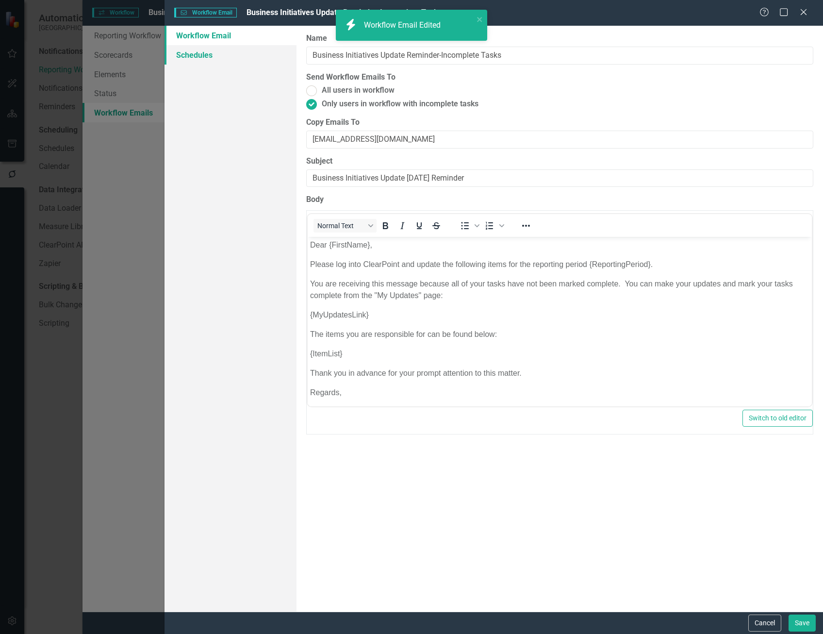
click at [210, 58] on link "Schedules" at bounding box center [231, 54] width 132 height 19
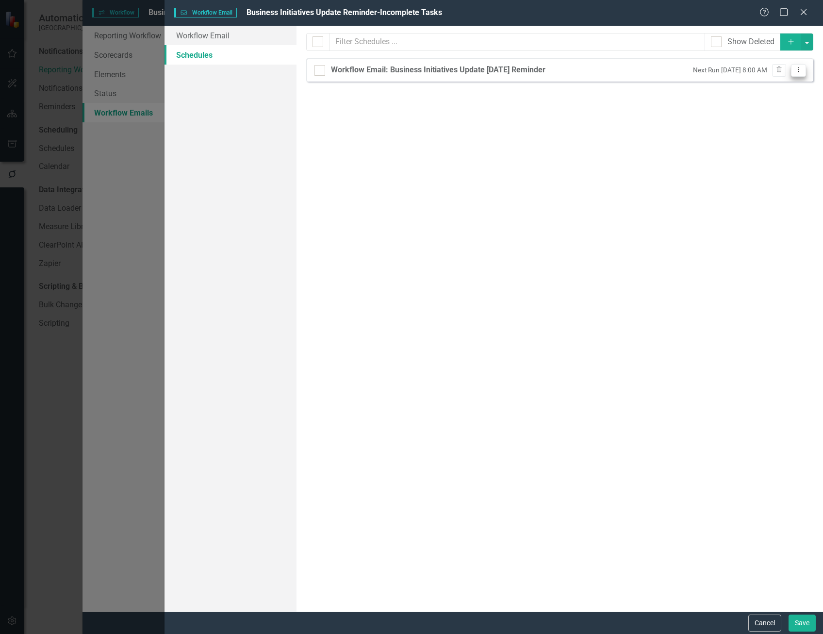
click at [797, 72] on icon "Dropdown Menu" at bounding box center [799, 70] width 8 height 6
click at [782, 84] on link "Edit Edit Schedule" at bounding box center [761, 86] width 89 height 18
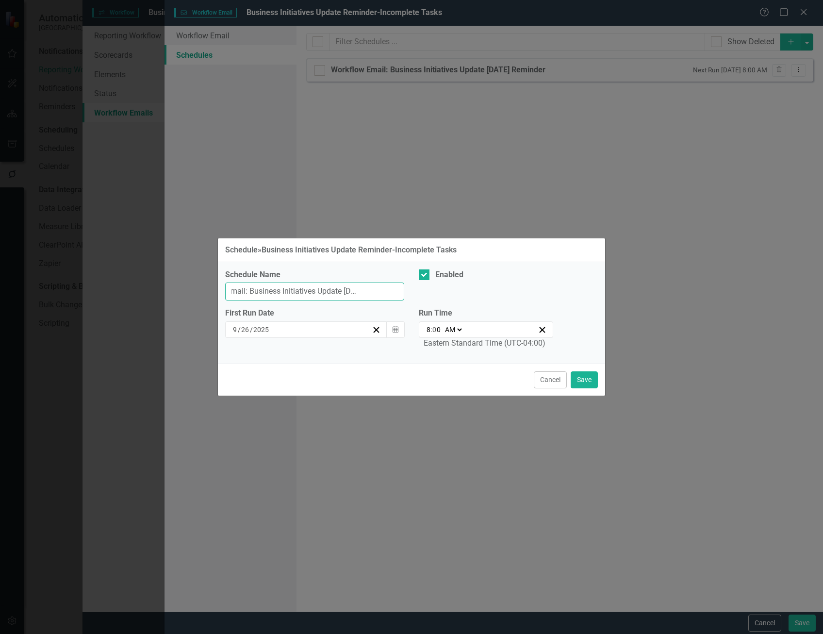
scroll to position [0, 46]
drag, startPoint x: 386, startPoint y: 289, endPoint x: 353, endPoint y: 291, distance: 32.6
click at [353, 291] on input "Workflow Email: Business Initiatives Update July 25 Reminder" at bounding box center [314, 292] width 179 height 18
type input "Workflow Email: Business Initiatives Update September 25 Reminder"
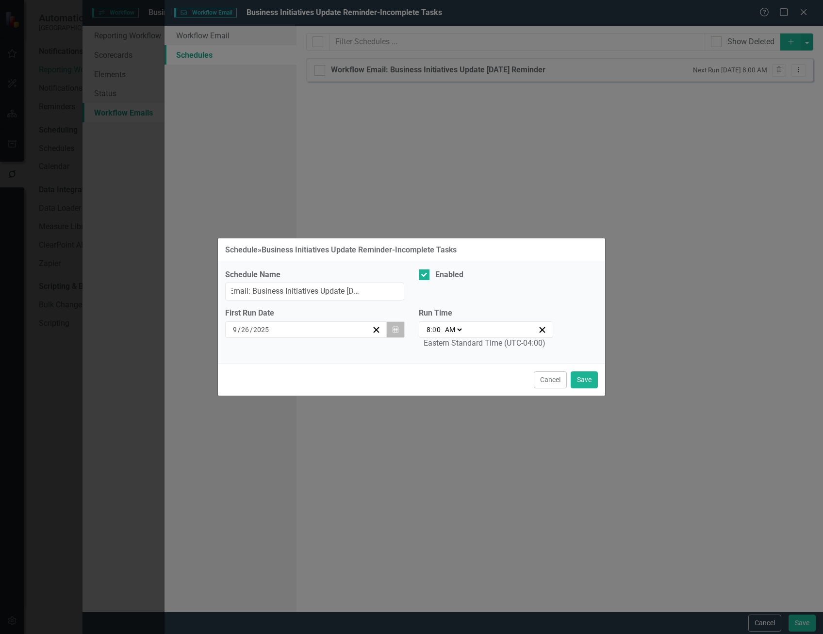
click at [395, 327] on icon "Calendar" at bounding box center [396, 329] width 6 height 7
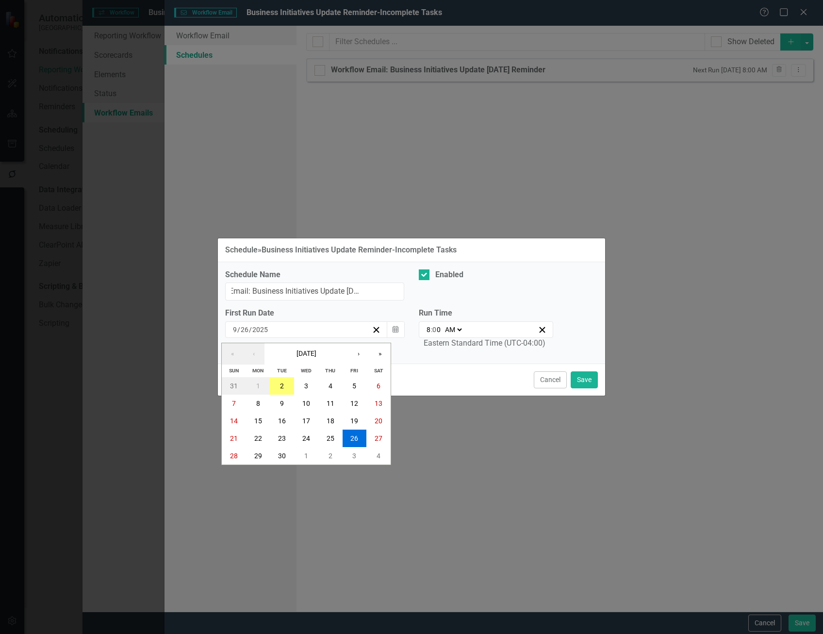
scroll to position [0, 0]
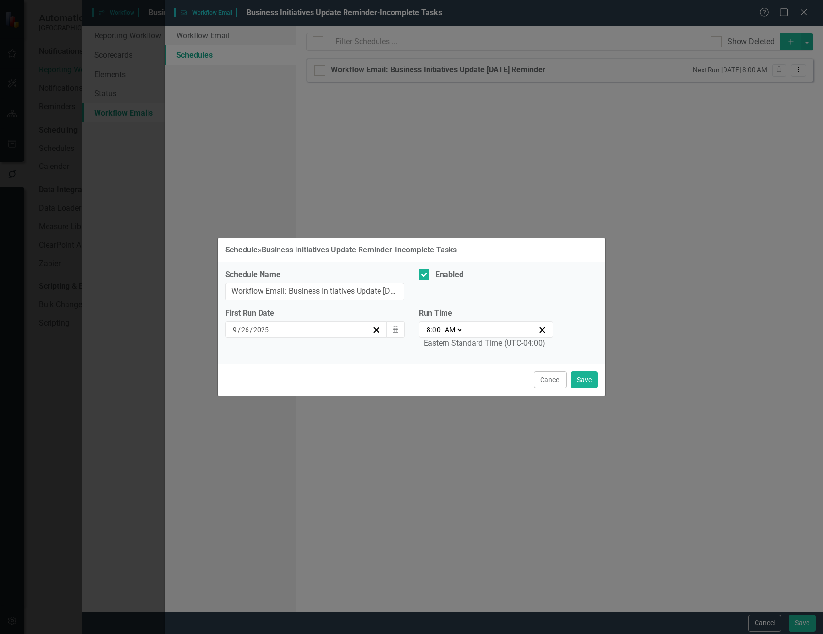
drag, startPoint x: 446, startPoint y: 376, endPoint x: 459, endPoint y: 378, distance: 13.2
click at [446, 376] on div "Cancel Save" at bounding box center [411, 380] width 387 height 32
click at [593, 378] on button "Save" at bounding box center [584, 379] width 27 height 17
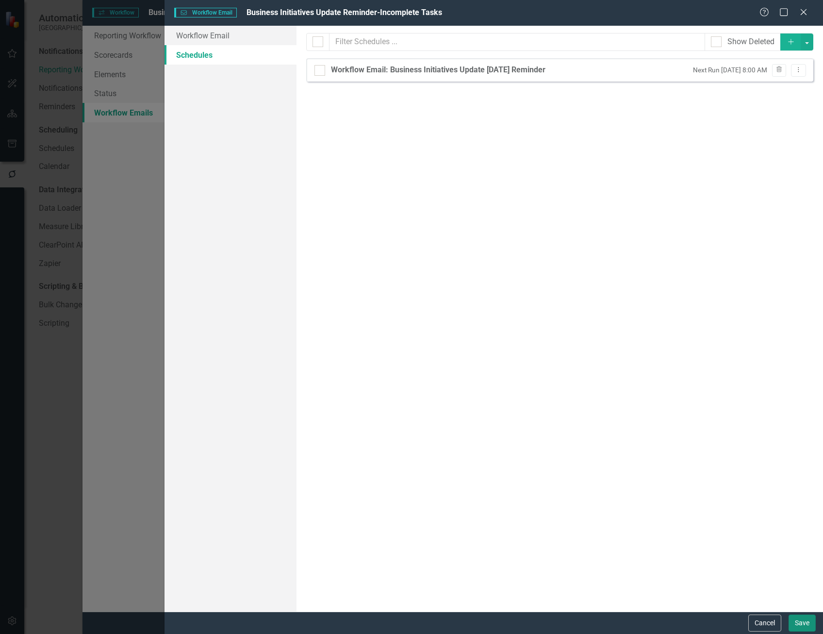
click at [805, 624] on button "Save" at bounding box center [802, 623] width 27 height 17
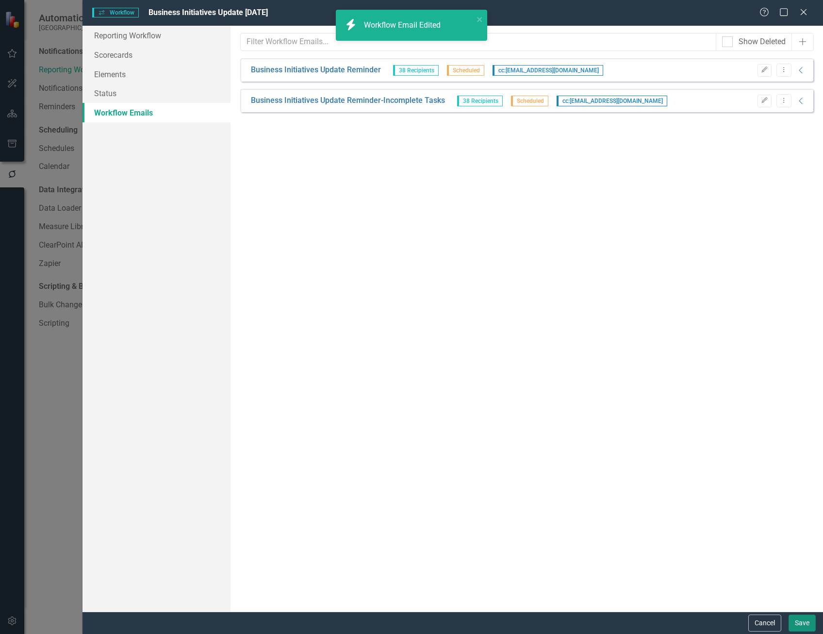
click at [810, 623] on button "Save" at bounding box center [802, 623] width 27 height 17
